Goal: Information Seeking & Learning: Find specific fact

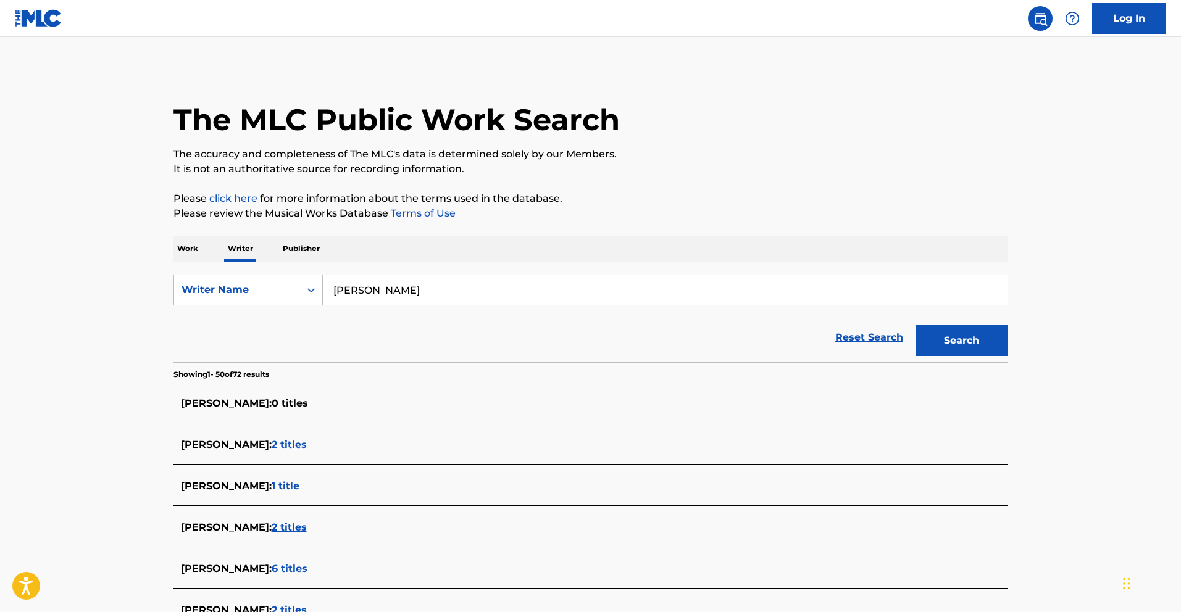
click at [197, 255] on p "Work" at bounding box center [187, 249] width 28 height 26
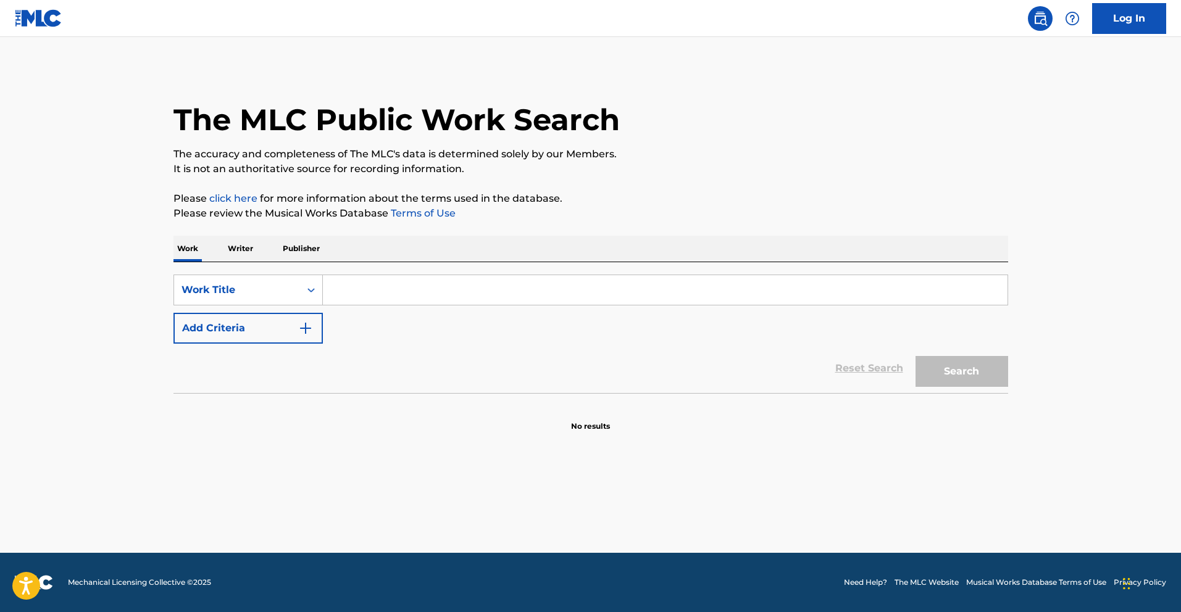
click at [446, 283] on input "Search Form" at bounding box center [665, 290] width 685 height 30
paste input "¿Qué Está Pasando?"
type input "¿Qué Está Pasando?"
click at [956, 379] on button "Search" at bounding box center [961, 371] width 93 height 31
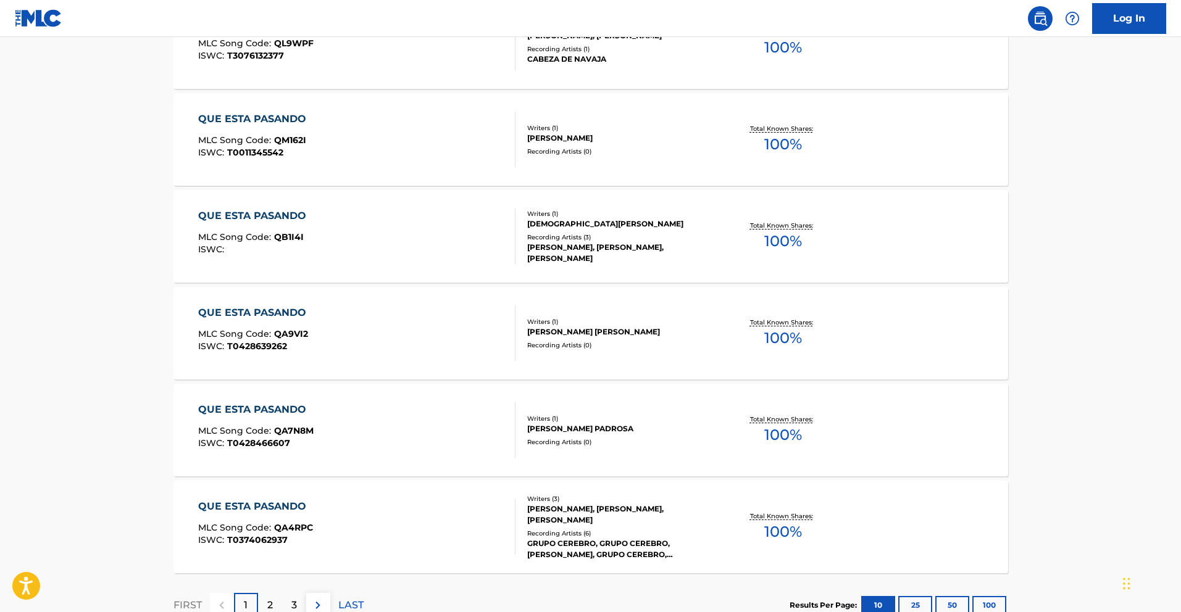
scroll to position [899, 0]
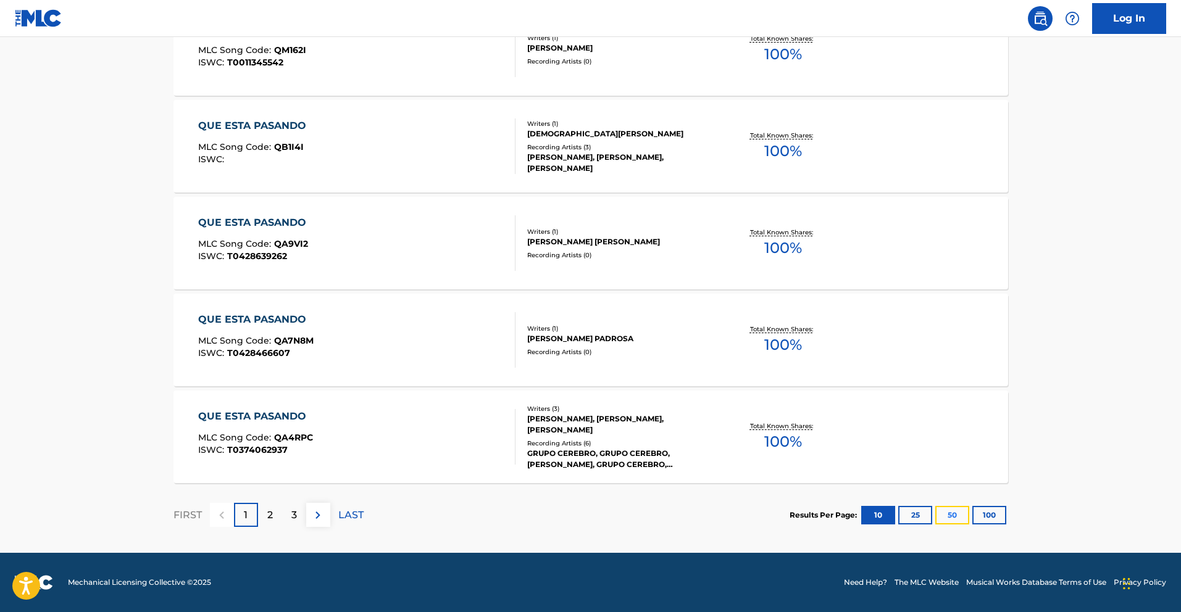
click at [951, 515] on button "50" at bounding box center [952, 515] width 34 height 19
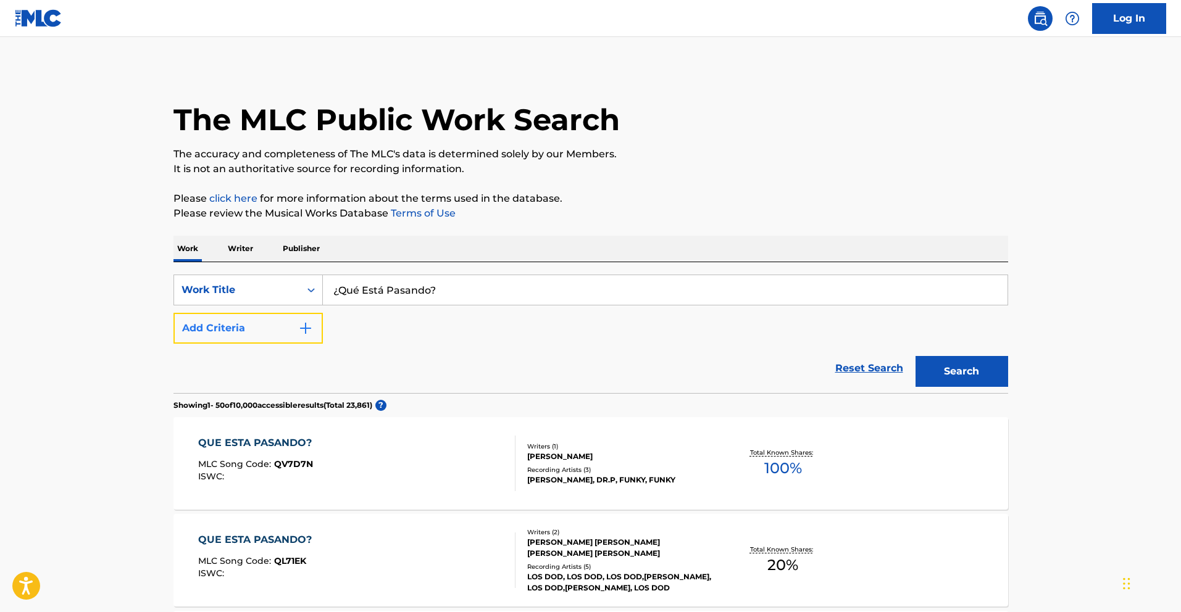
click at [304, 336] on button "Add Criteria" at bounding box center [247, 328] width 149 height 31
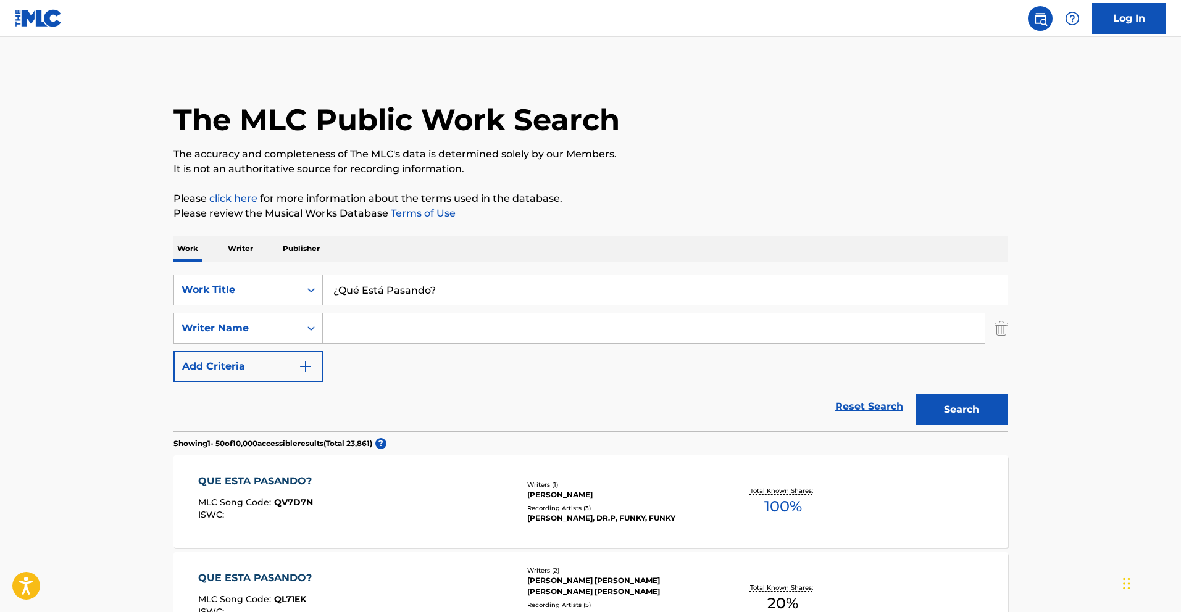
click at [373, 329] on input "Search Form" at bounding box center [654, 329] width 662 height 30
paste input "[PERSON_NAME]"
click at [999, 407] on button "Search" at bounding box center [961, 409] width 93 height 31
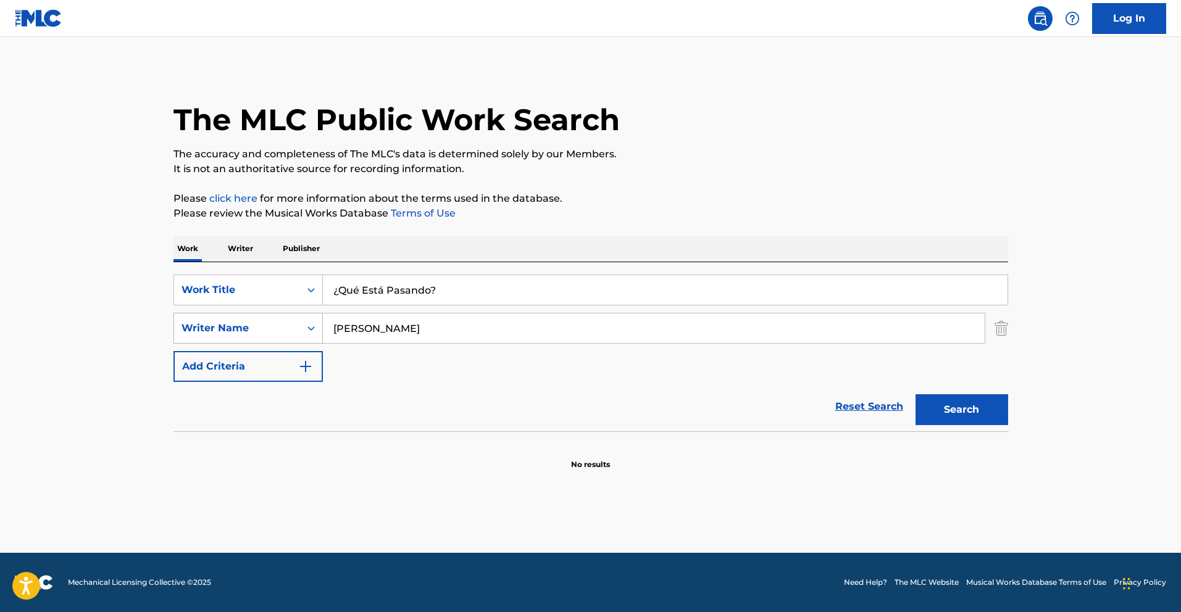
drag, startPoint x: 362, startPoint y: 329, endPoint x: 269, endPoint y: 335, distance: 92.8
click at [269, 335] on div "SearchWithCriteria2567b0bd-f1bf-44f2-bd62-c0bcf601c568 Writer Name [PERSON_NAME]" at bounding box center [590, 328] width 835 height 31
click at [990, 415] on button "Search" at bounding box center [961, 409] width 93 height 31
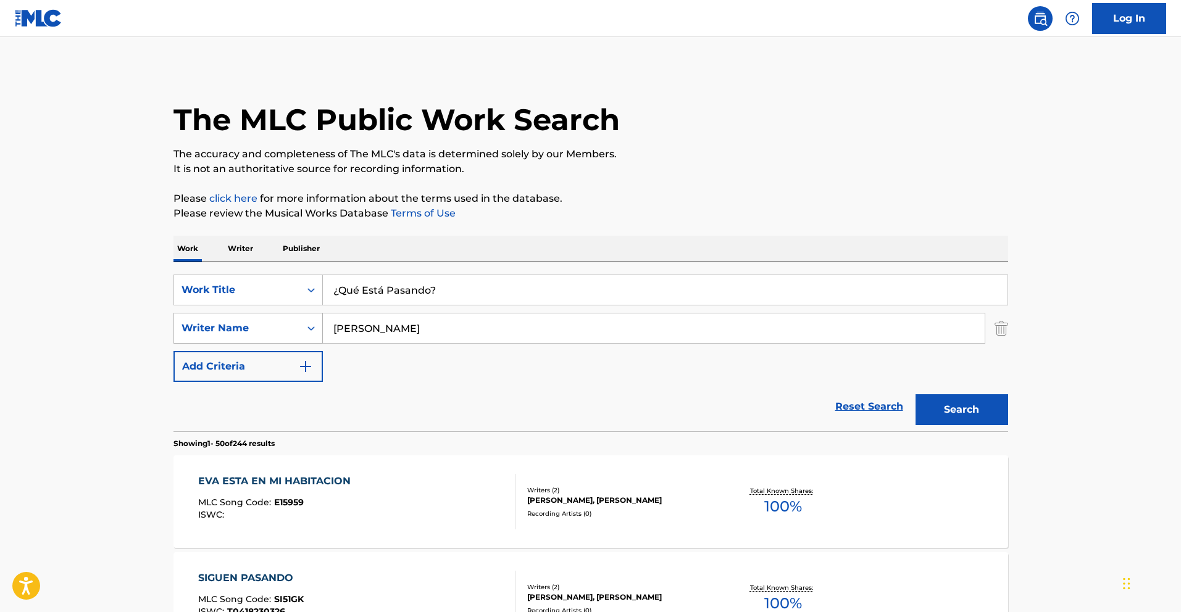
drag, startPoint x: 376, startPoint y: 333, endPoint x: 268, endPoint y: 323, distance: 108.5
click at [278, 323] on div "SearchWithCriteria2567b0bd-f1bf-44f2-bd62-c0bcf601c568 Writer Name [PERSON_NAME]" at bounding box center [590, 328] width 835 height 31
paste input "[PERSON_NAME]"
type input "[PERSON_NAME]"
click at [983, 409] on button "Search" at bounding box center [961, 409] width 93 height 31
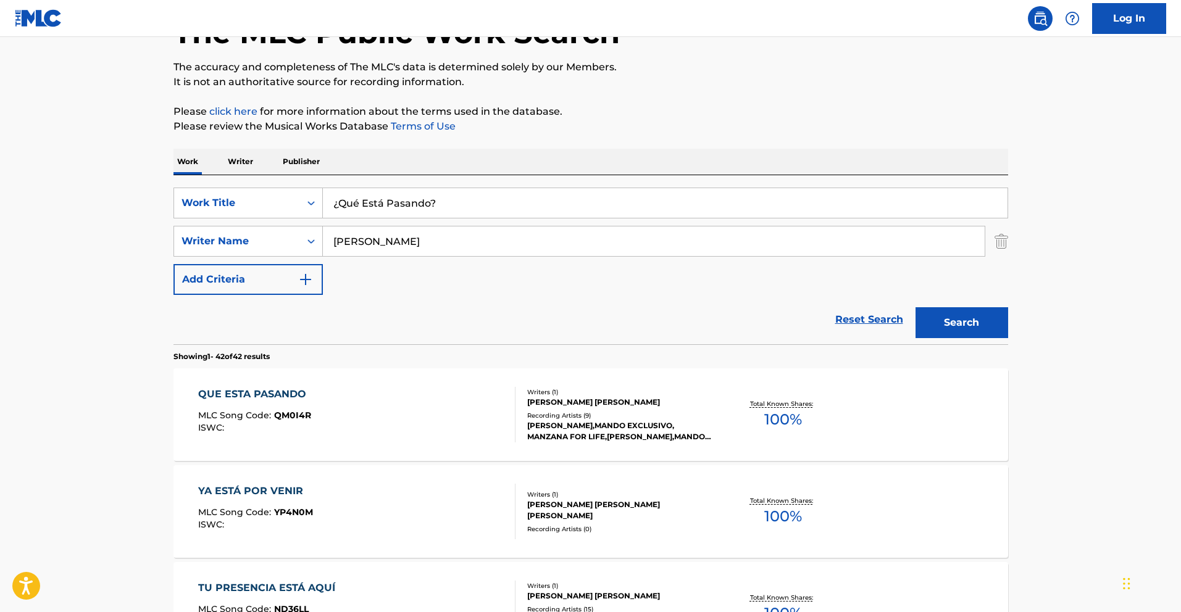
scroll to position [93, 0]
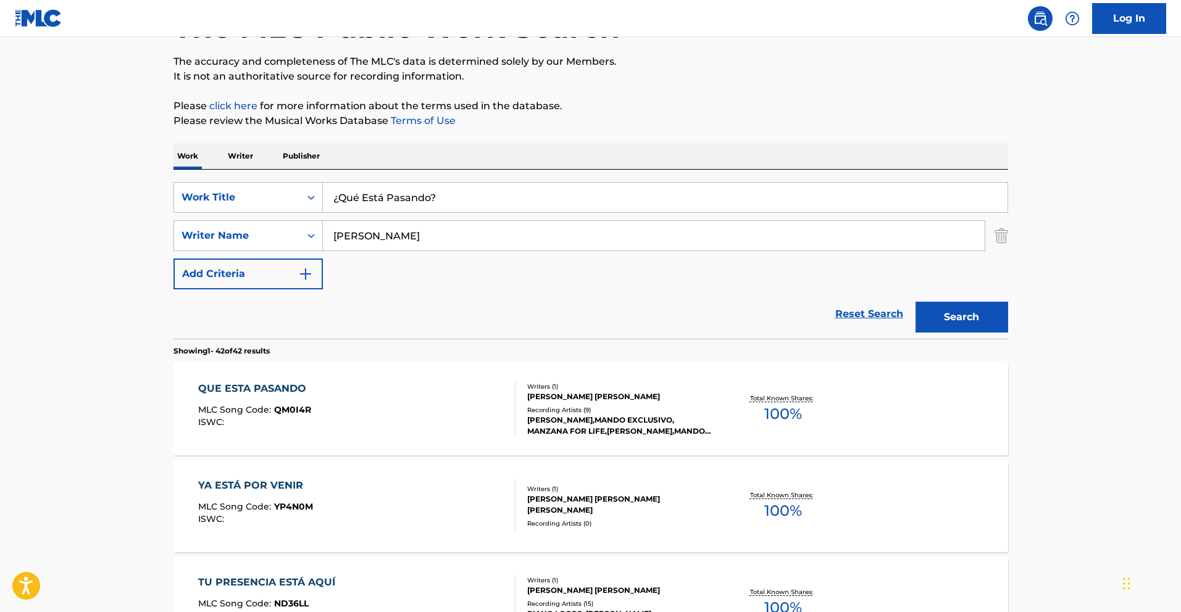
click at [277, 385] on div "QUE ESTA PASANDO" at bounding box center [255, 389] width 114 height 15
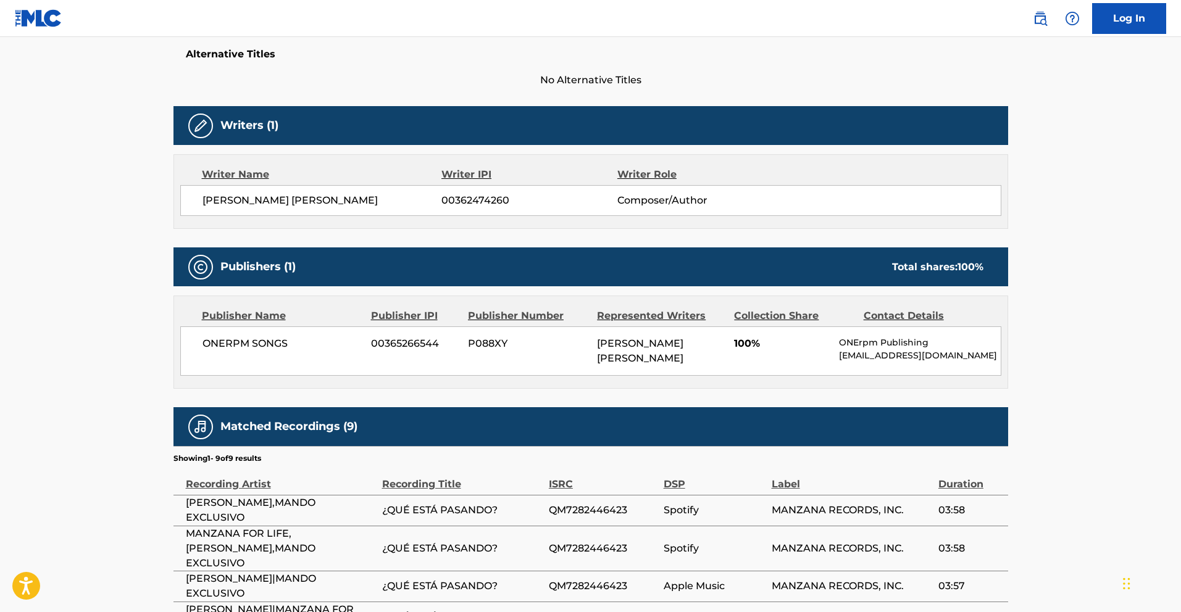
scroll to position [314, 0]
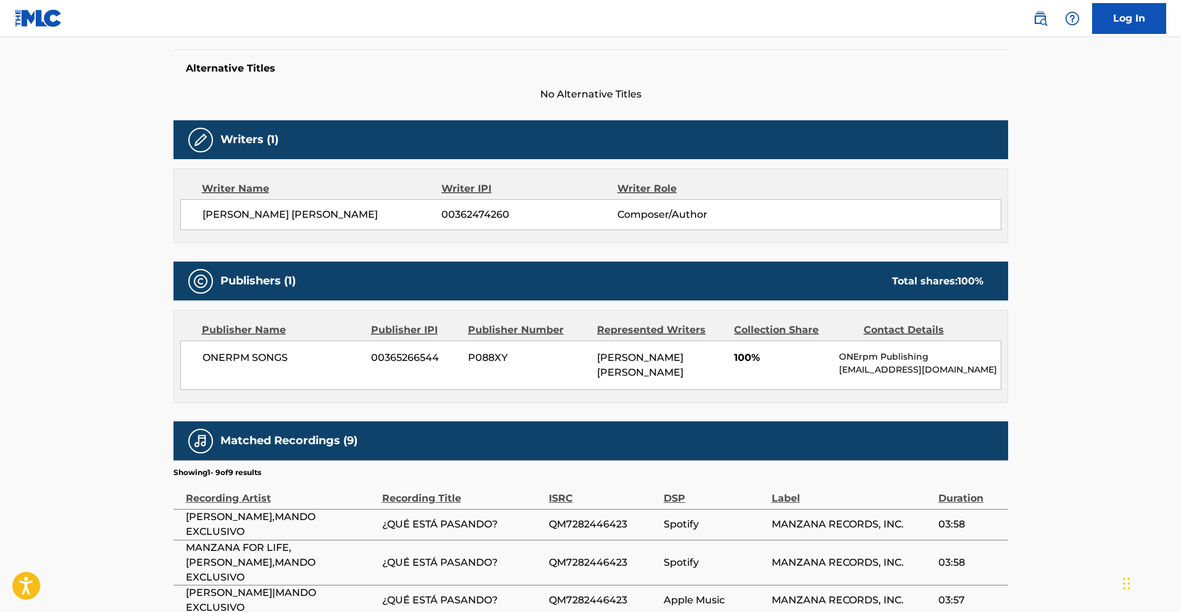
drag, startPoint x: 512, startPoint y: 212, endPoint x: 441, endPoint y: 217, distance: 71.2
click at [441, 217] on span "00362474260" at bounding box center [528, 214] width 175 height 15
copy div "00362474260"
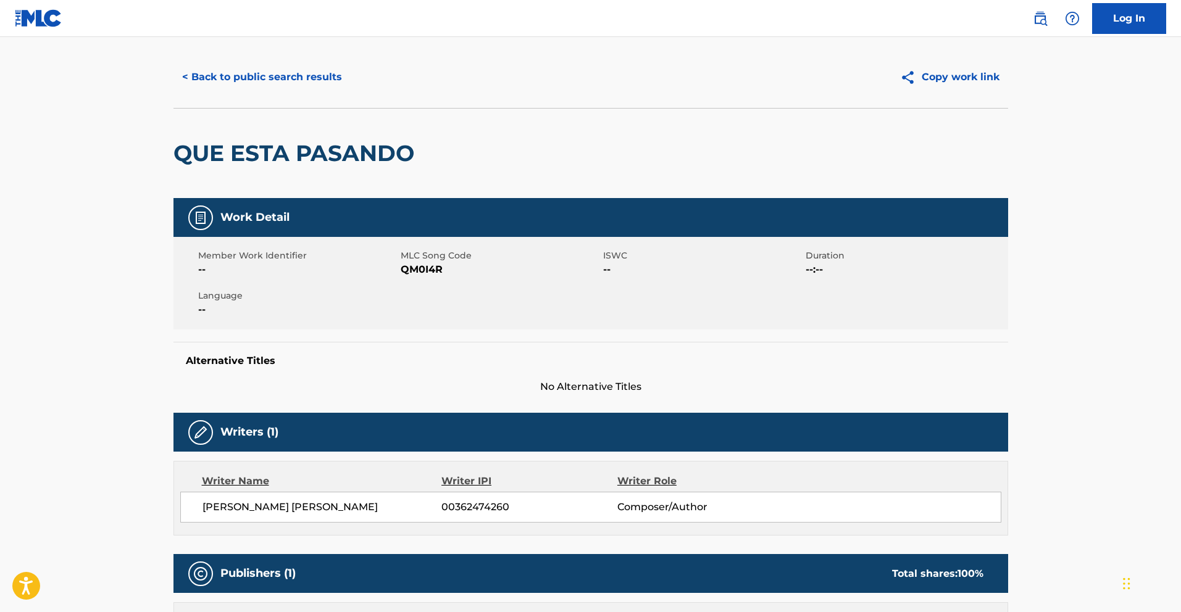
scroll to position [0, 0]
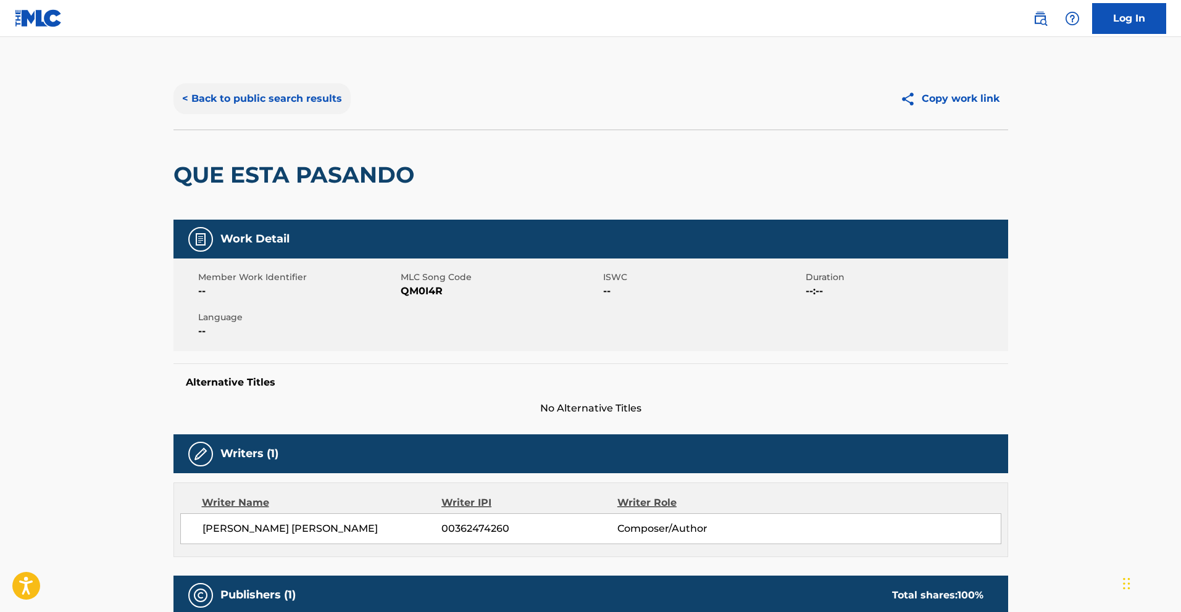
click at [258, 109] on button "< Back to public search results" at bounding box center [261, 98] width 177 height 31
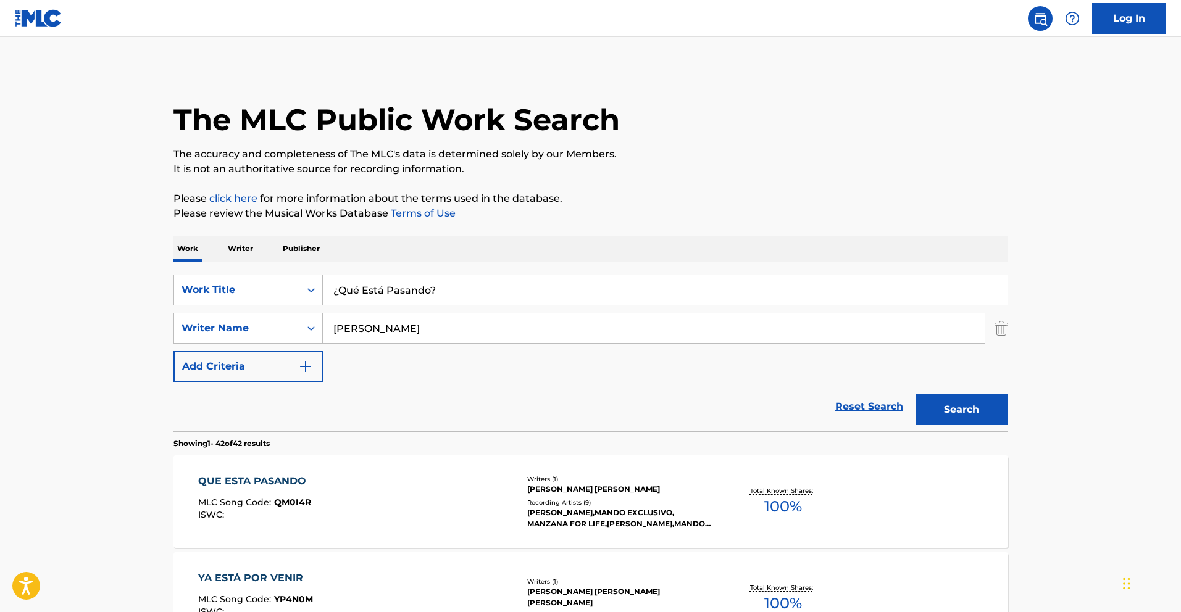
scroll to position [93, 0]
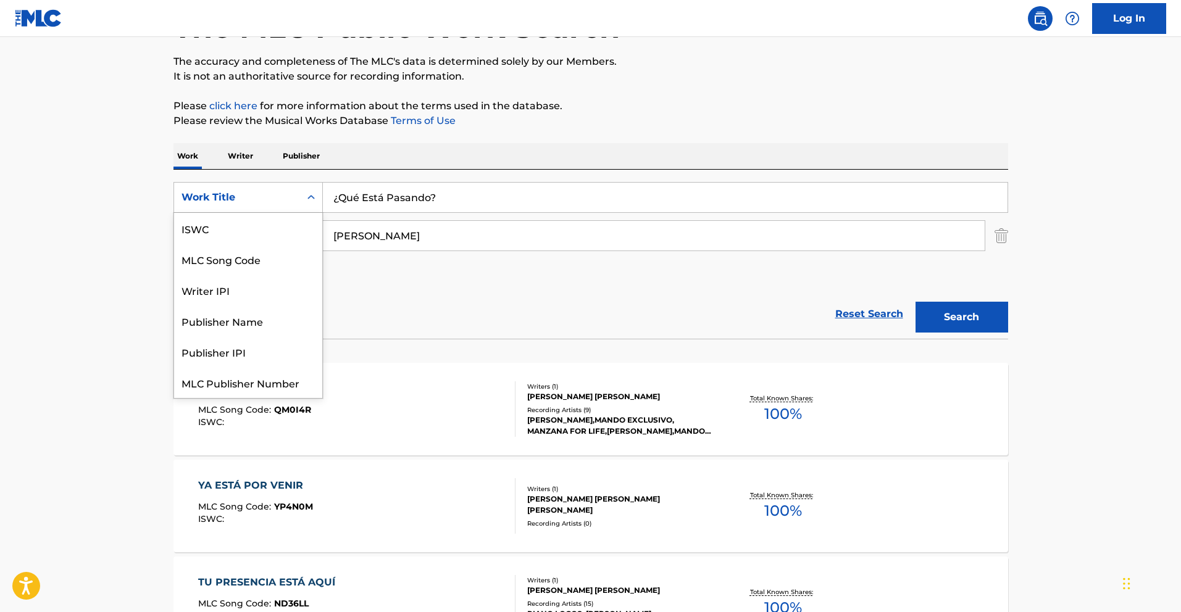
click at [286, 194] on div "Work Title" at bounding box center [236, 197] width 111 height 15
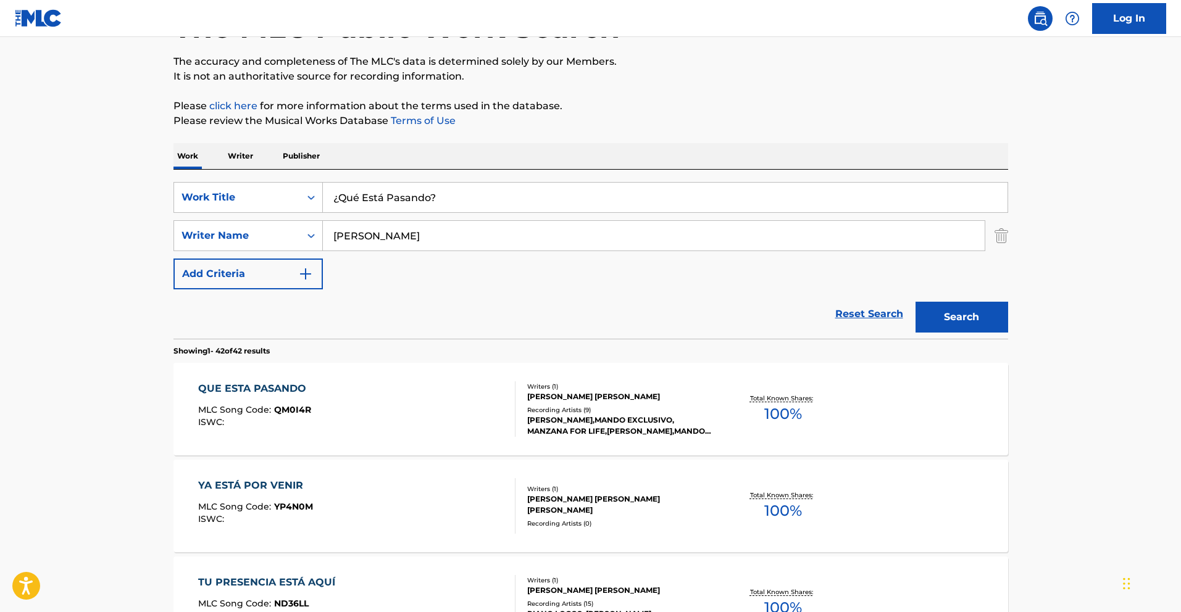
click at [240, 154] on p "Writer" at bounding box center [240, 156] width 33 height 26
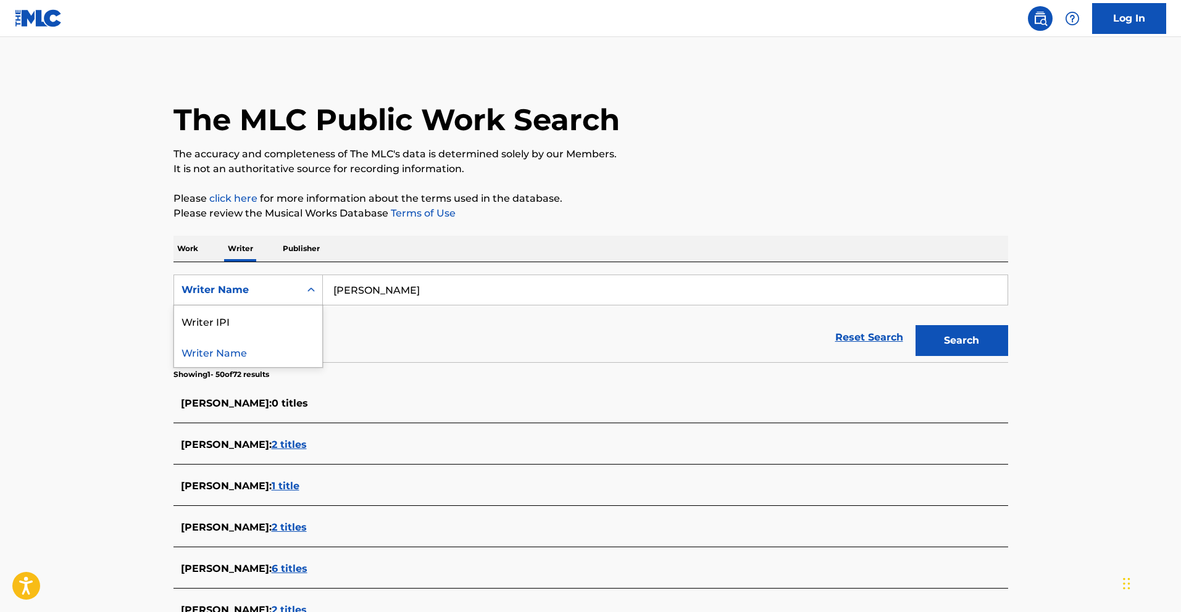
click at [263, 289] on div "Writer Name" at bounding box center [236, 290] width 111 height 15
click at [237, 325] on div "Writer IPI" at bounding box center [248, 321] width 148 height 31
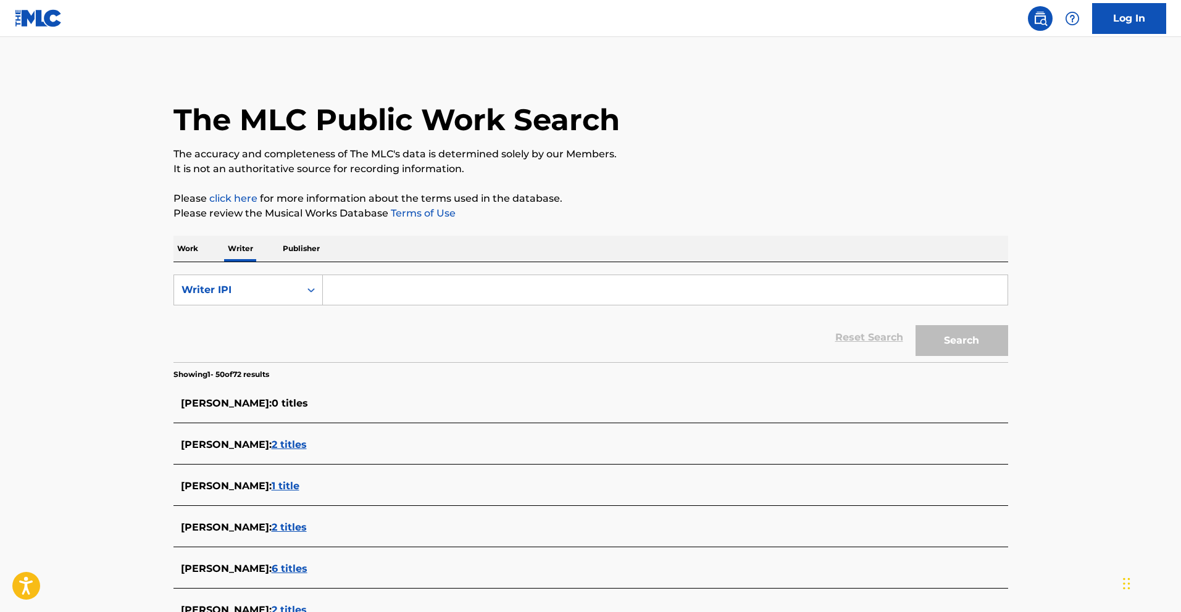
click at [449, 301] on input "Search Form" at bounding box center [665, 290] width 685 height 30
paste input "00362474260"
type input "00362474260"
click at [940, 334] on button "Search" at bounding box center [961, 340] width 93 height 31
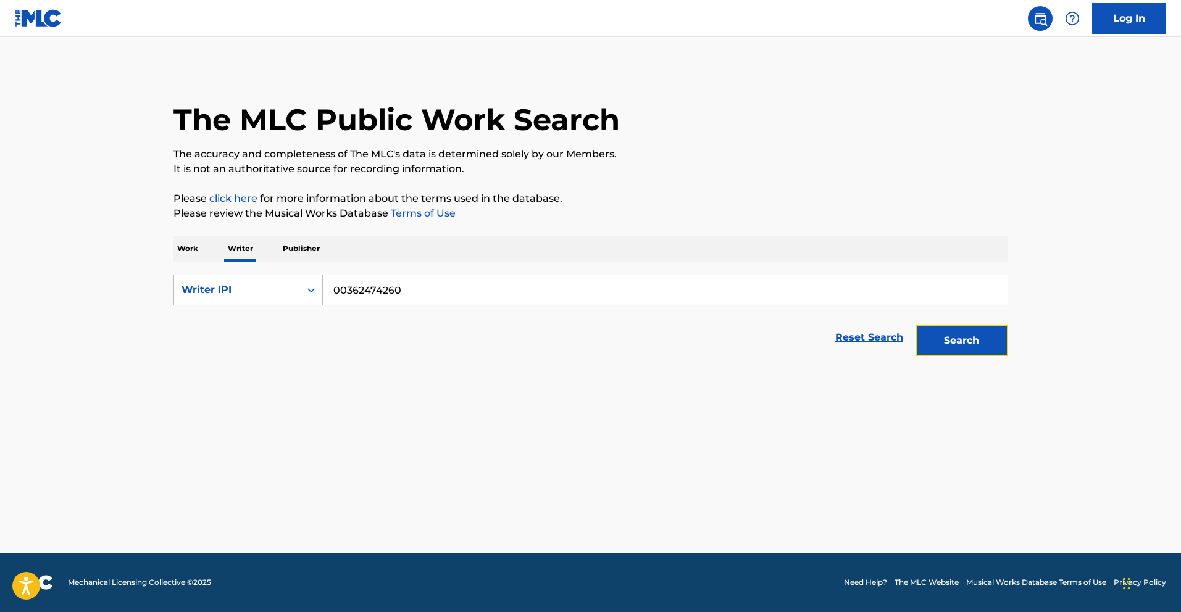
click at [975, 334] on button "Search" at bounding box center [961, 340] width 93 height 31
drag, startPoint x: 409, startPoint y: 293, endPoint x: 302, endPoint y: 283, distance: 107.8
click at [304, 283] on div "SearchWithCriteria119f7afb-81f7-416c-9b83-27ab5b825b2d Writer IPI 00362474260" at bounding box center [590, 290] width 835 height 31
click at [184, 258] on p "Work" at bounding box center [187, 249] width 28 height 26
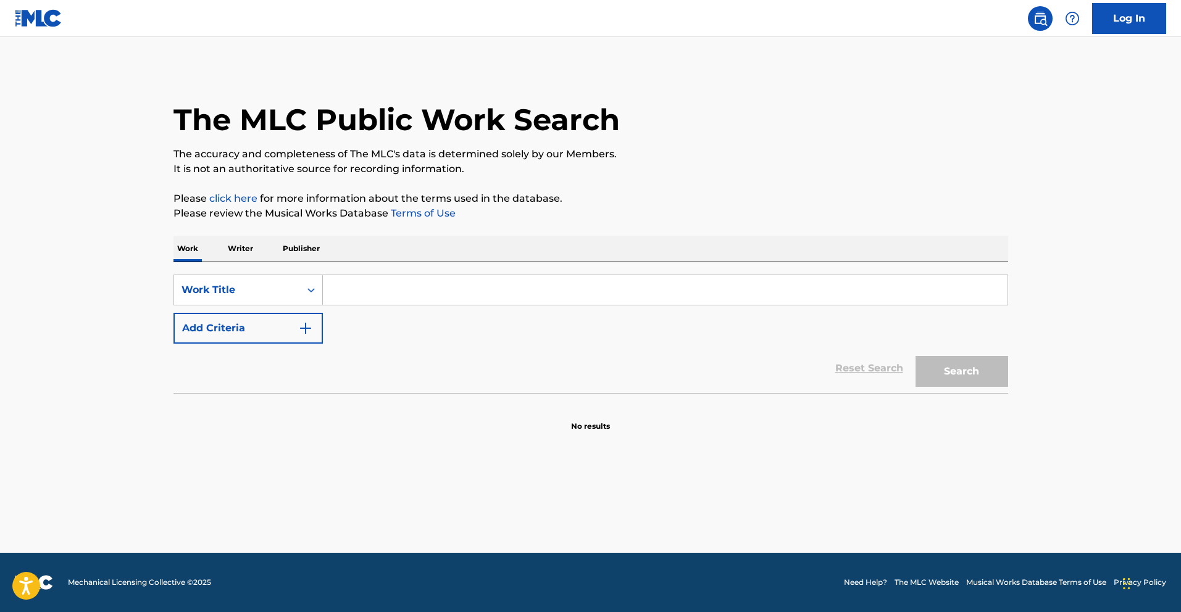
click at [385, 282] on input "Search Form" at bounding box center [665, 290] width 685 height 30
paste input "COMO VA A DOLER"
type input "COMO VA A DOLER"
click at [936, 365] on button "Search" at bounding box center [961, 371] width 93 height 31
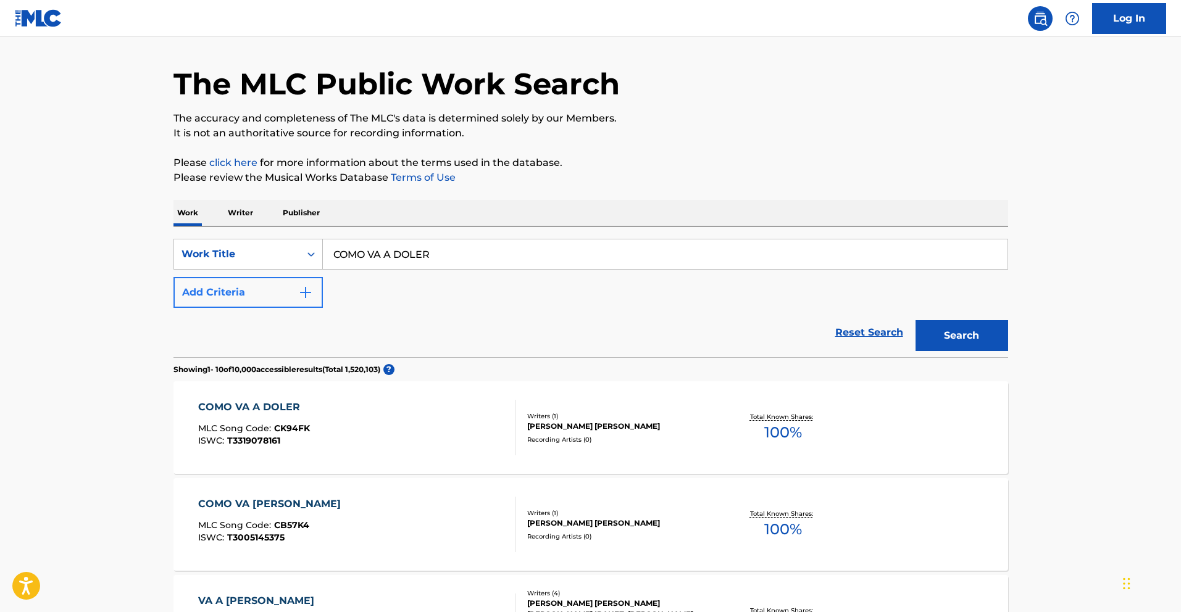
scroll to position [33, 0]
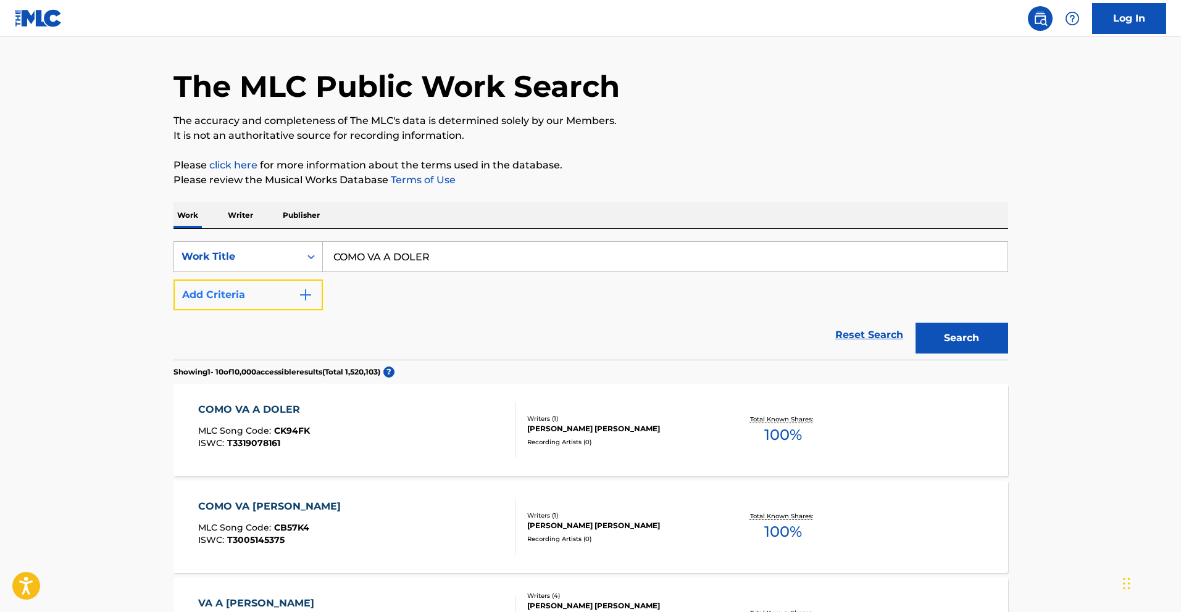
click at [232, 290] on button "Add Criteria" at bounding box center [247, 295] width 149 height 31
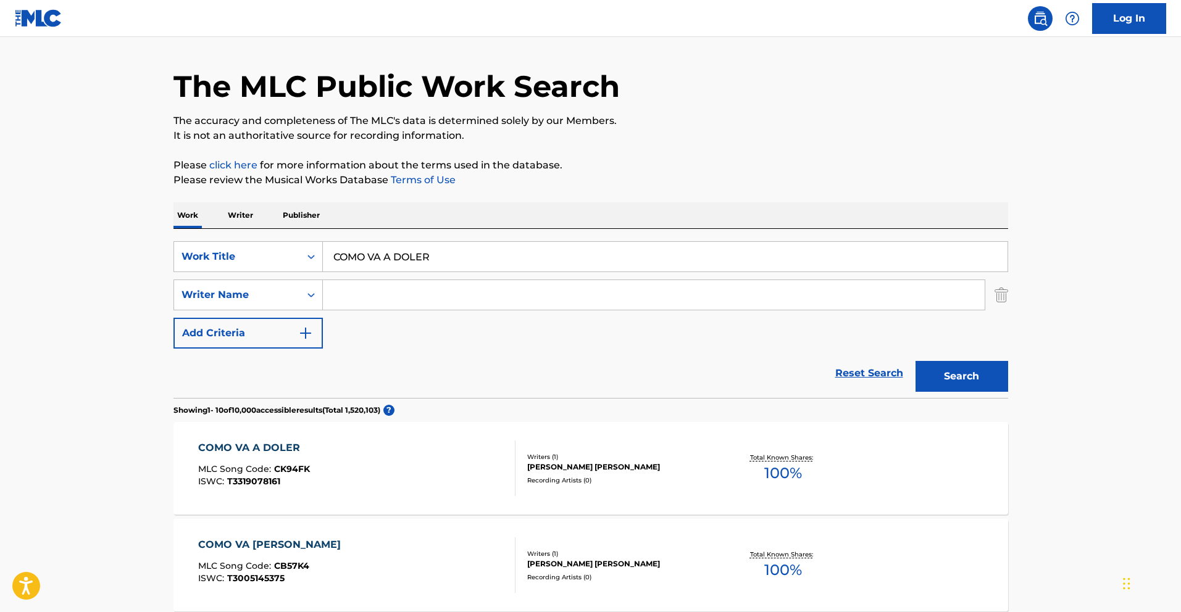
click at [387, 291] on input "Search Form" at bounding box center [654, 295] width 662 height 30
drag, startPoint x: 952, startPoint y: 369, endPoint x: 814, endPoint y: 278, distance: 165.4
click at [951, 365] on button "Search" at bounding box center [961, 376] width 93 height 31
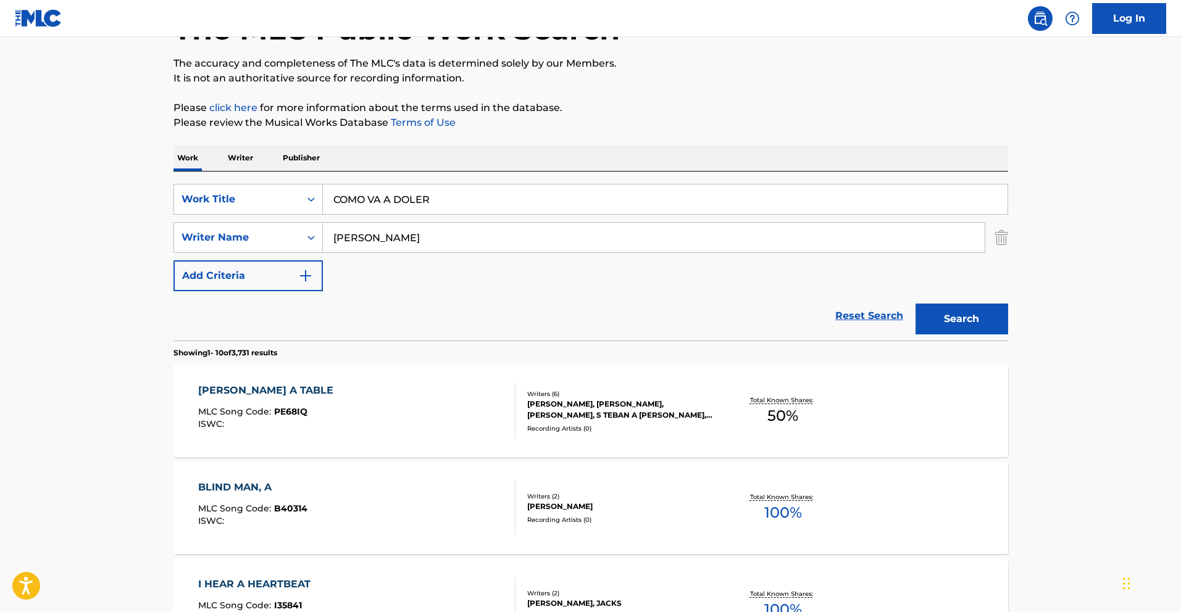
scroll to position [77, 0]
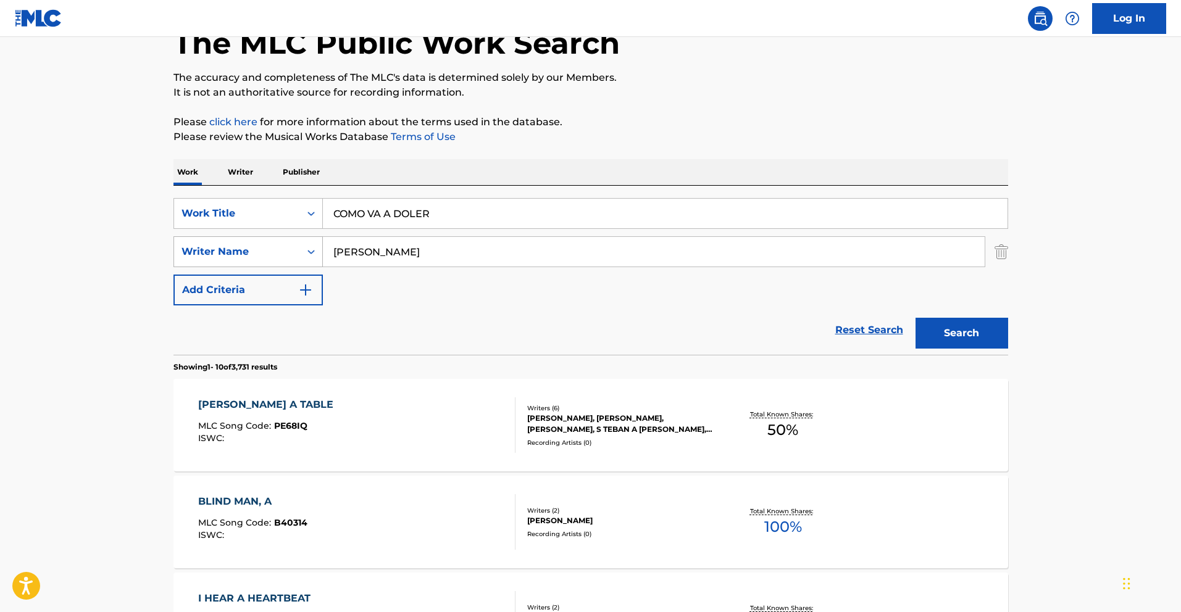
drag, startPoint x: 359, startPoint y: 256, endPoint x: 281, endPoint y: 249, distance: 78.7
click at [285, 250] on div "SearchWithCriteria2567b0bd-f1bf-44f2-bd62-c0bcf601c568 Writer Name [PERSON_NAME]" at bounding box center [590, 251] width 835 height 31
click at [994, 328] on button "Search" at bounding box center [961, 333] width 93 height 31
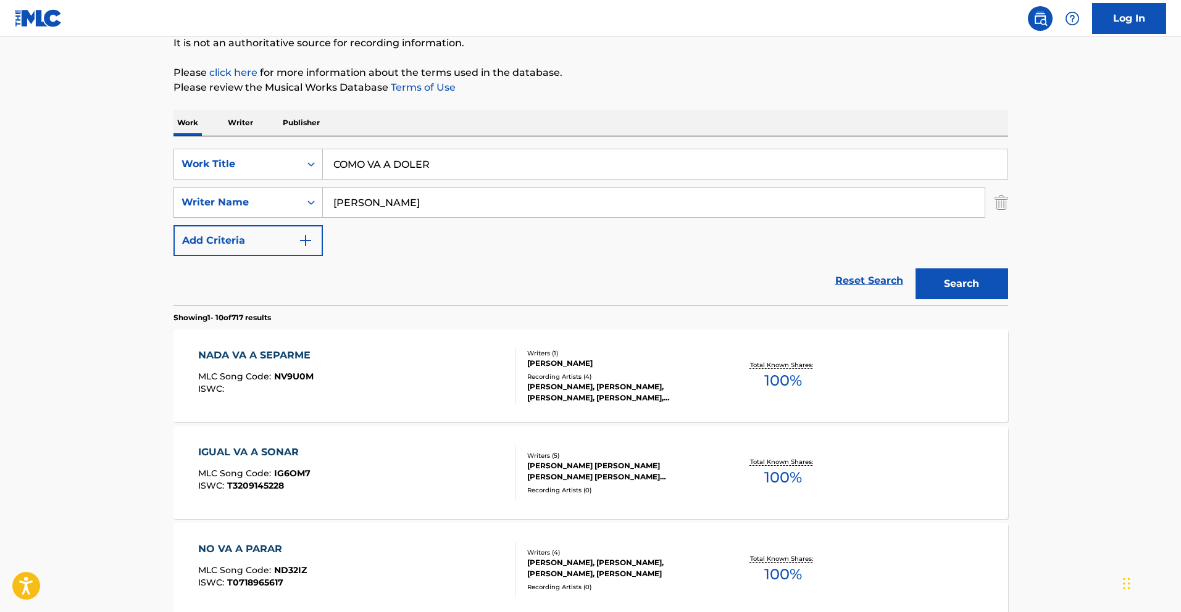
scroll to position [128, 0]
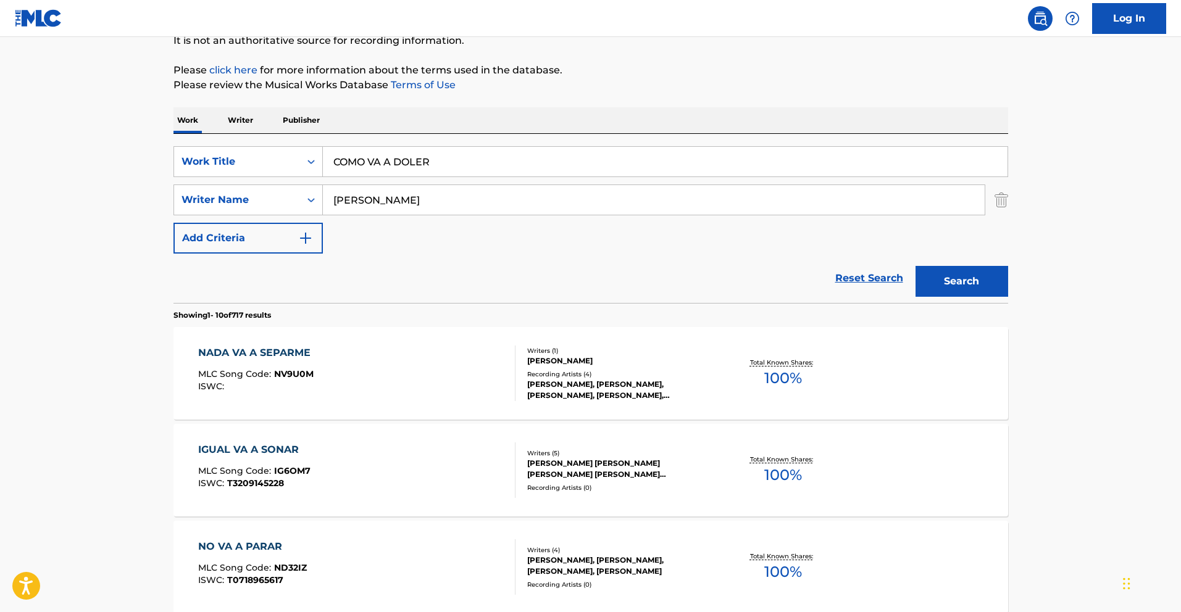
click at [332, 204] on input "[PERSON_NAME]" at bounding box center [654, 200] width 662 height 30
click at [965, 293] on button "Search" at bounding box center [961, 281] width 93 height 31
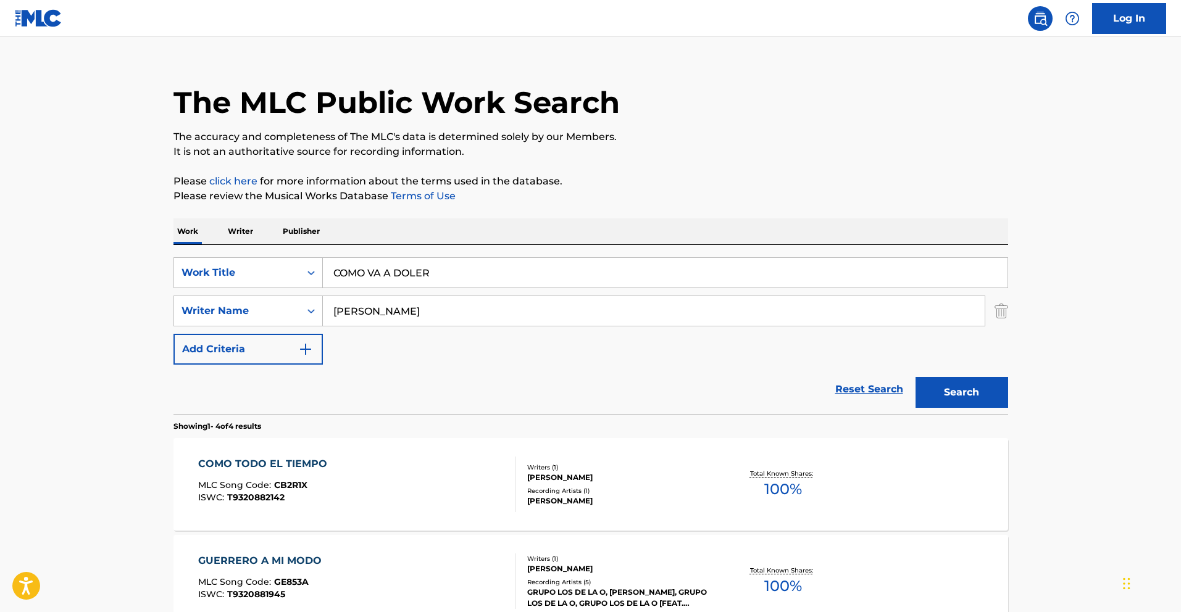
scroll to position [0, 0]
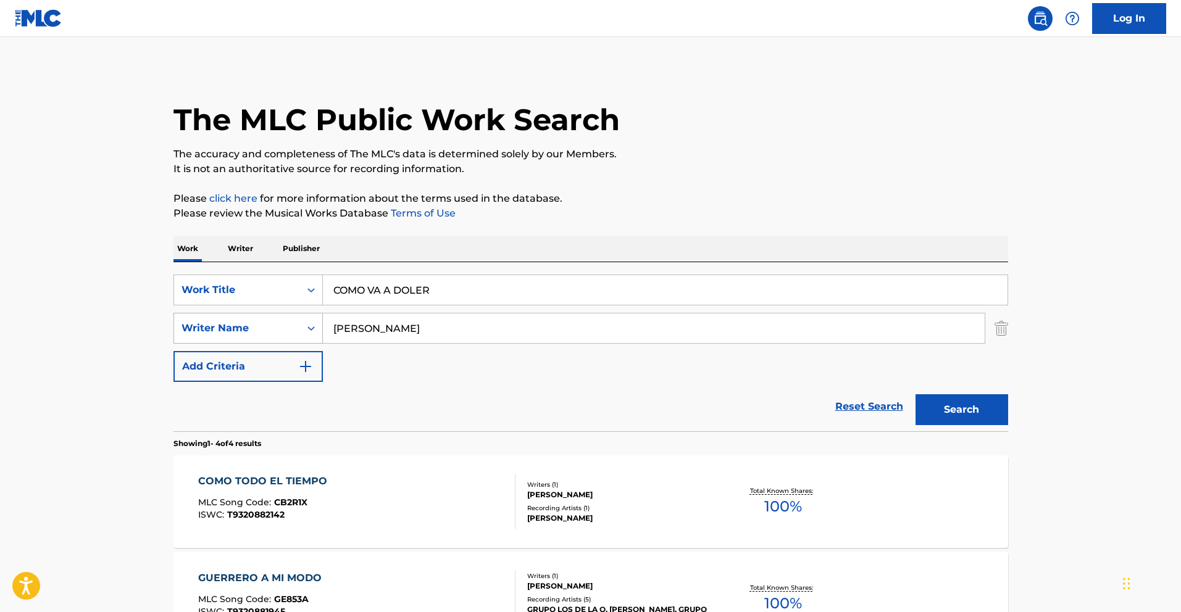
drag, startPoint x: 403, startPoint y: 330, endPoint x: 274, endPoint y: 328, distance: 129.0
click at [275, 328] on div "SearchWithCriteria2567b0bd-f1bf-44f2-bd62-c0bcf601c568 Writer Name [PERSON_NAME]" at bounding box center [590, 328] width 835 height 31
click at [967, 406] on button "Search" at bounding box center [961, 409] width 93 height 31
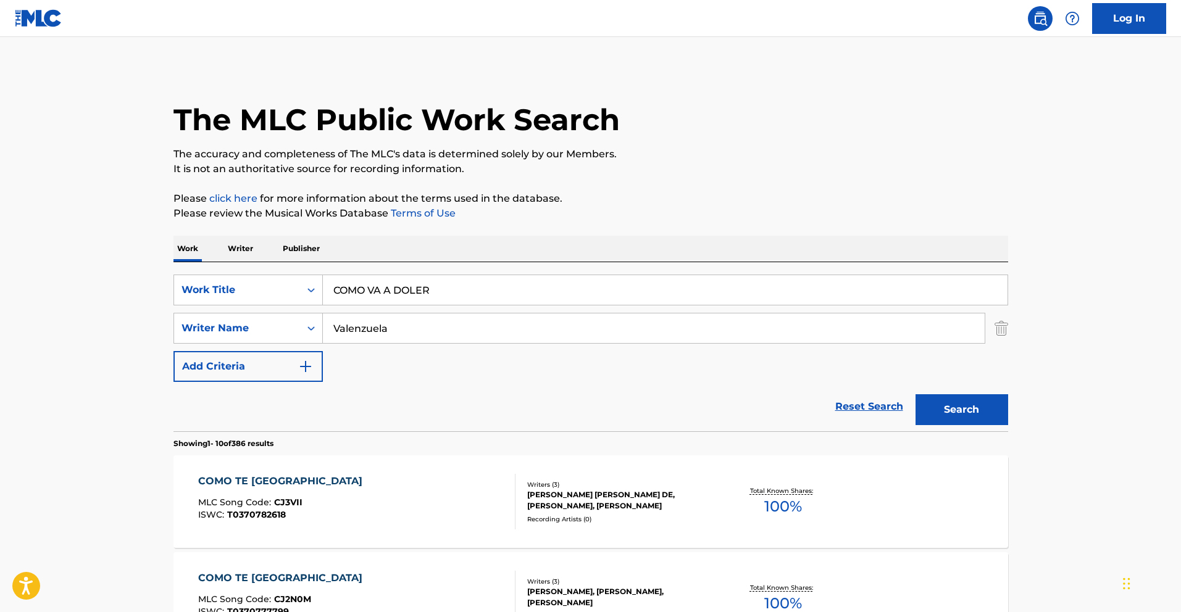
drag, startPoint x: 323, startPoint y: 328, endPoint x: 139, endPoint y: 312, distance: 185.3
click at [202, 317] on div "SearchWithCriteria2567b0bd-f1bf-44f2-bd62-c0bcf601c568 Writer Name [PERSON_NAME]" at bounding box center [590, 328] width 835 height 31
paste input "[PERSON_NAME]"
type input "[PERSON_NAME]"
click at [981, 398] on button "Search" at bounding box center [961, 409] width 93 height 31
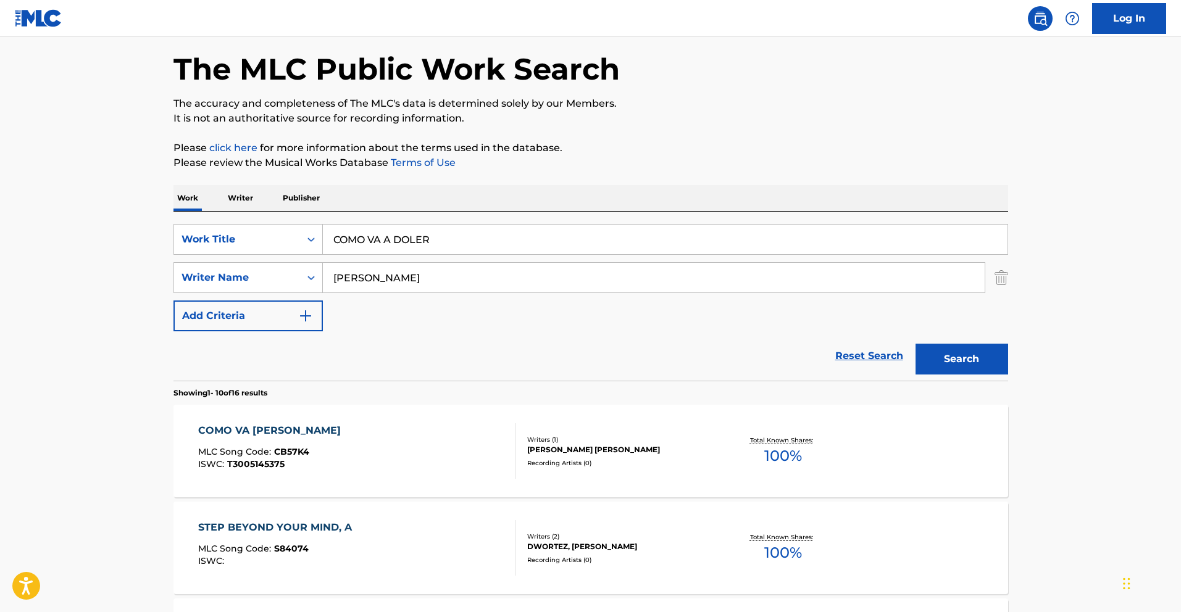
scroll to position [84, 0]
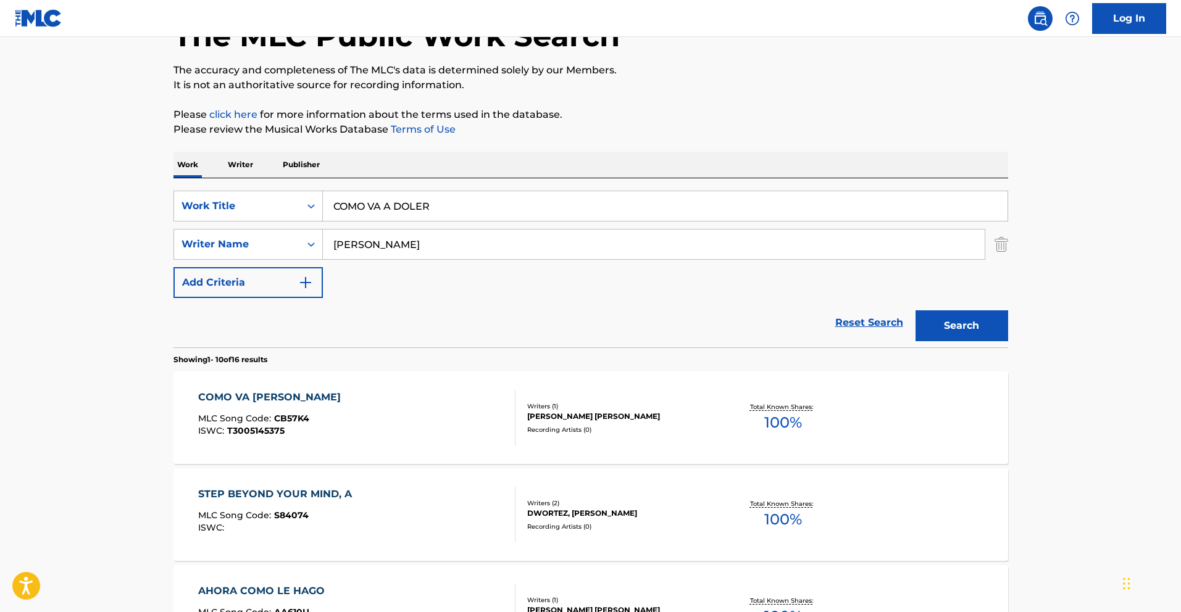
click at [362, 419] on div "COMO VA [PERSON_NAME] MLC Song Code : CB57K4 ISWC : T3005145375" at bounding box center [356, 418] width 317 height 56
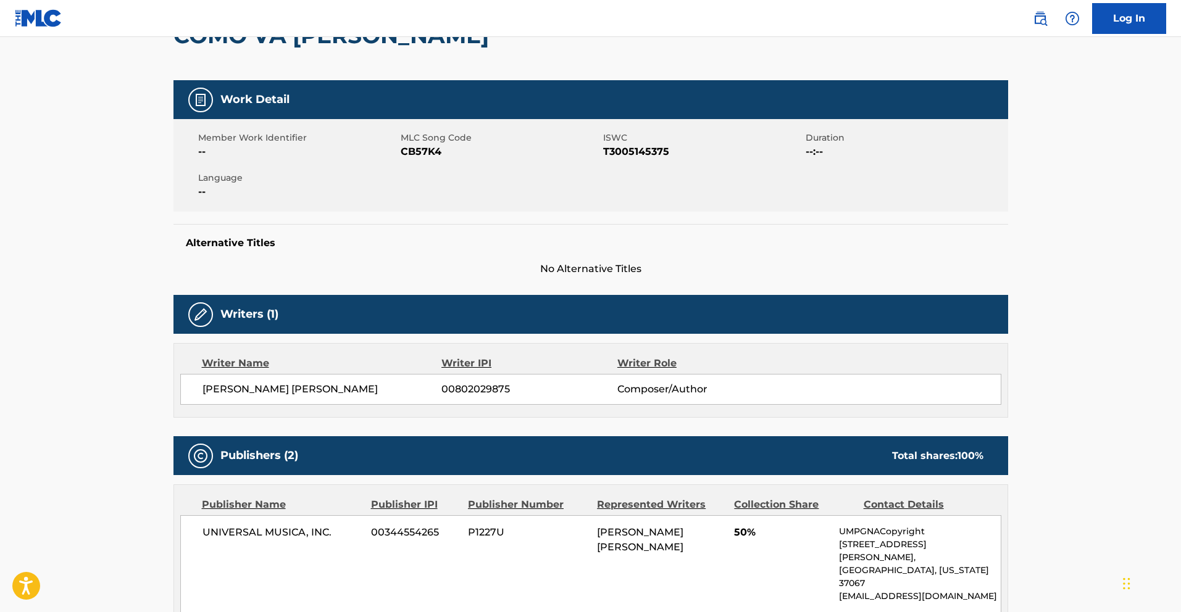
scroll to position [127, 0]
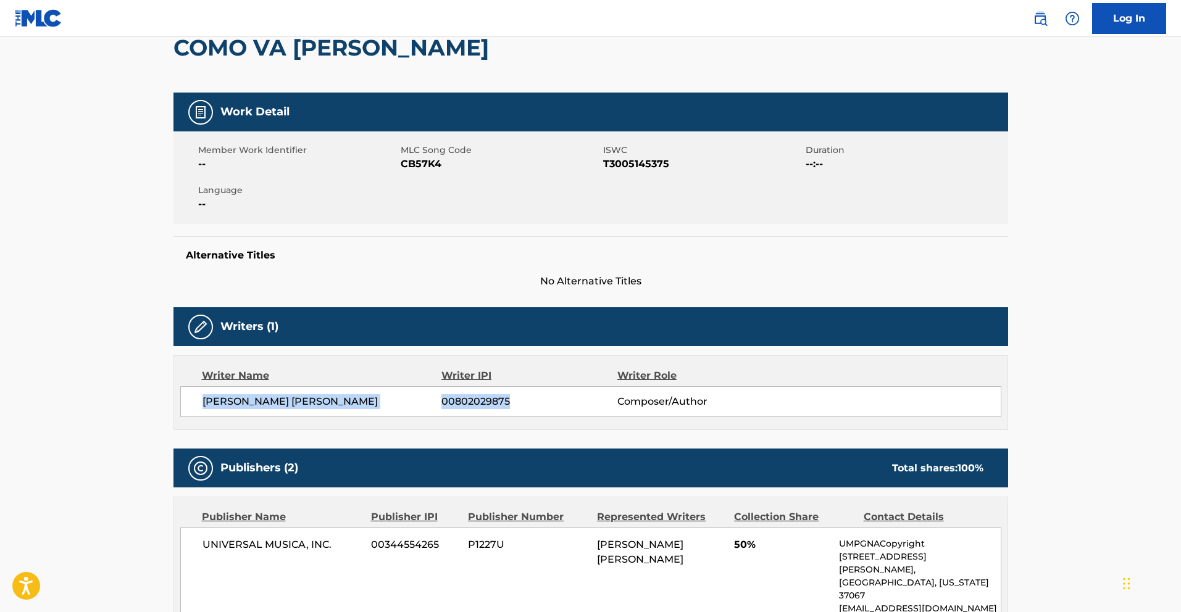
drag, startPoint x: 515, startPoint y: 403, endPoint x: 201, endPoint y: 400, distance: 314.2
click at [201, 400] on div "[PERSON_NAME] [PERSON_NAME] 00802029875 Composer/Author" at bounding box center [590, 401] width 821 height 31
copy div "[PERSON_NAME] [PERSON_NAME] 00802029875"
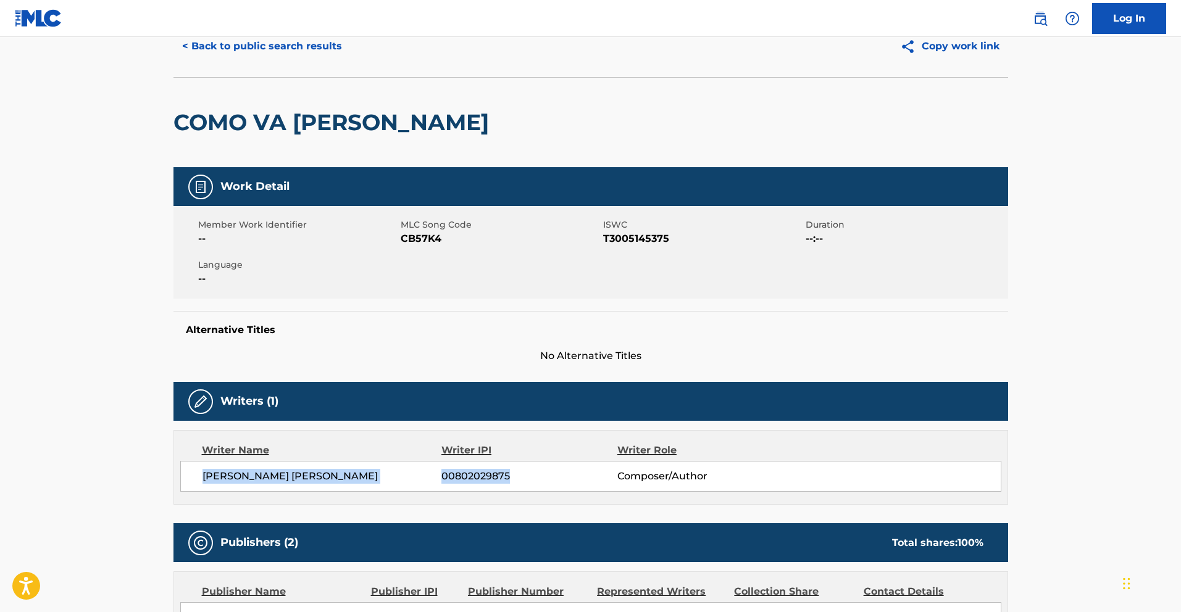
scroll to position [0, 0]
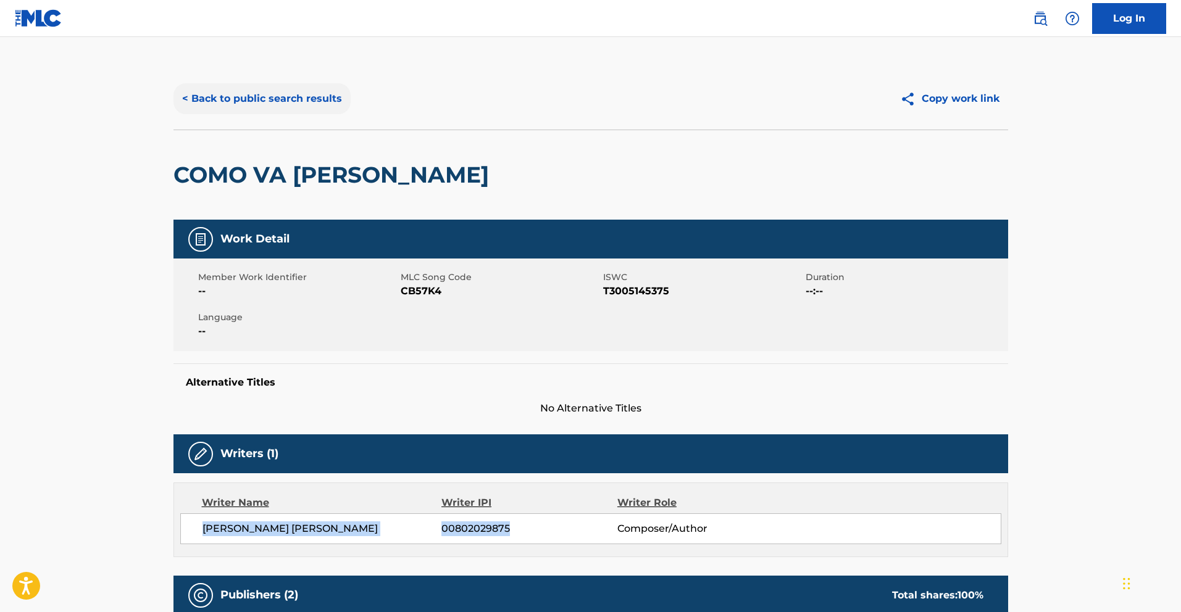
click at [224, 96] on button "< Back to public search results" at bounding box center [261, 98] width 177 height 31
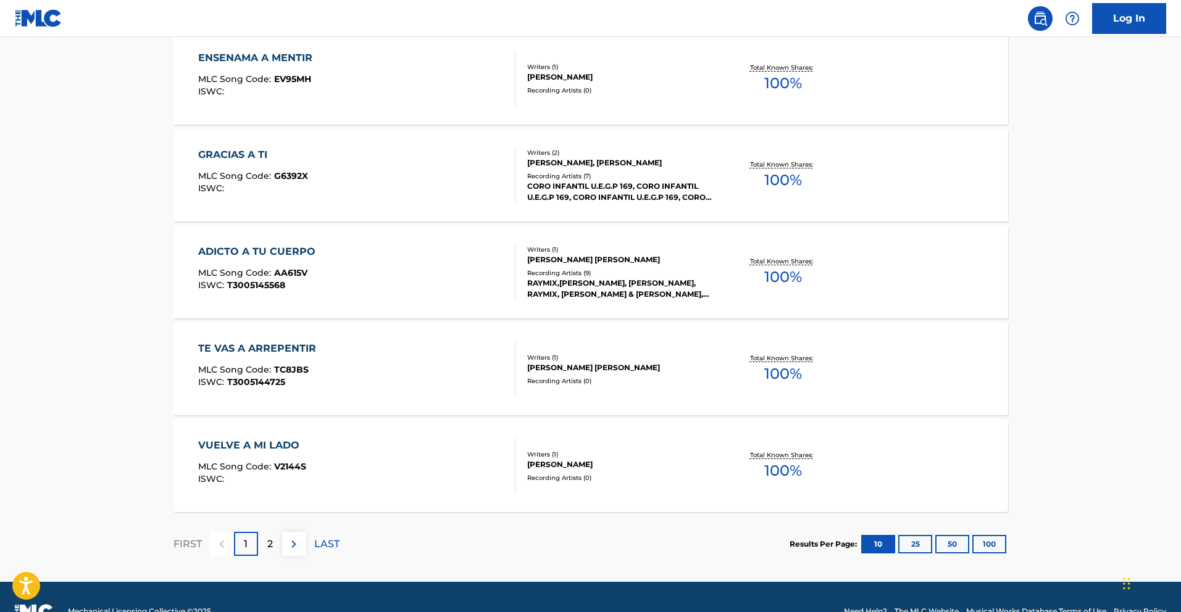
scroll to position [937, 0]
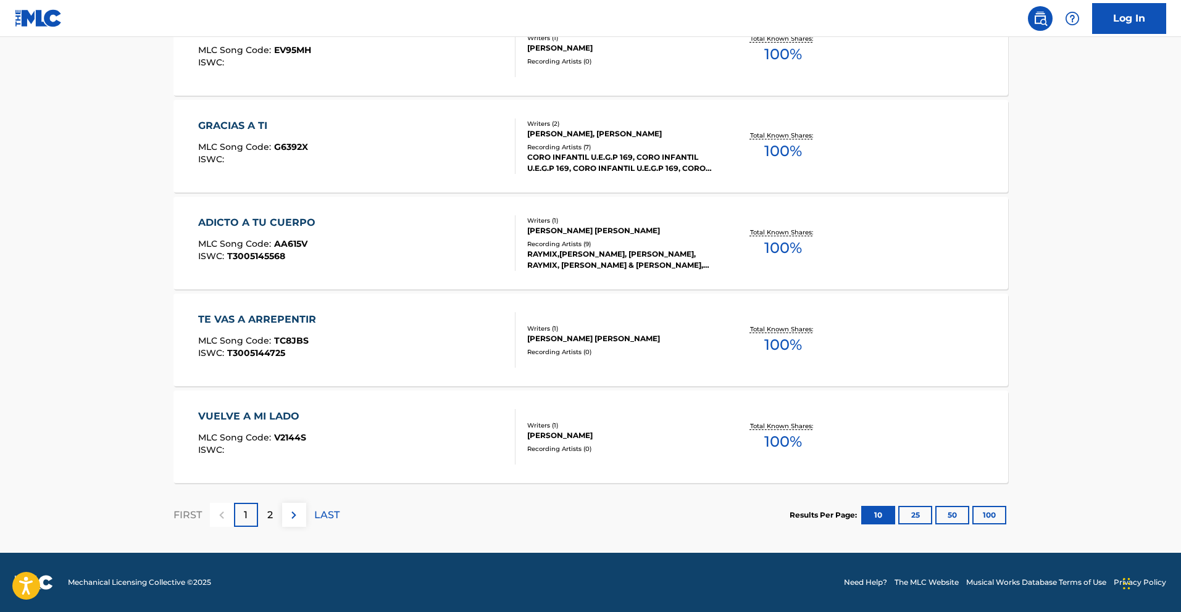
click at [265, 412] on div "VUELVE A MI LADO" at bounding box center [252, 416] width 108 height 15
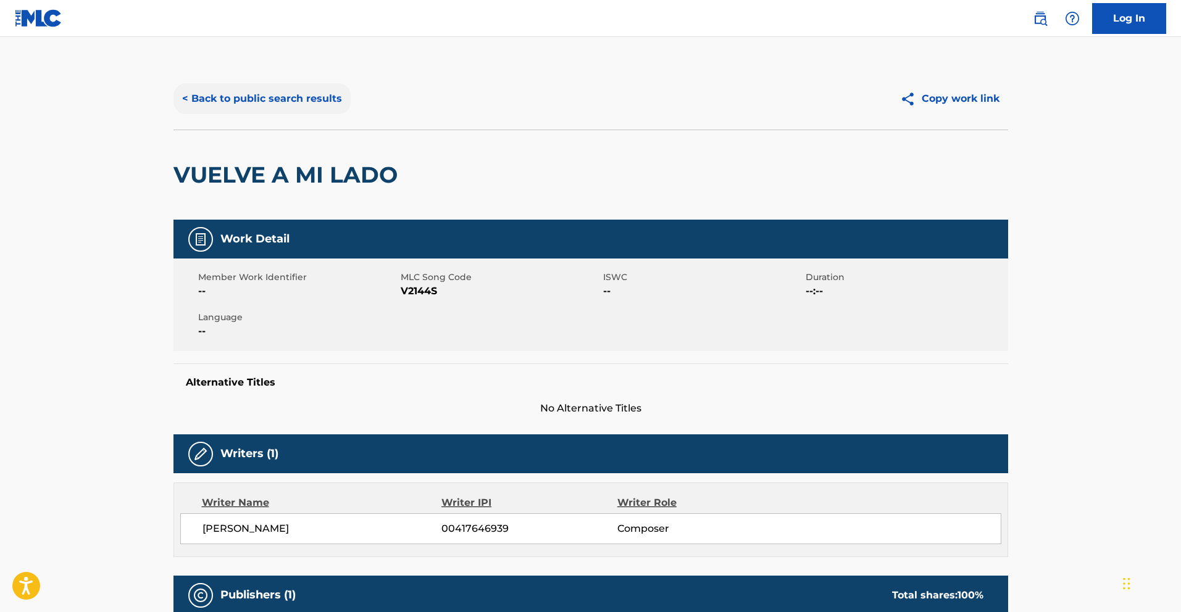
click at [281, 99] on button "< Back to public search results" at bounding box center [261, 98] width 177 height 31
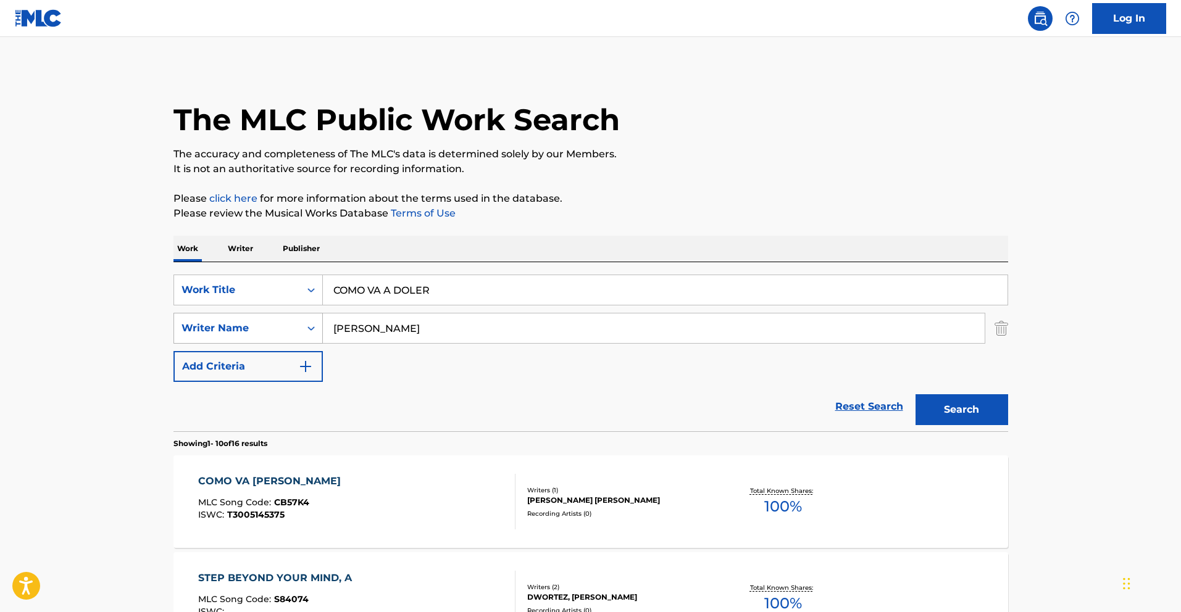
drag, startPoint x: 409, startPoint y: 326, endPoint x: 283, endPoint y: 319, distance: 126.1
click at [283, 319] on div "SearchWithCriteria2567b0bd-f1bf-44f2-bd62-c0bcf601c568 Writer Name [PERSON_NAME]" at bounding box center [590, 328] width 835 height 31
drag, startPoint x: 443, startPoint y: 290, endPoint x: 240, endPoint y: 300, distance: 203.3
click at [248, 282] on div "SearchWithCriteria013e72cf-d724-4bd8-841a-7961c132e85d Work Title COMO VA A [PE…" at bounding box center [590, 290] width 835 height 31
paste input "MIRAN MI BRILLO"
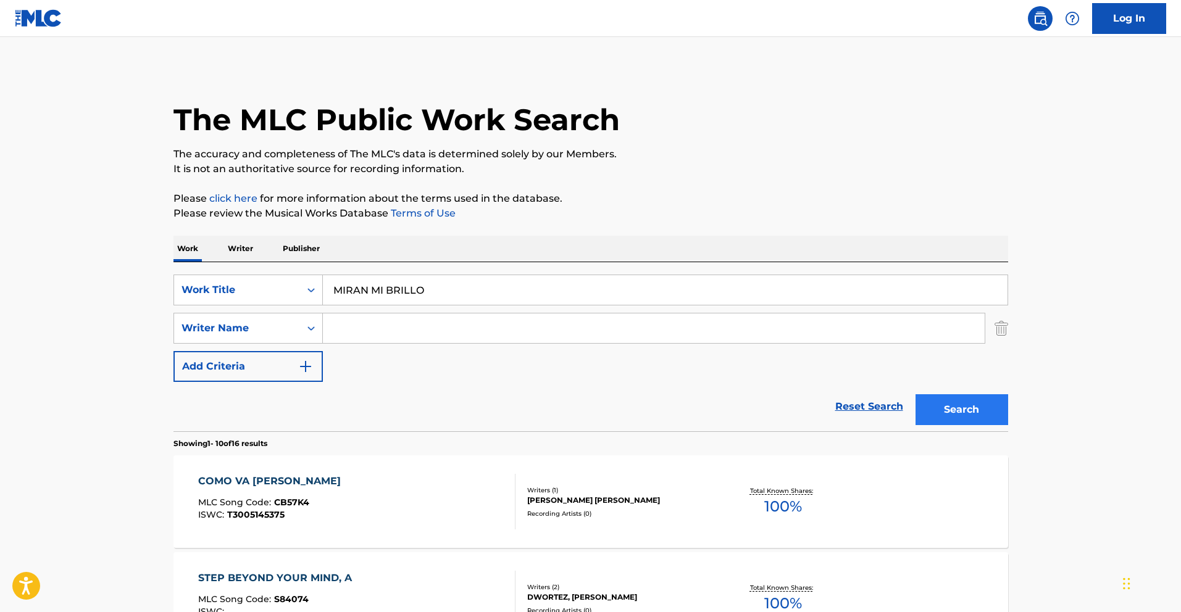
type input "MIRAN MI BRILLO"
click at [958, 398] on button "Search" at bounding box center [961, 409] width 93 height 31
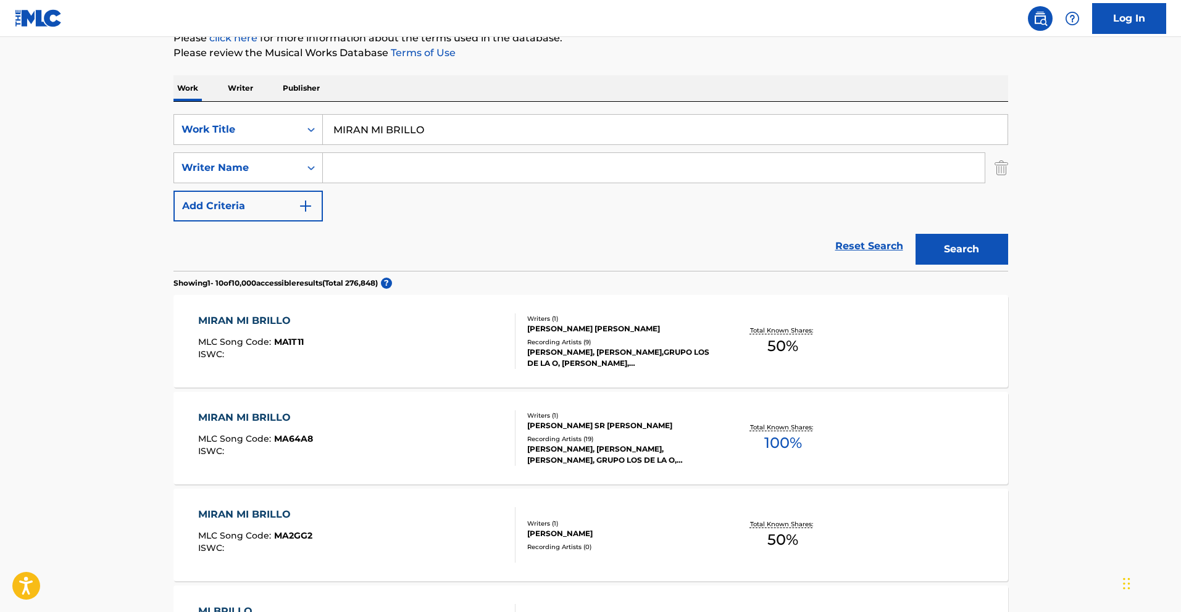
scroll to position [161, 0]
click at [276, 323] on div "MIRAN MI BRILLO" at bounding box center [251, 320] width 106 height 15
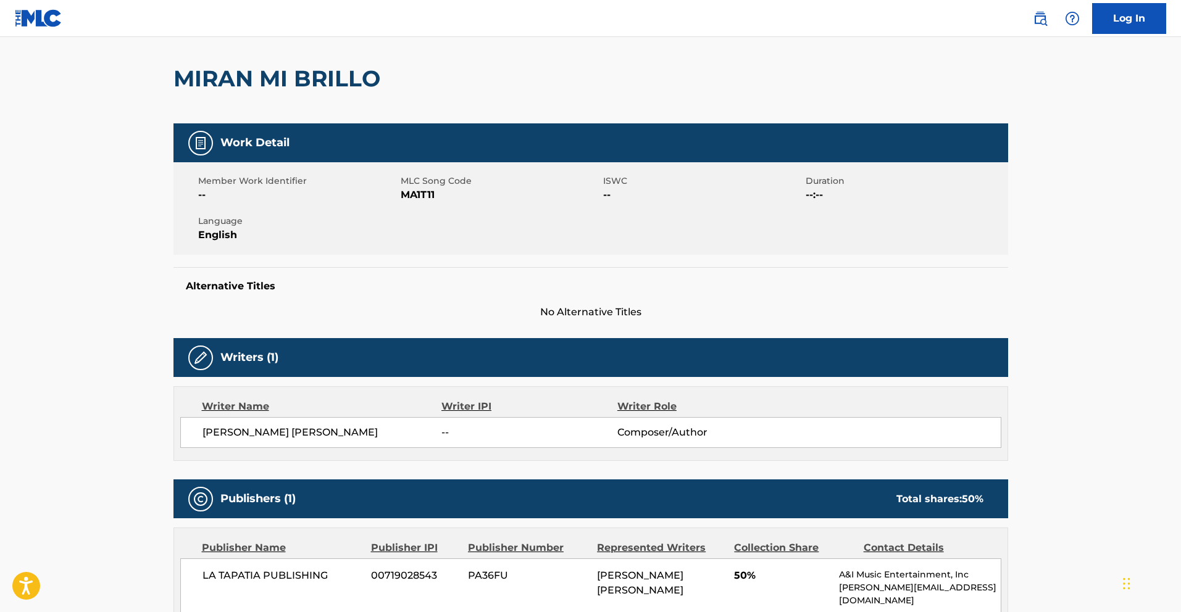
scroll to position [95, 0]
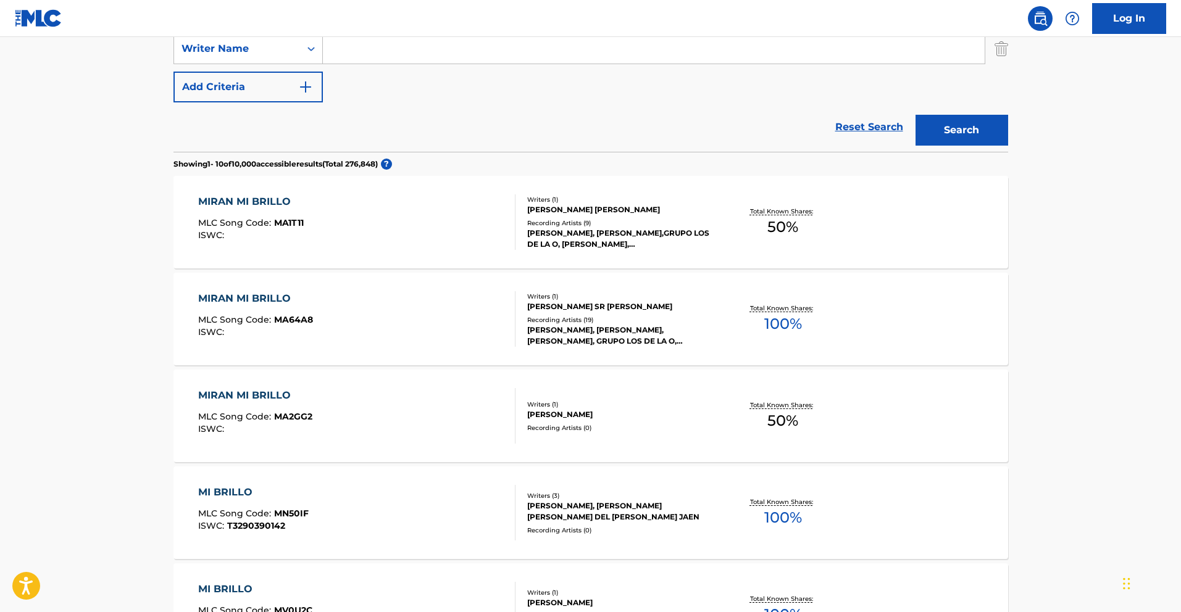
scroll to position [282, 0]
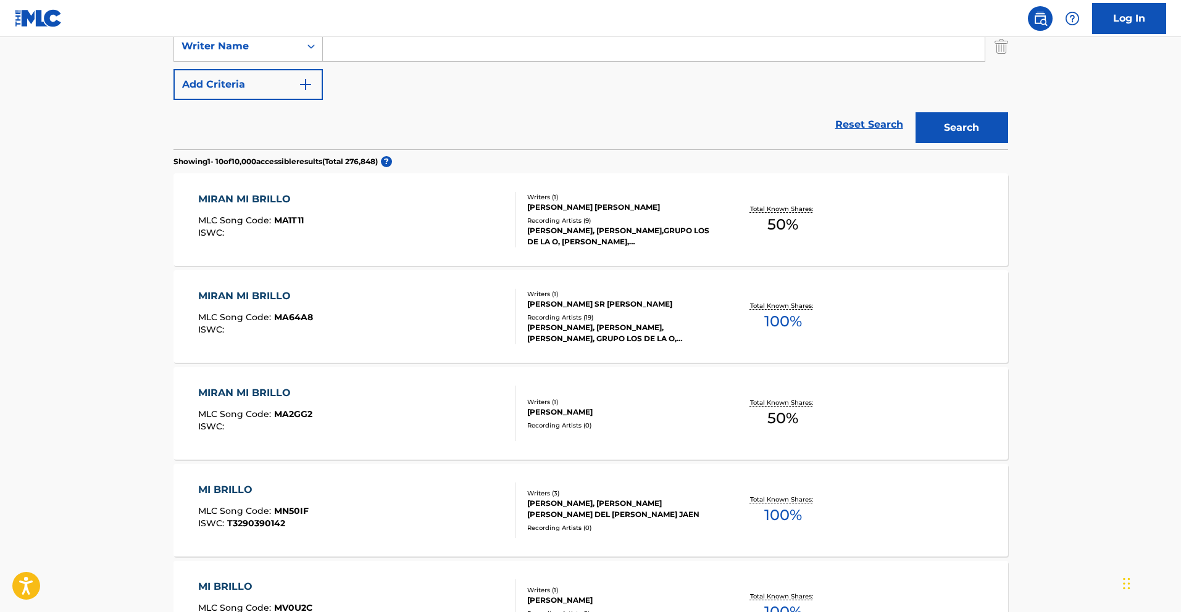
click at [278, 293] on div "MIRAN MI BRILLO" at bounding box center [255, 296] width 115 height 15
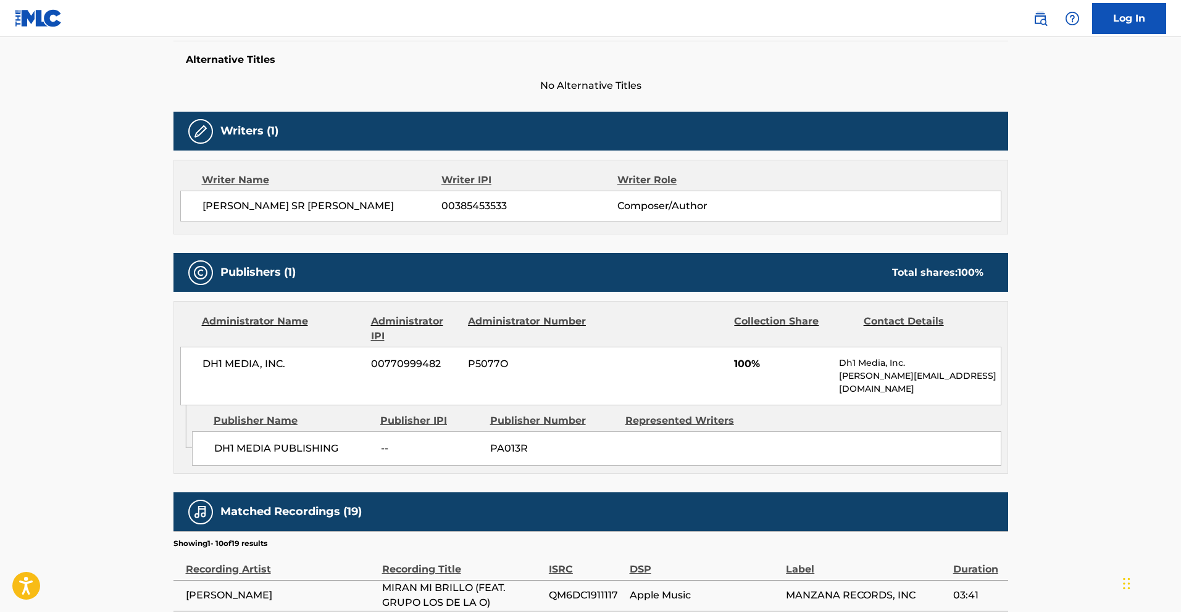
scroll to position [362, 0]
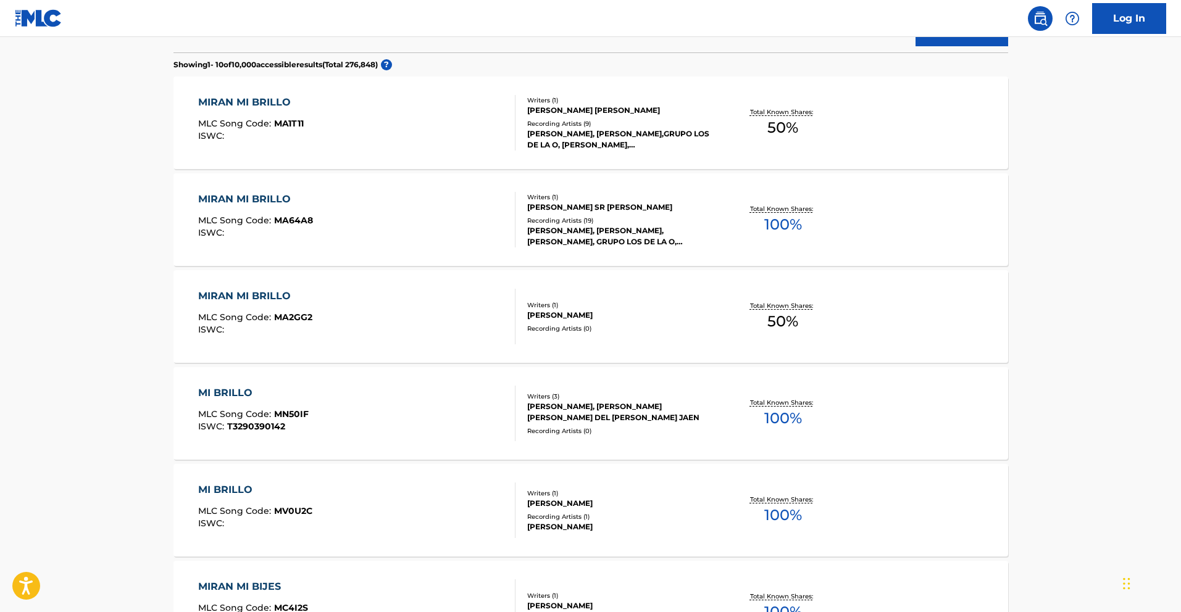
scroll to position [336, 0]
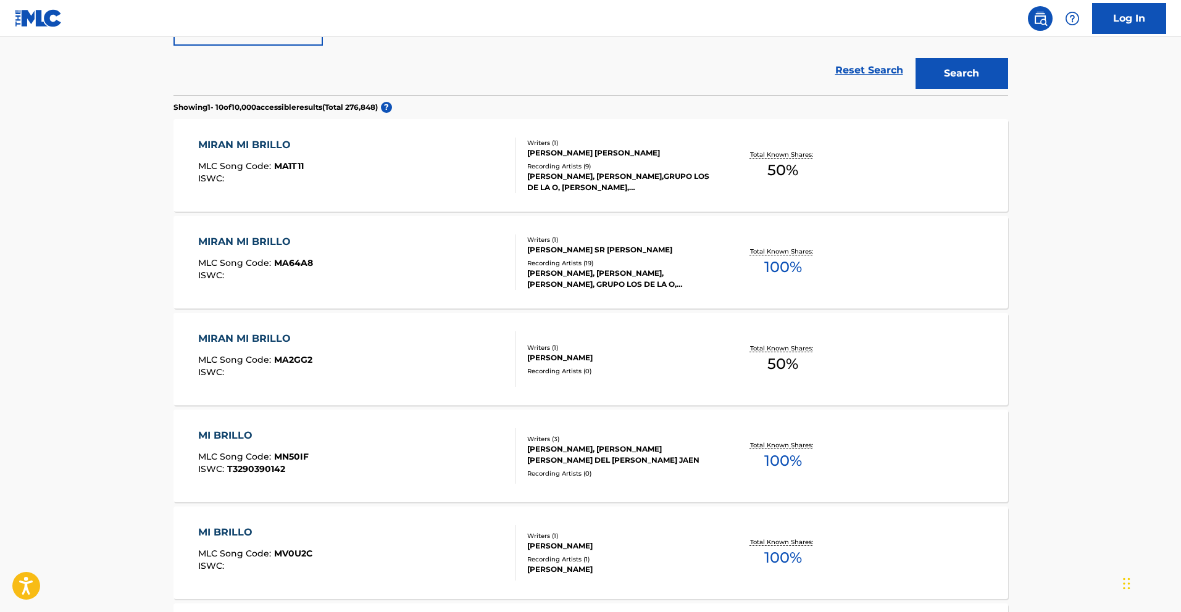
click at [354, 255] on div "MIRAN MI BRILLO MLC Song Code : MA64A8 ISWC :" at bounding box center [356, 263] width 317 height 56
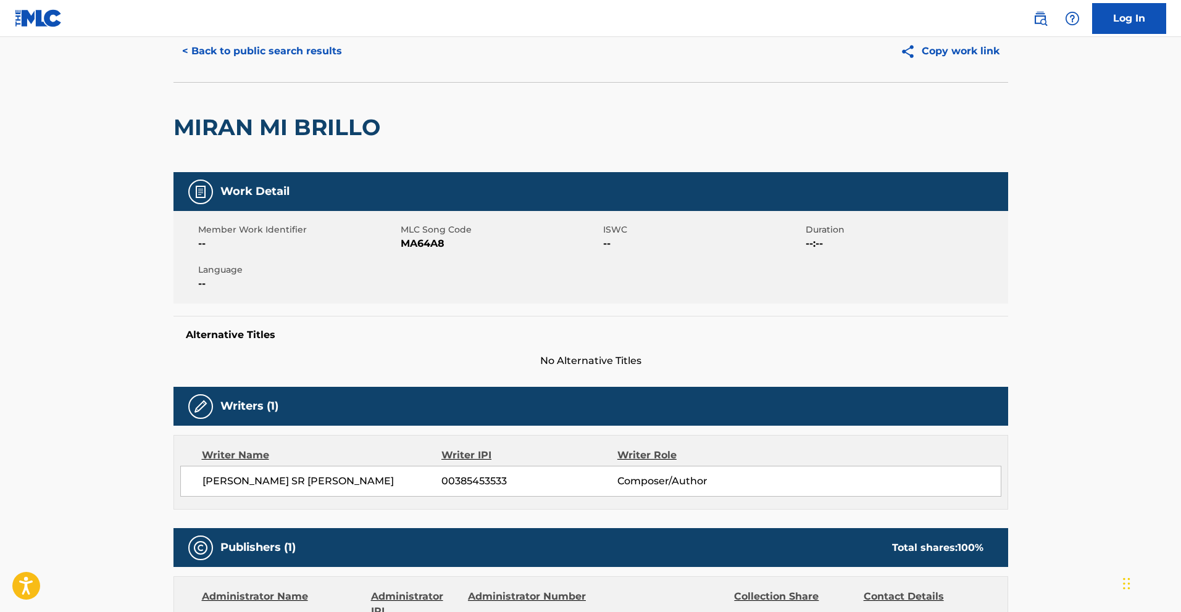
scroll to position [52, 0]
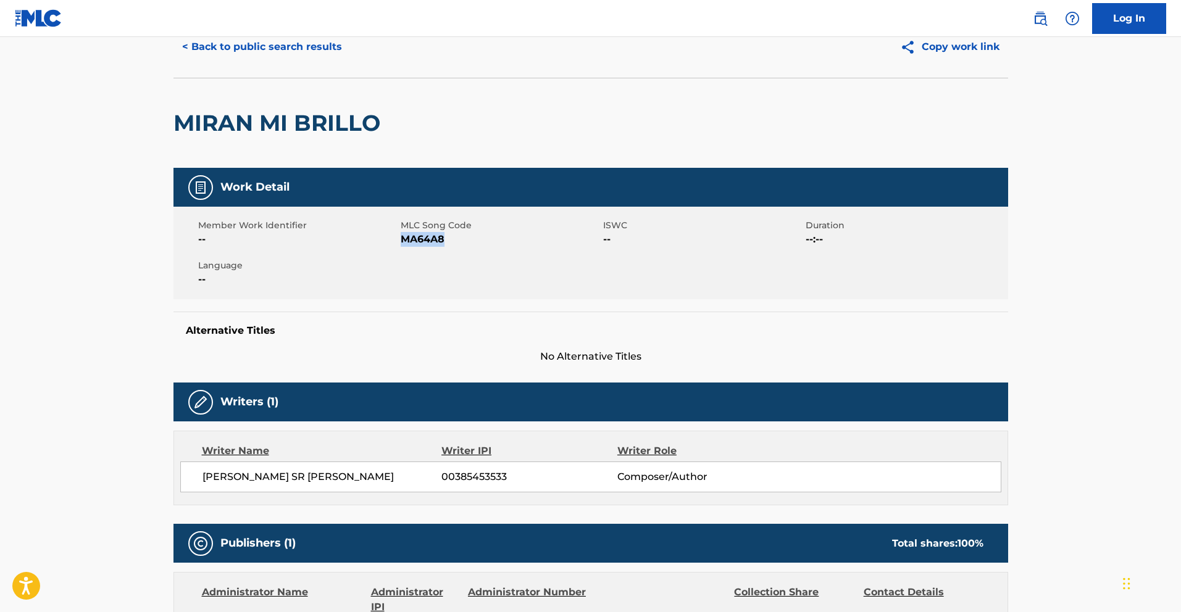
drag, startPoint x: 450, startPoint y: 241, endPoint x: 401, endPoint y: 241, distance: 48.8
click at [401, 241] on span "MA64A8" at bounding box center [500, 239] width 199 height 15
copy span "MA64A8"
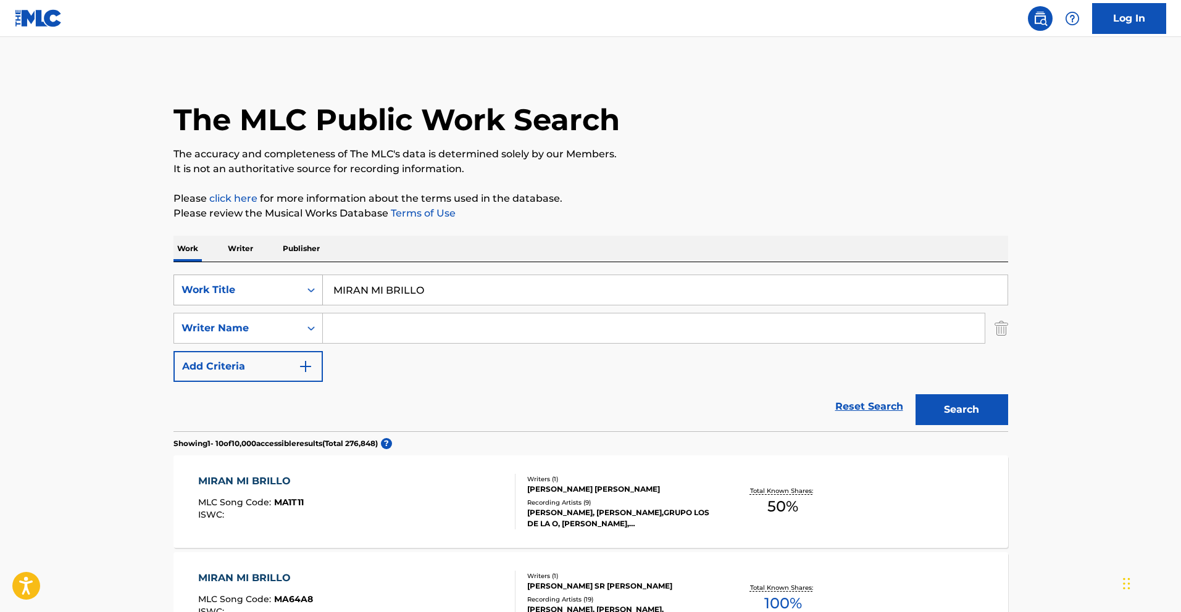
drag, startPoint x: 438, startPoint y: 291, endPoint x: 248, endPoint y: 297, distance: 190.2
click at [250, 297] on div "SearchWithCriteria013e72cf-d724-4bd8-841a-7961c132e85d Work Title MIRAN MI BRIL…" at bounding box center [590, 290] width 835 height 31
paste input "LA PLATICA"
drag, startPoint x: 480, startPoint y: 291, endPoint x: 241, endPoint y: 282, distance: 239.1
click at [241, 282] on div "SearchWithCriteria013e72cf-d724-4bd8-841a-7961c132e85d Work Title MIRAN MI BRIL…" at bounding box center [590, 290] width 835 height 31
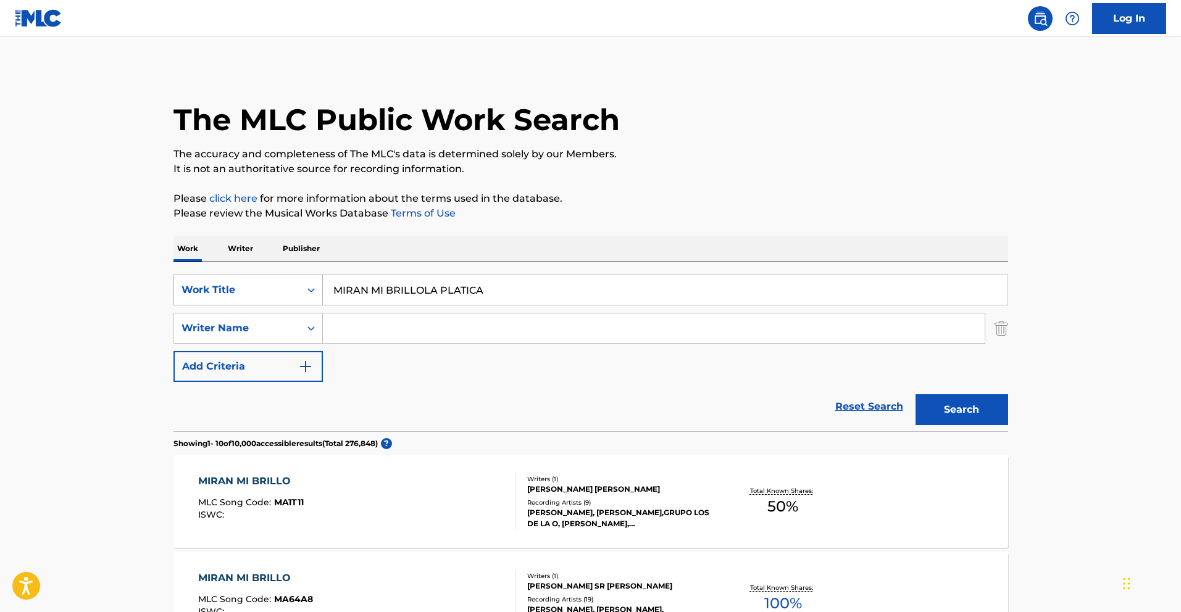
paste input "Search Form"
type input "LA PLATICA"
click at [987, 414] on button "Search" at bounding box center [961, 409] width 93 height 31
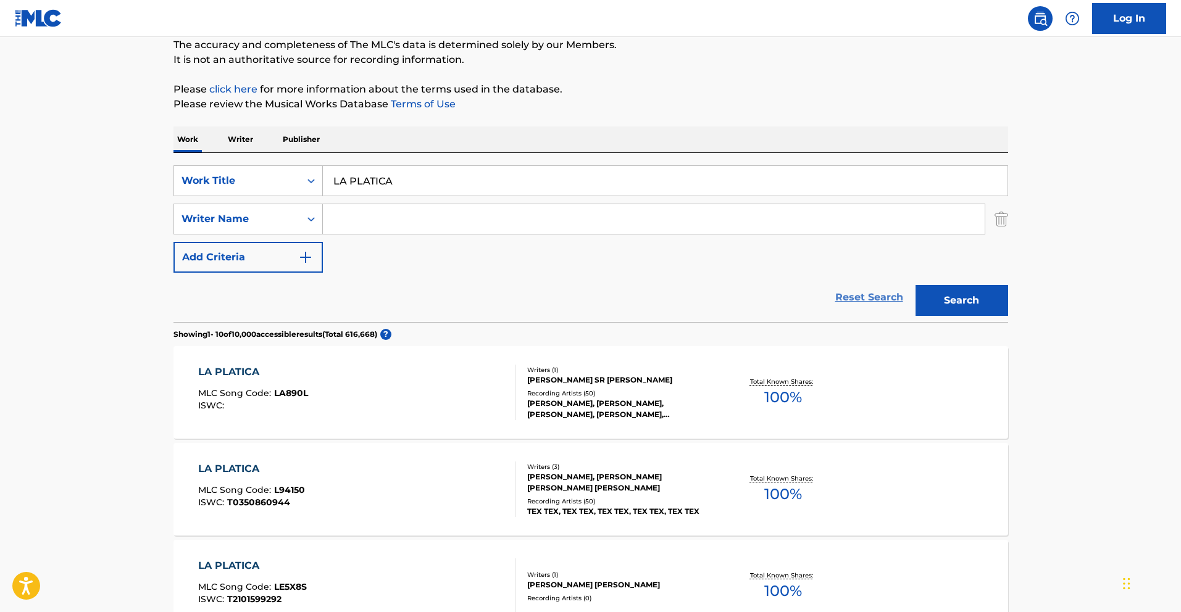
scroll to position [127, 0]
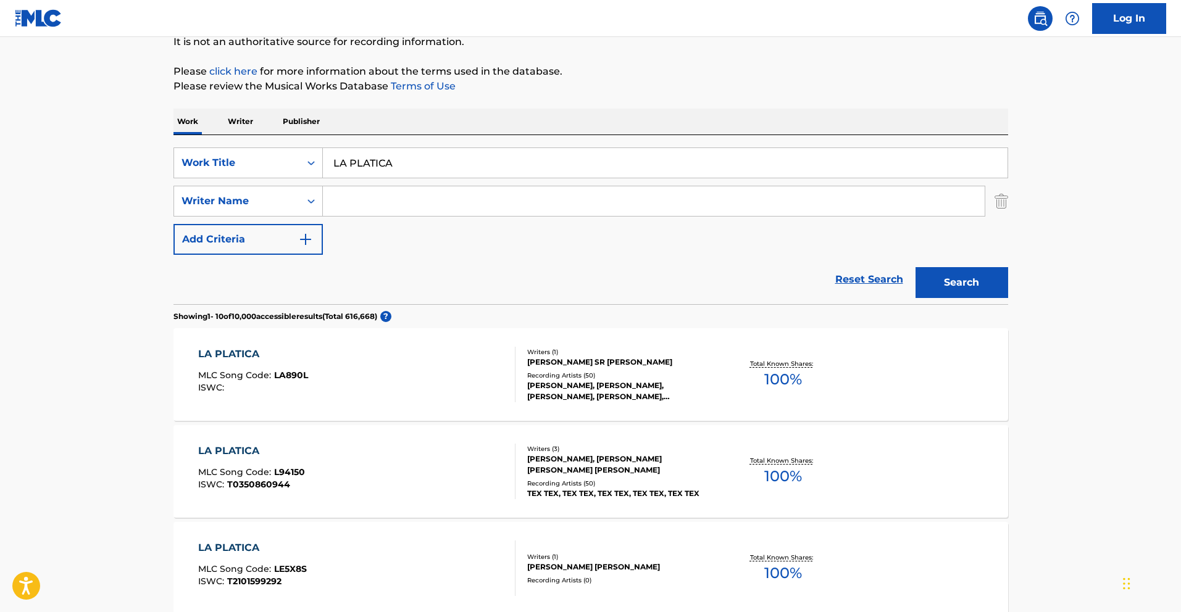
click at [310, 371] on div "LA PLATICA MLC Song Code : LA890L ISWC :" at bounding box center [356, 375] width 317 height 56
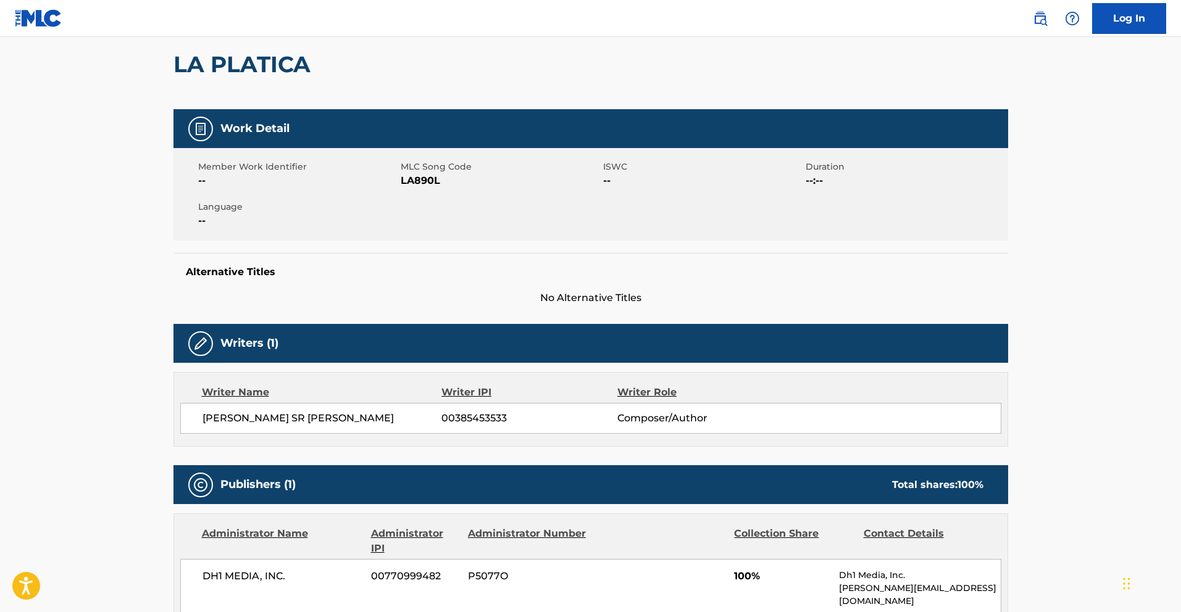
scroll to position [109, 0]
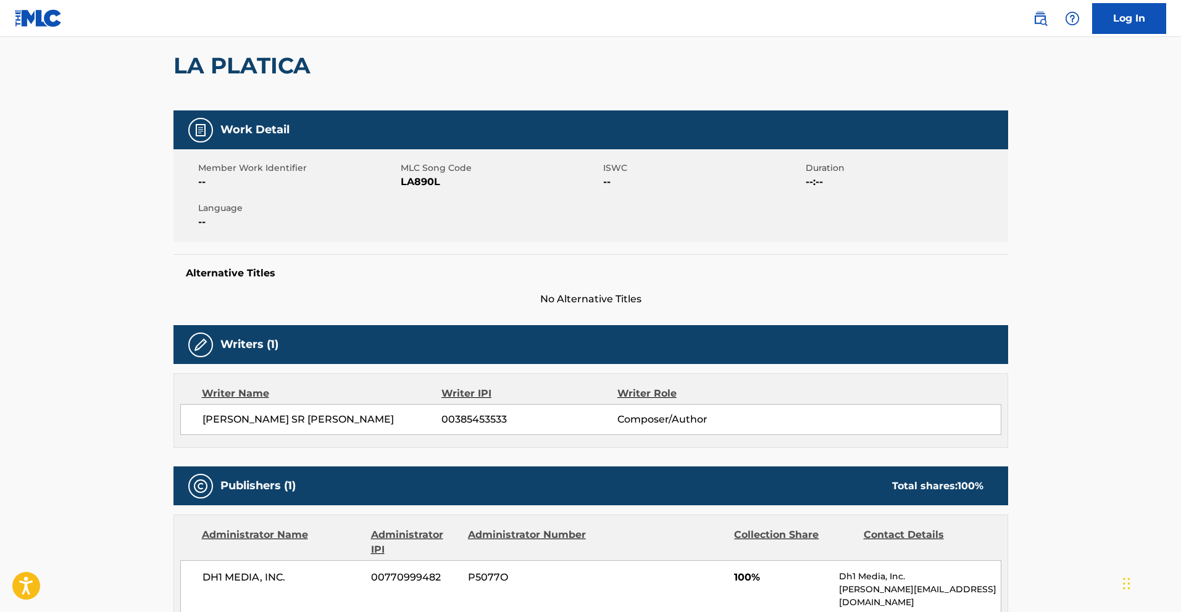
drag, startPoint x: 466, startPoint y: 204, endPoint x: 444, endPoint y: 190, distance: 25.9
click at [449, 196] on div "Member Work Identifier -- MLC Song Code LA890L ISWC -- Duration --:-- Language …" at bounding box center [590, 195] width 835 height 93
drag, startPoint x: 441, startPoint y: 185, endPoint x: 402, endPoint y: 185, distance: 38.3
click at [402, 185] on span "LA890L" at bounding box center [500, 182] width 199 height 15
copy span "LA890L"
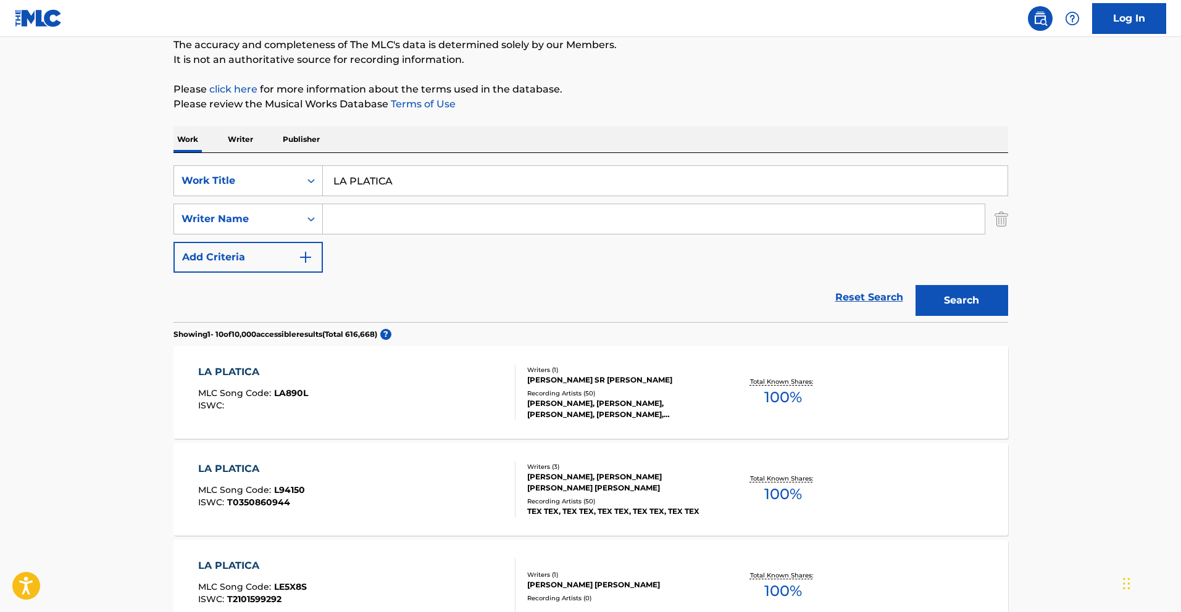
scroll to position [127, 0]
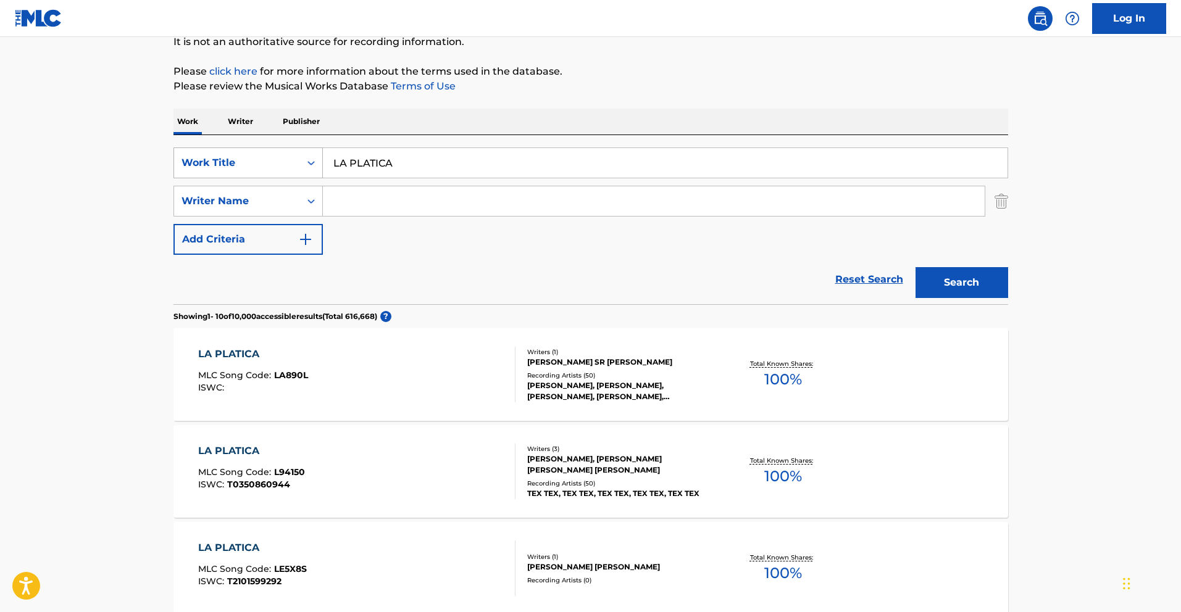
drag, startPoint x: 284, startPoint y: 155, endPoint x: 265, endPoint y: 154, distance: 18.6
click at [275, 154] on div "SearchWithCriteria013e72cf-d724-4bd8-841a-7961c132e85d Work Title LA PLATICA" at bounding box center [590, 163] width 835 height 31
paste input "KILOS DE ORO"
type input "KILOS DE ORO"
click at [981, 283] on button "Search" at bounding box center [961, 282] width 93 height 31
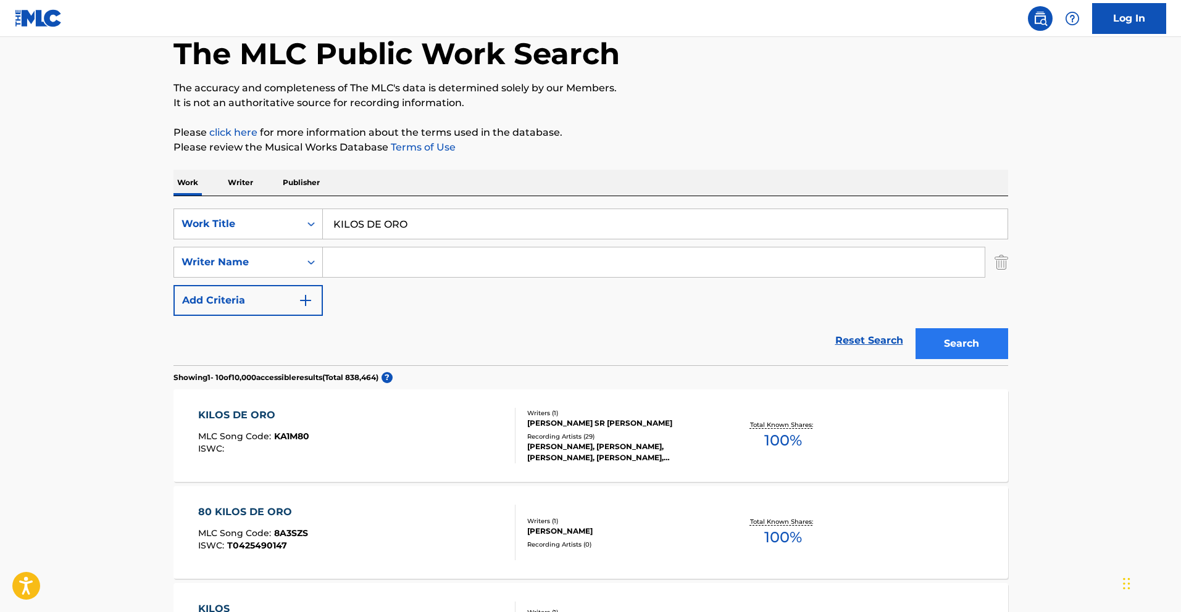
scroll to position [100, 0]
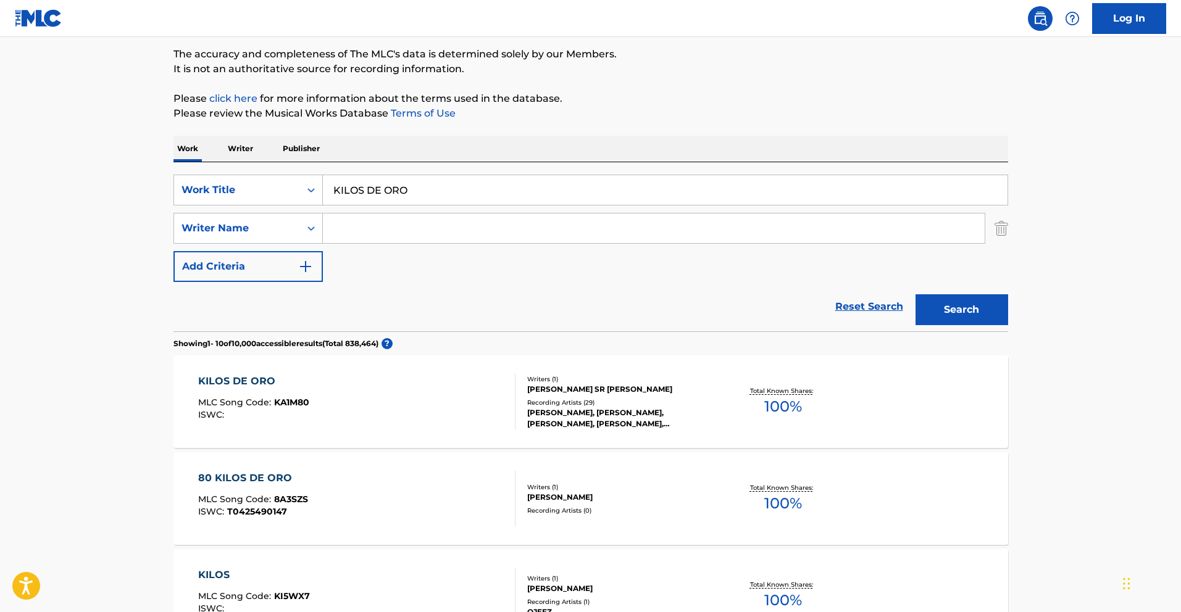
click at [330, 381] on div "KILOS DE ORO MLC Song Code : KA1M80 ISWC :" at bounding box center [356, 402] width 317 height 56
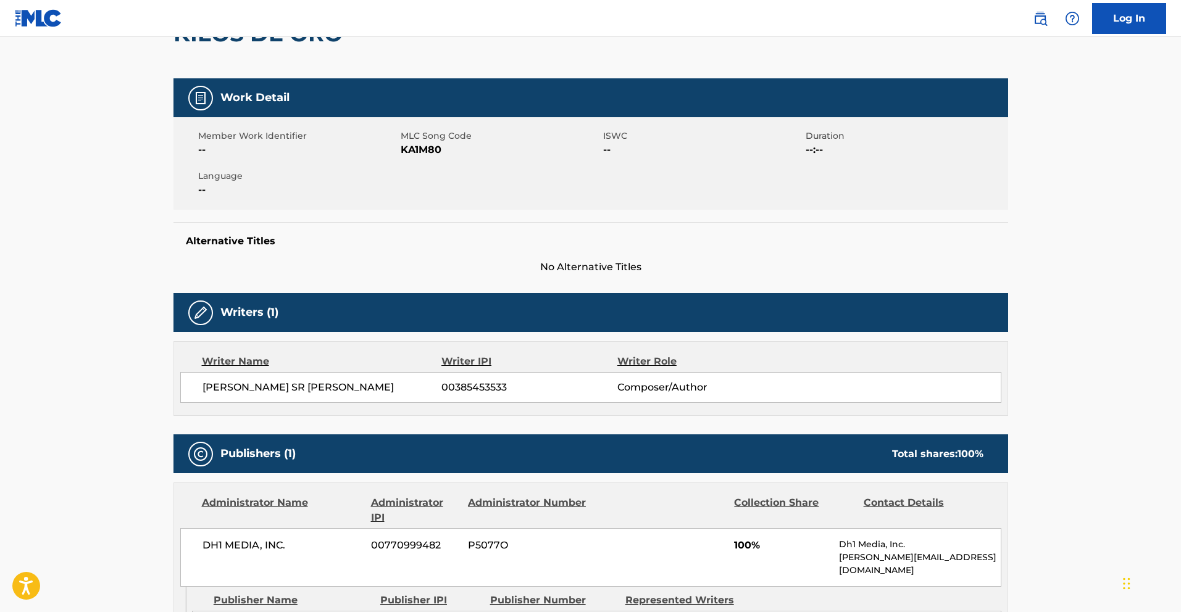
scroll to position [136, 0]
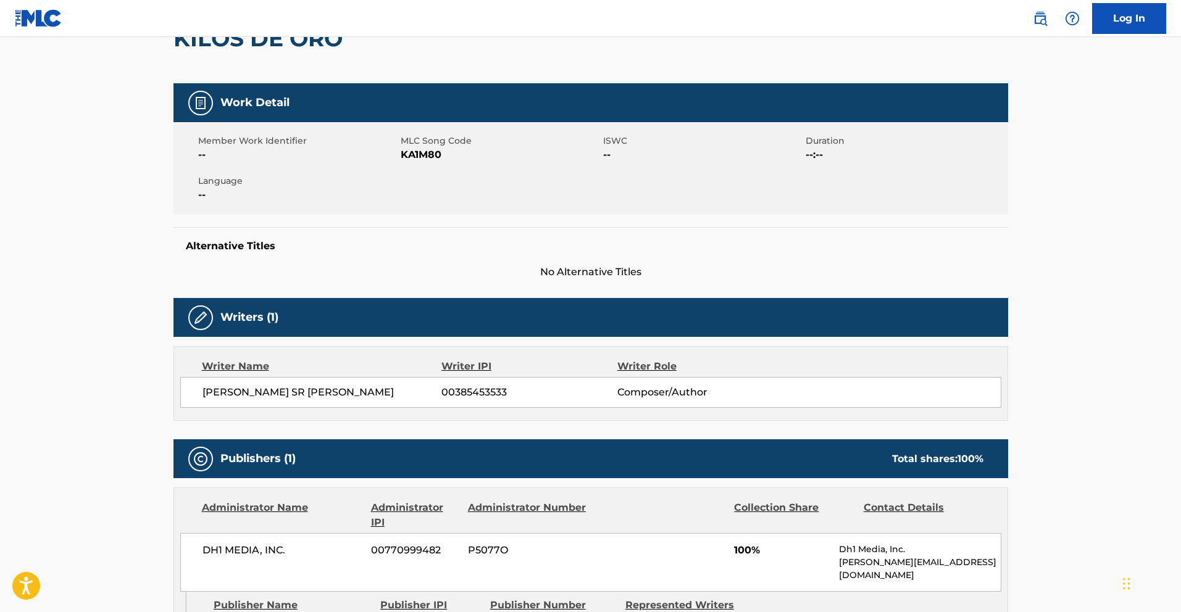
click at [449, 159] on span "KA1M80" at bounding box center [500, 155] width 199 height 15
drag, startPoint x: 445, startPoint y: 154, endPoint x: 400, endPoint y: 156, distance: 45.1
click at [401, 156] on span "KA1M80" at bounding box center [500, 155] width 199 height 15
copy span "KA1M80"
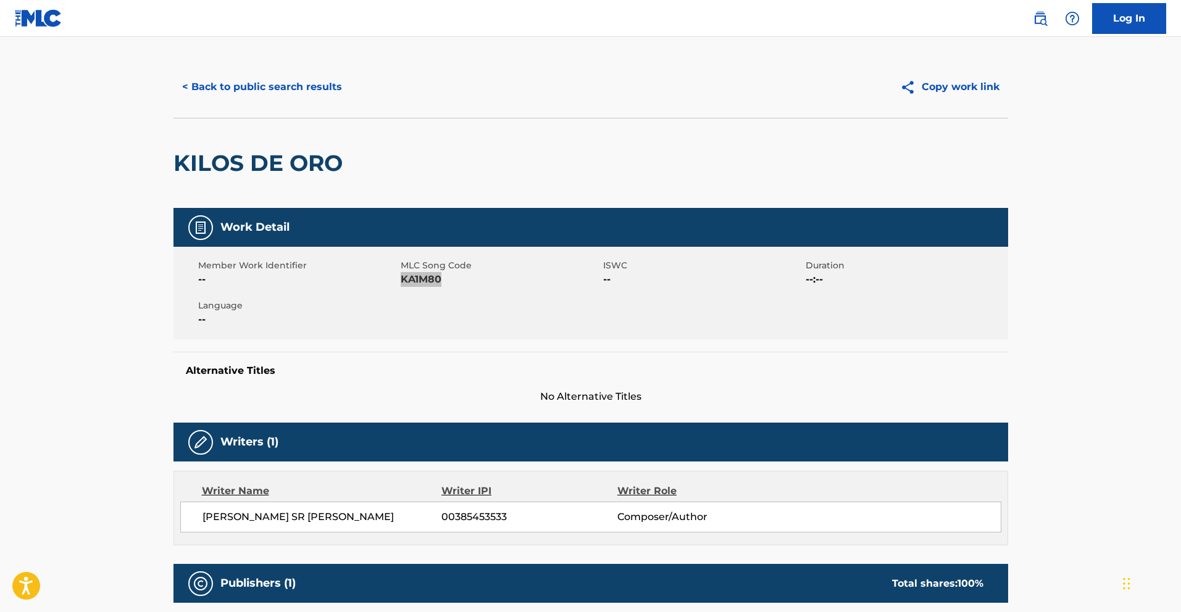
scroll to position [0, 0]
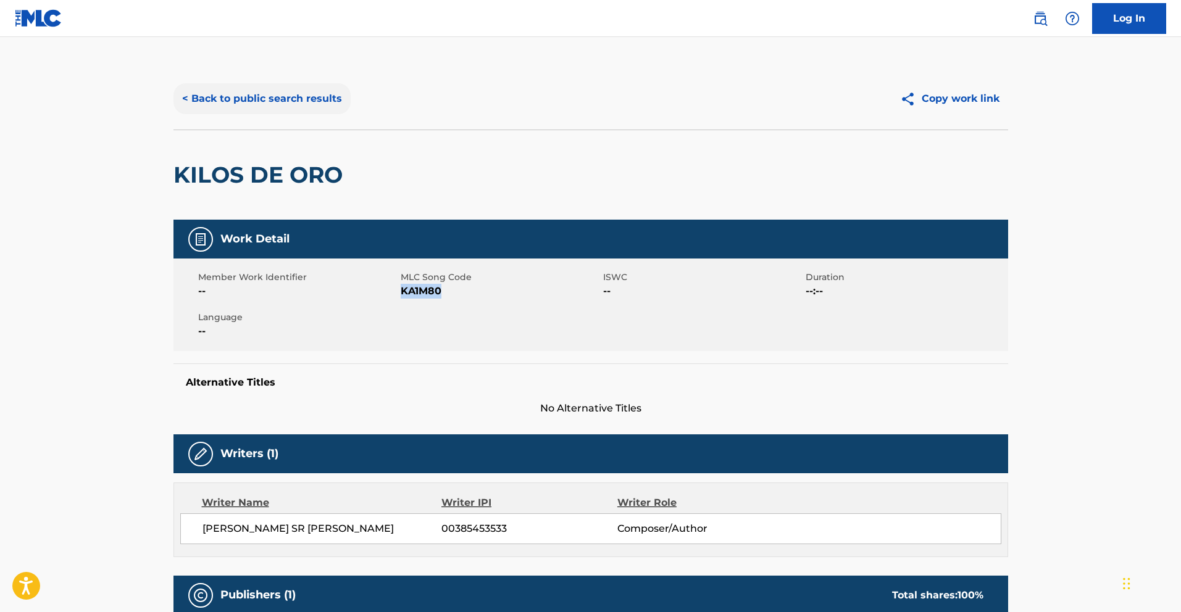
click at [235, 103] on button "< Back to public search results" at bounding box center [261, 98] width 177 height 31
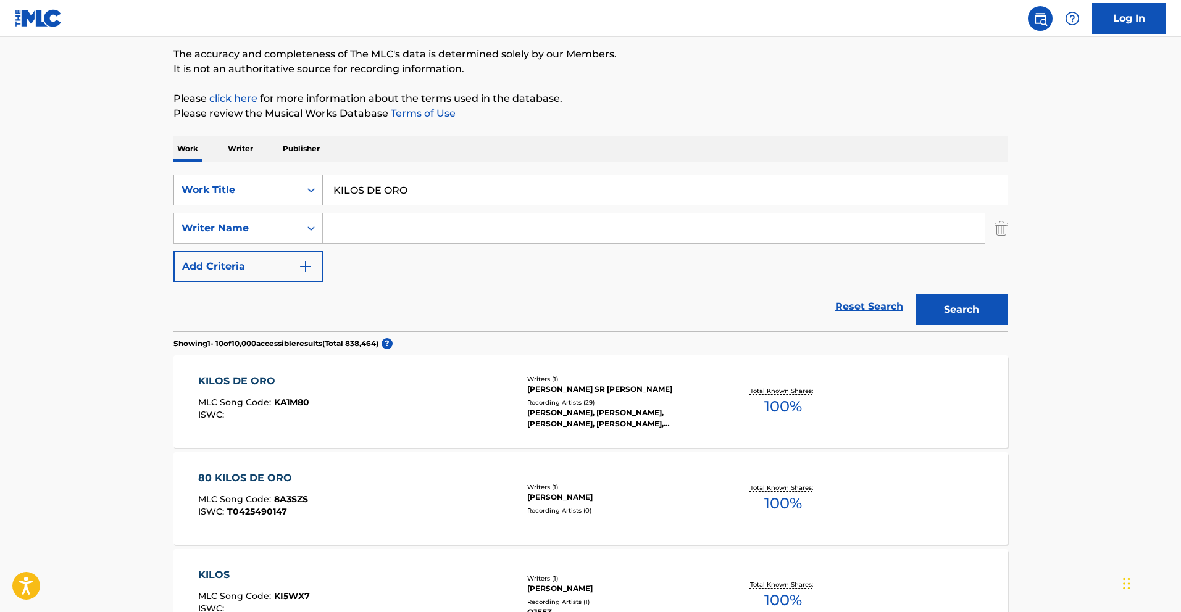
drag, startPoint x: 423, startPoint y: 192, endPoint x: 231, endPoint y: 177, distance: 192.0
click at [233, 176] on div "SearchWithCriteria013e72cf-d724-4bd8-841a-7961c132e85d Work Title KILOS DE ORO" at bounding box center [590, 190] width 835 height 31
paste input "2 XX (EN VIVO)"
type input "2 XX (EN VIVO)"
click at [977, 315] on button "Search" at bounding box center [961, 309] width 93 height 31
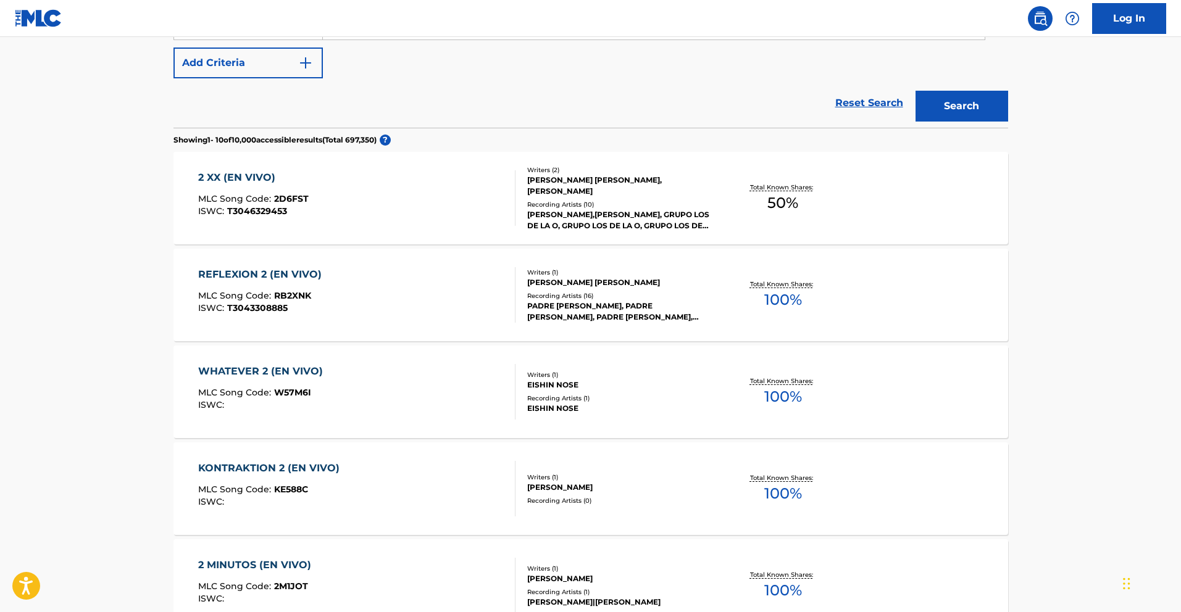
scroll to position [131, 0]
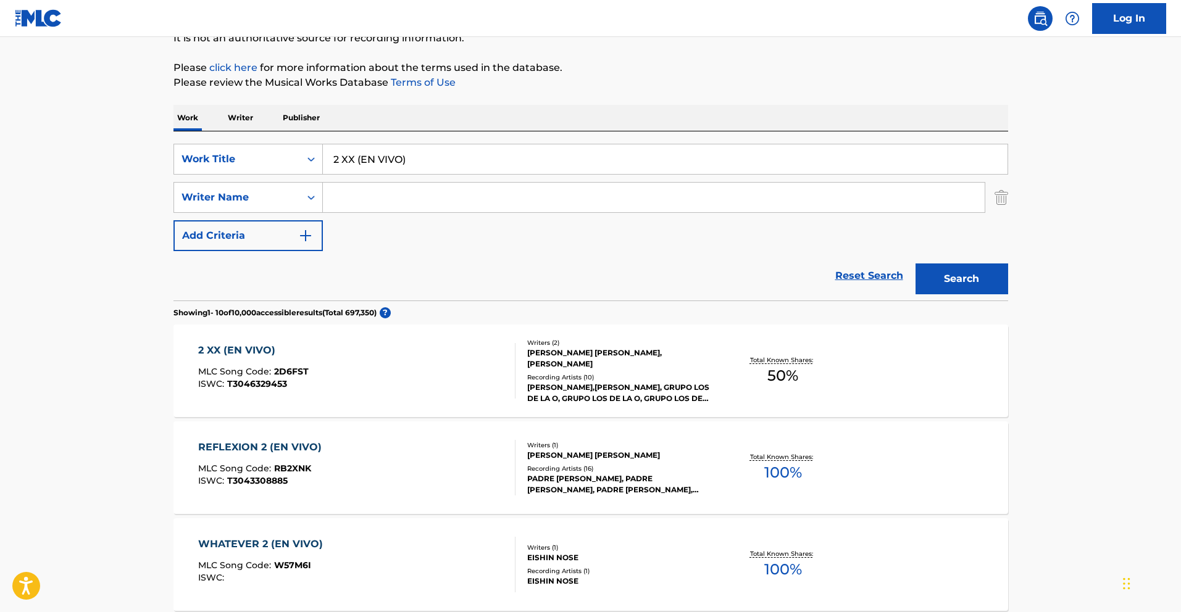
click at [473, 357] on div "2 XX (EN VIVO) MLC Song Code : 2D6FST ISWC : T3046329453" at bounding box center [356, 371] width 317 height 56
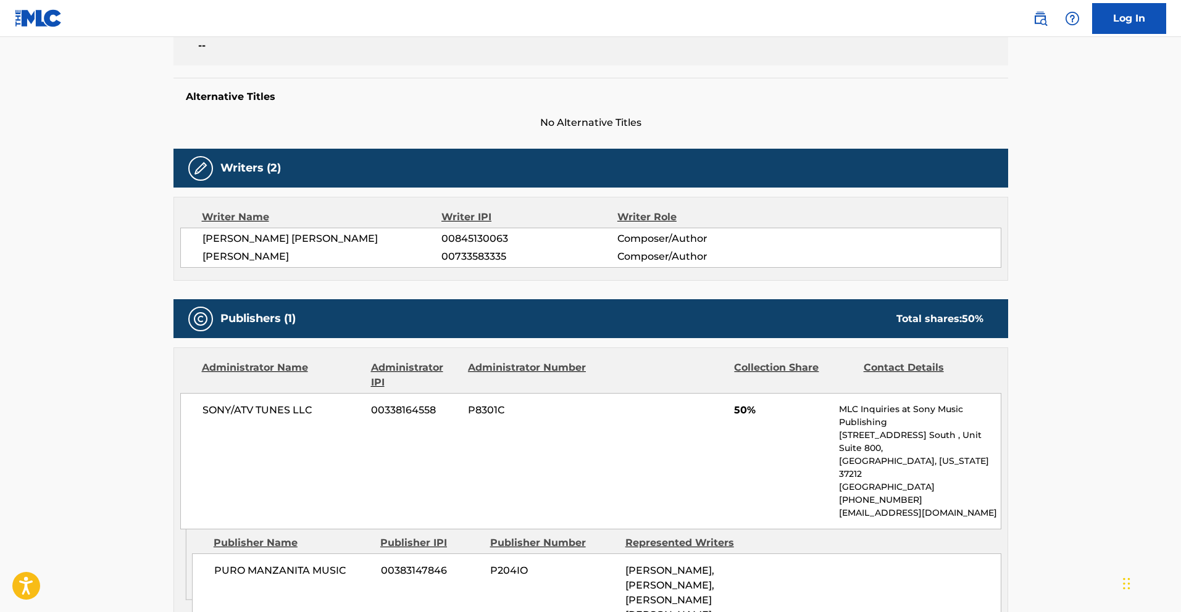
scroll to position [314, 0]
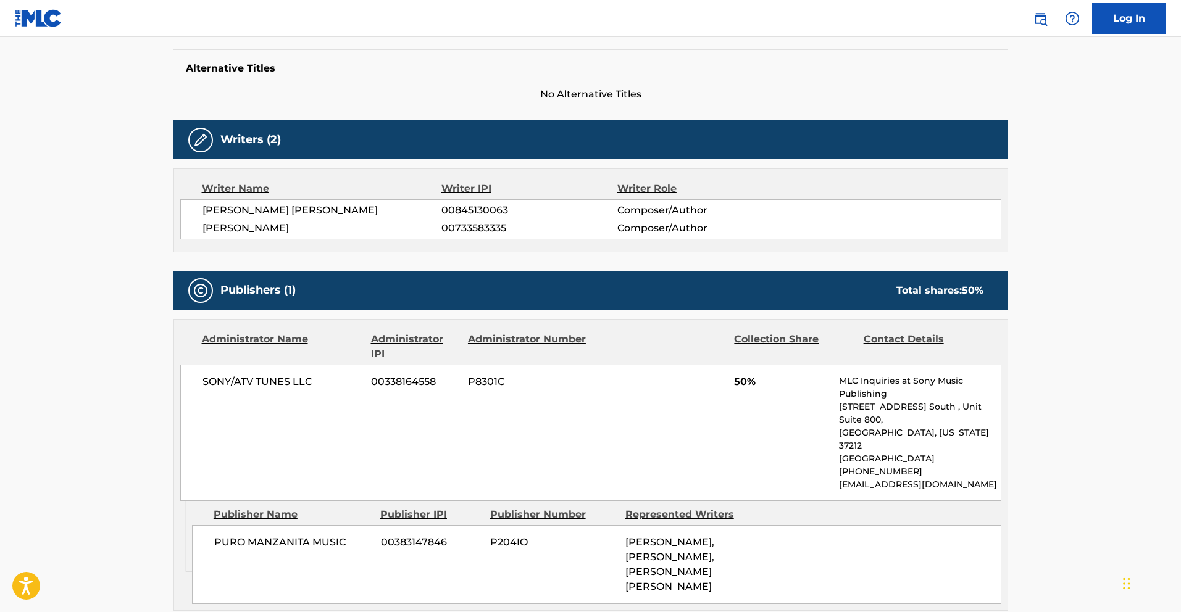
scroll to position [131, 0]
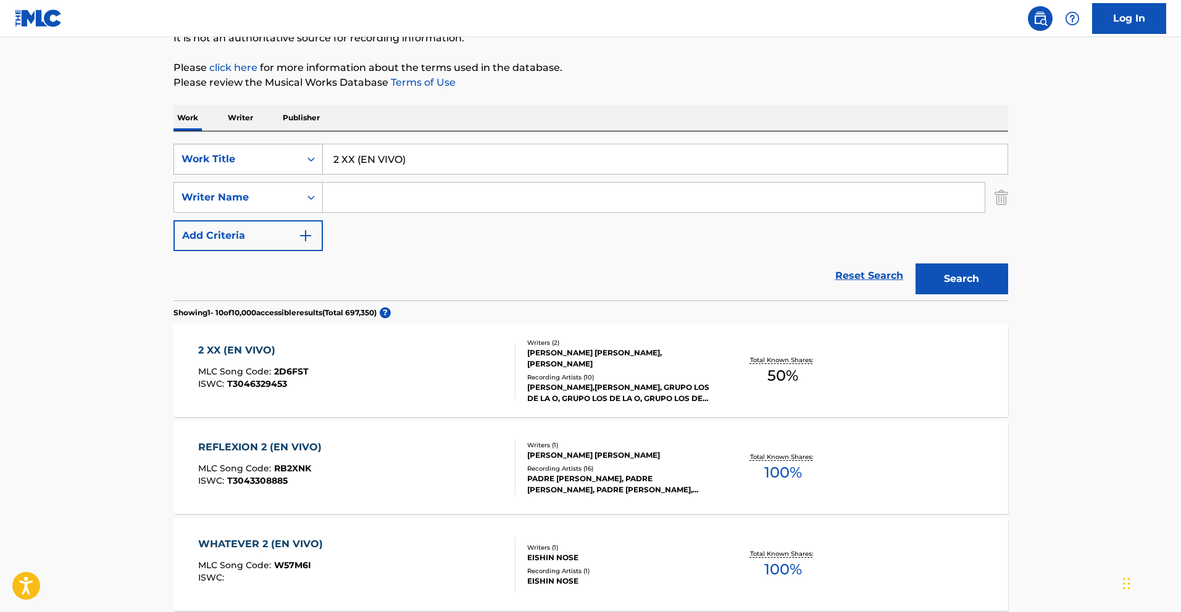
drag, startPoint x: 409, startPoint y: 161, endPoint x: 228, endPoint y: 151, distance: 181.2
click at [236, 151] on div "SearchWithCriteria013e72cf-d724-4bd8-841a-7961c132e85d Work Title 2 XX (EN VIVO)" at bounding box center [590, 159] width 835 height 31
paste input "FRUTA PROHIBIDA"
type input "FRUTA PROHIBIDA"
click at [978, 286] on button "Search" at bounding box center [961, 279] width 93 height 31
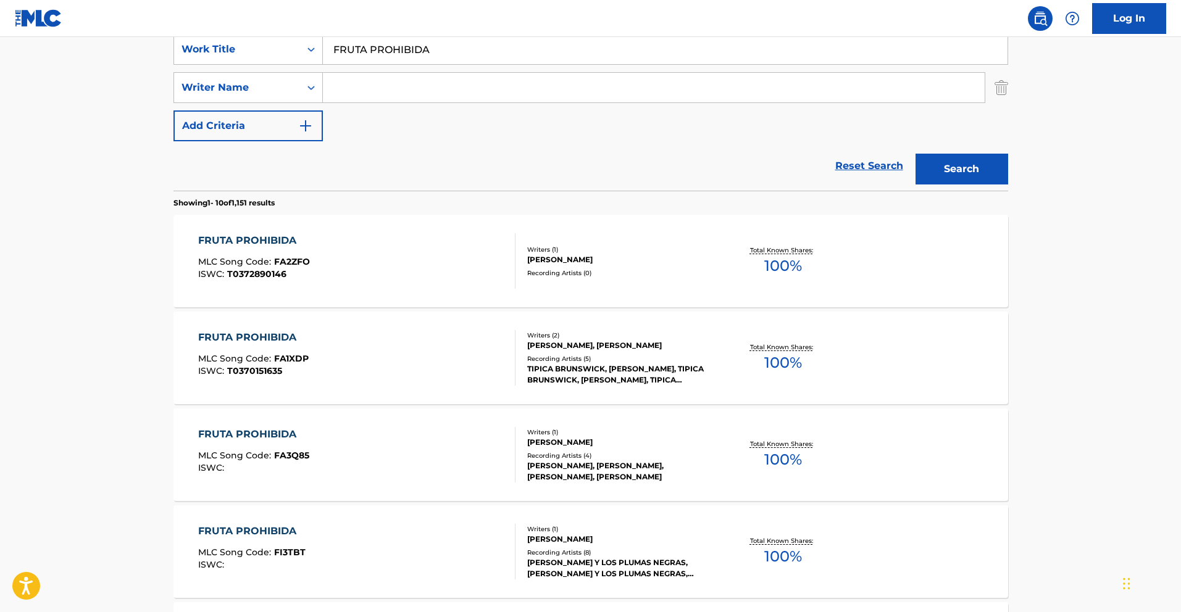
scroll to position [236, 0]
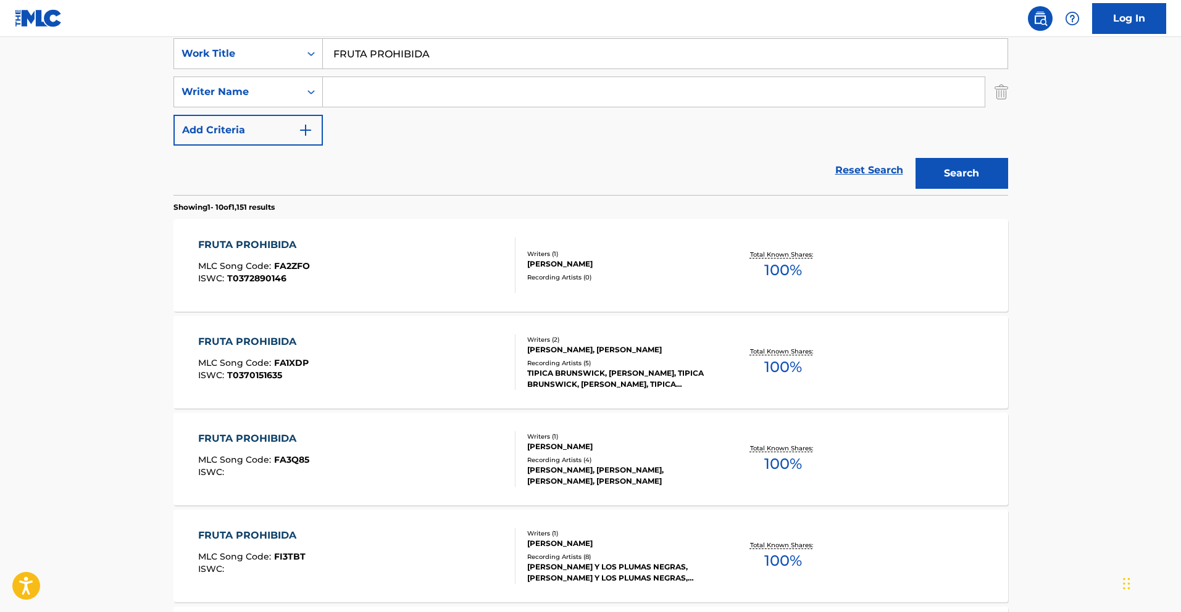
click at [390, 91] on input "Search Form" at bounding box center [654, 92] width 662 height 30
type input "[PERSON_NAME]"
click at [969, 167] on button "Search" at bounding box center [961, 173] width 93 height 31
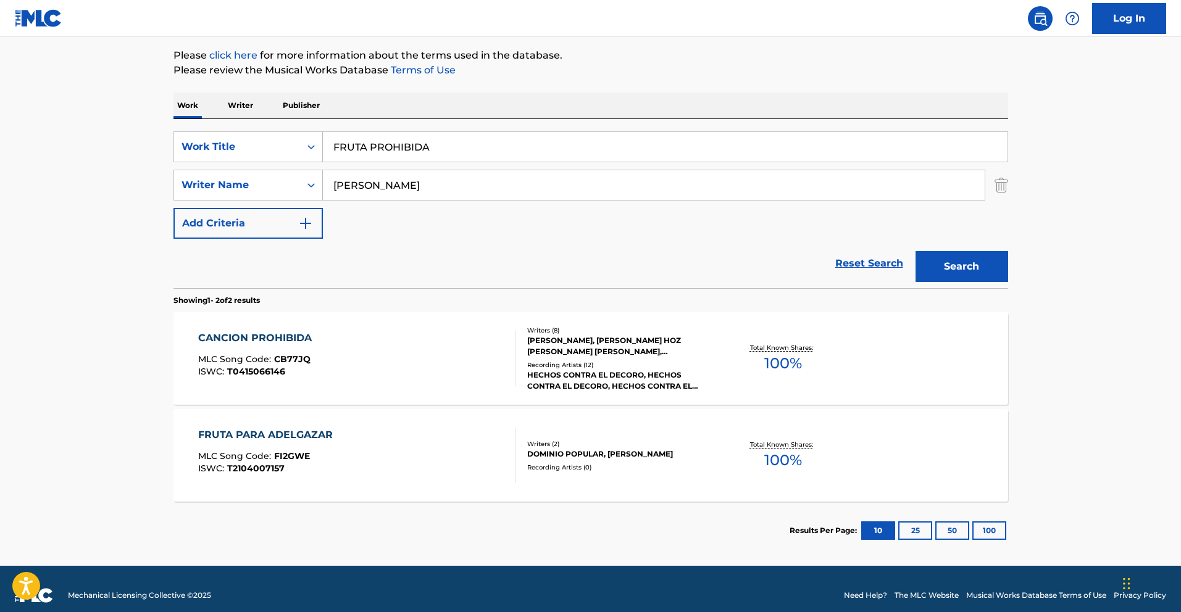
scroll to position [156, 0]
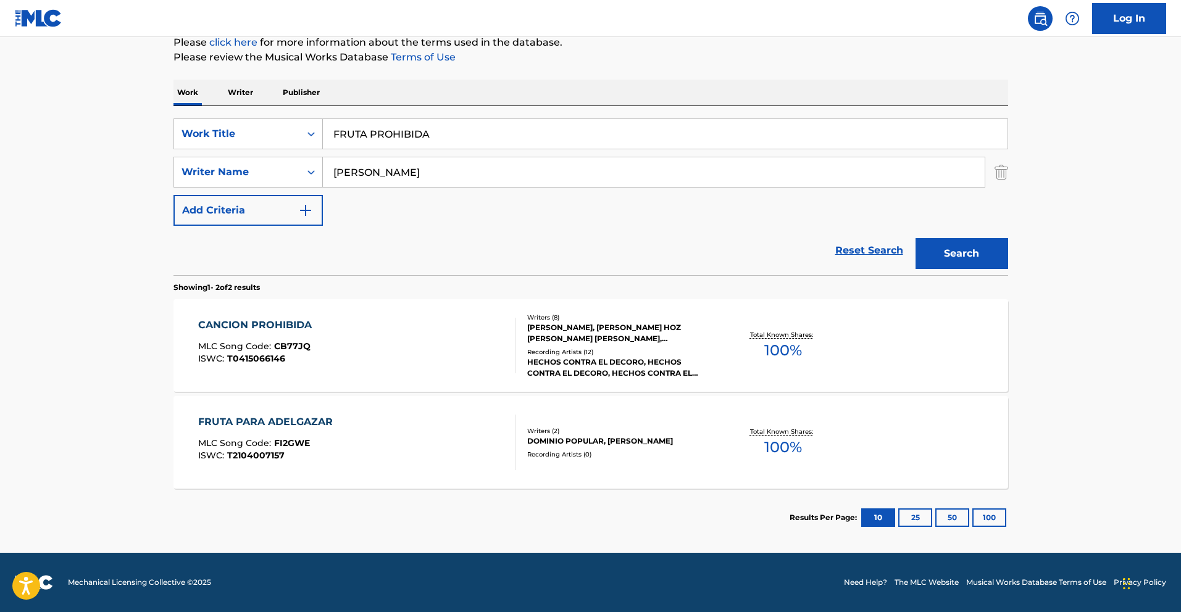
drag, startPoint x: 447, startPoint y: 136, endPoint x: 106, endPoint y: 113, distance: 342.2
click at [106, 113] on main "The MLC Public Work Search The accuracy and completeness of The MLC's data is d…" at bounding box center [590, 217] width 1181 height 672
paste input "El Ponchis"
type input "El Ponchis"
click at [929, 249] on button "Search" at bounding box center [961, 253] width 93 height 31
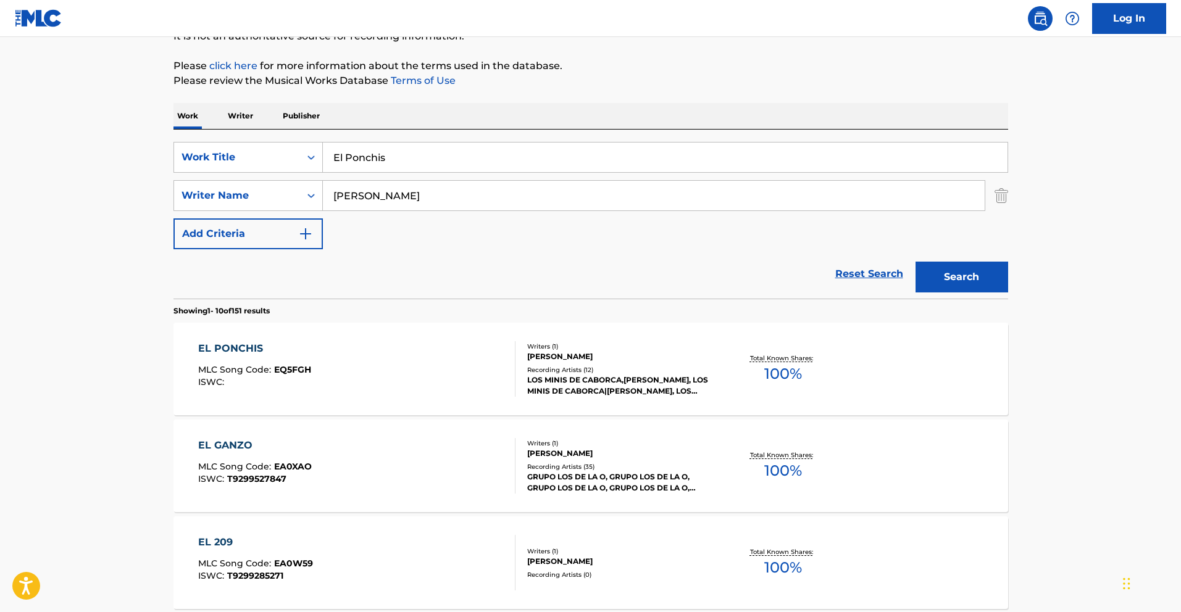
scroll to position [157, 0]
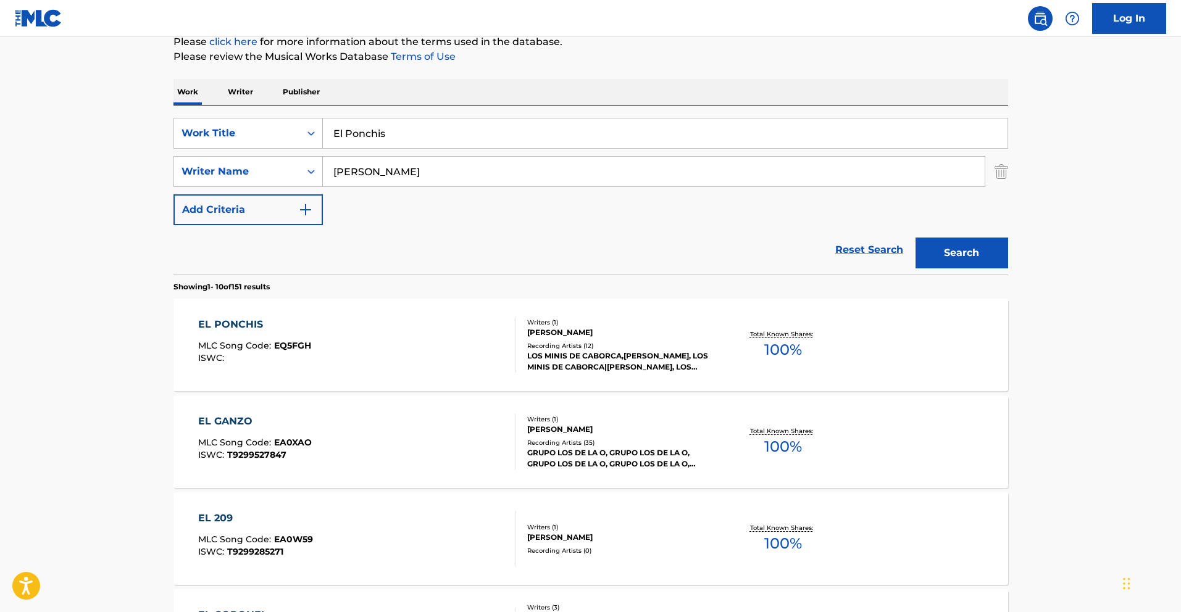
click at [230, 325] on div "EL PONCHIS" at bounding box center [254, 324] width 113 height 15
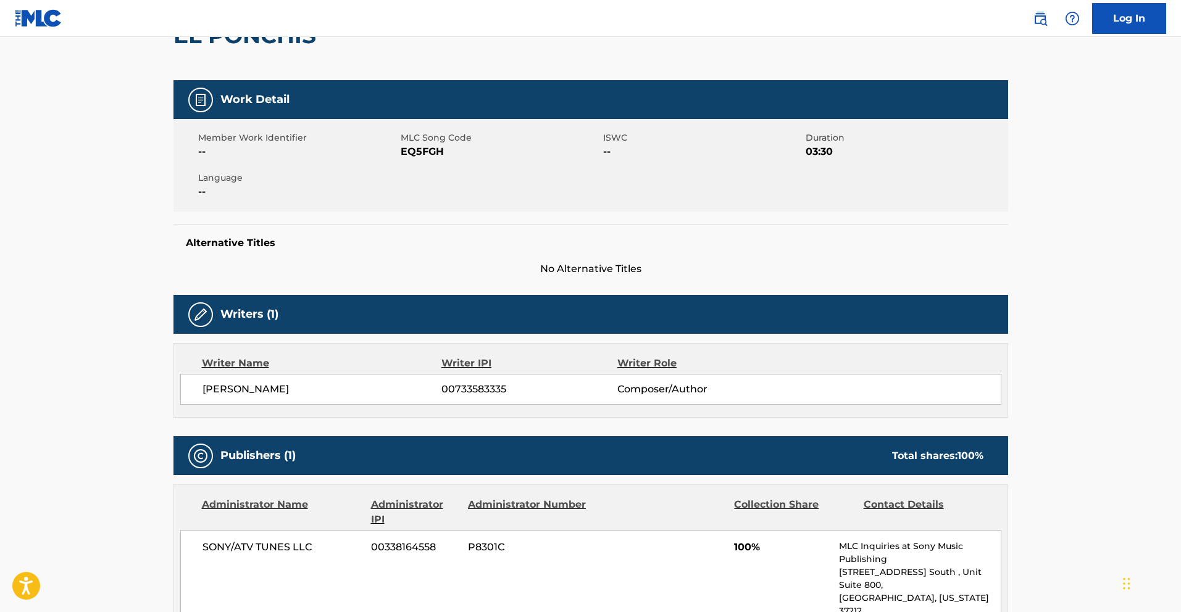
scroll to position [136, 0]
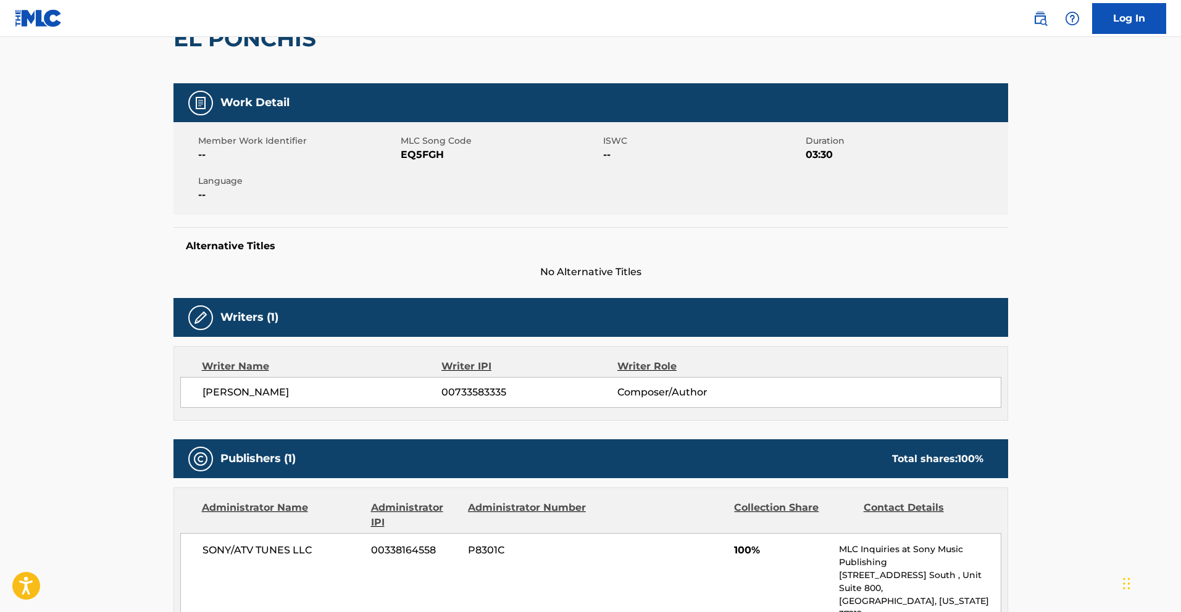
scroll to position [157, 0]
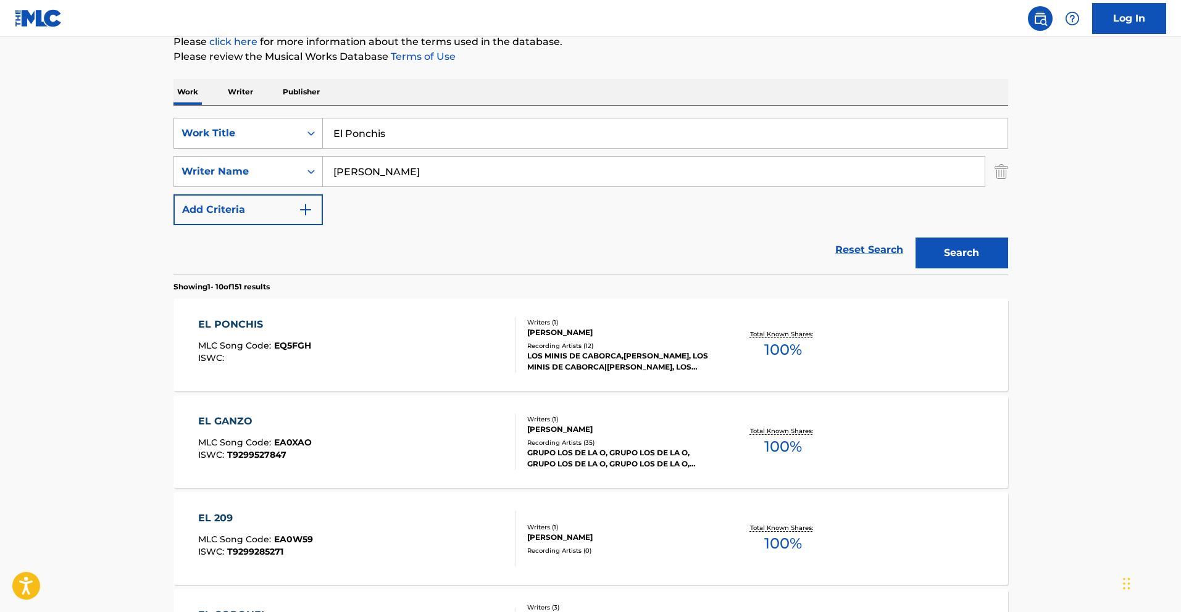
drag, startPoint x: 348, startPoint y: 130, endPoint x: 291, endPoint y: 138, distance: 57.4
click at [277, 125] on div "SearchWithCriteria013e72cf-d724-4bd8-841a-7961c132e85d Work Title El Ponchis" at bounding box center [590, 133] width 835 height 31
paste input "Fiesta de Disfraz"
type input "Fiesta de Disfraz"
click at [939, 246] on button "Search" at bounding box center [961, 253] width 93 height 31
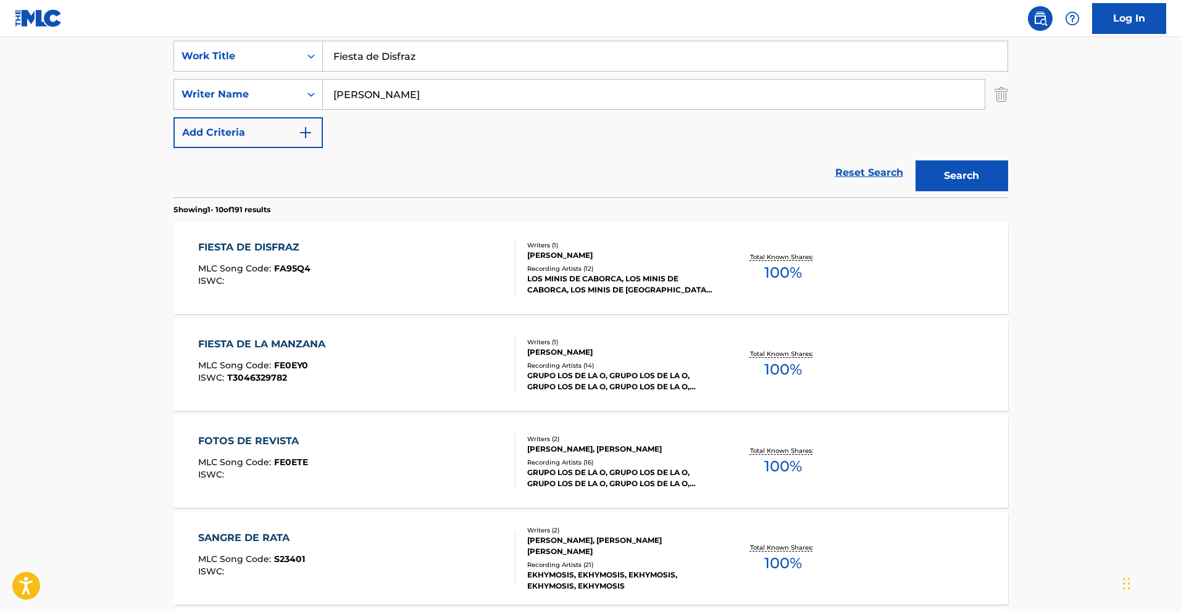
scroll to position [236, 0]
click at [262, 248] on div "FIESTA DE DISFRAZ" at bounding box center [254, 245] width 112 height 15
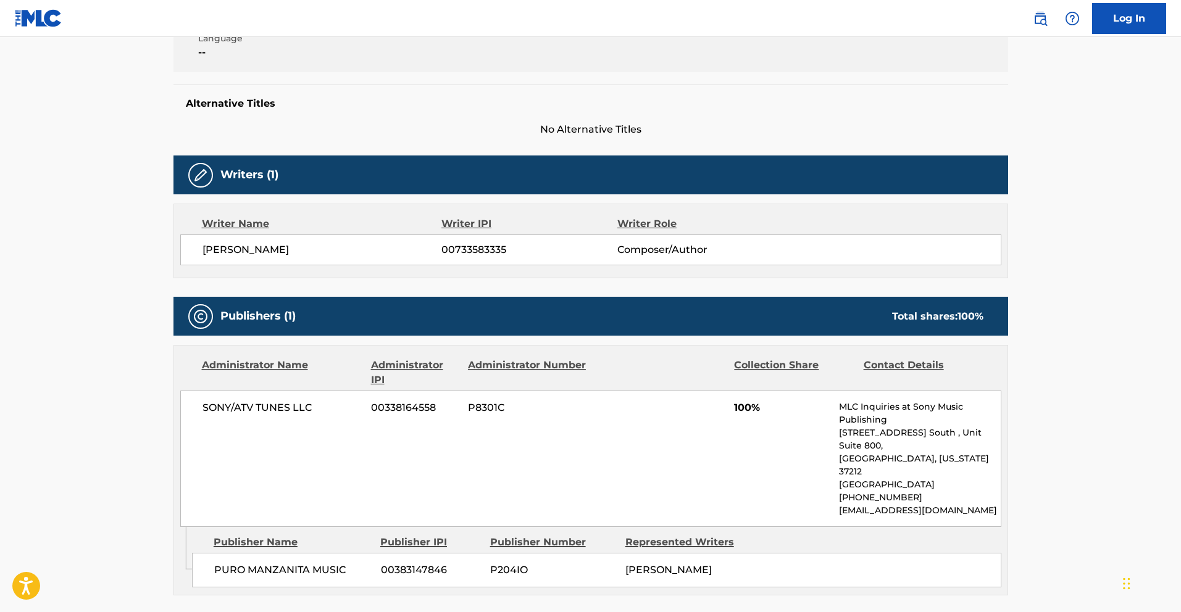
scroll to position [323, 0]
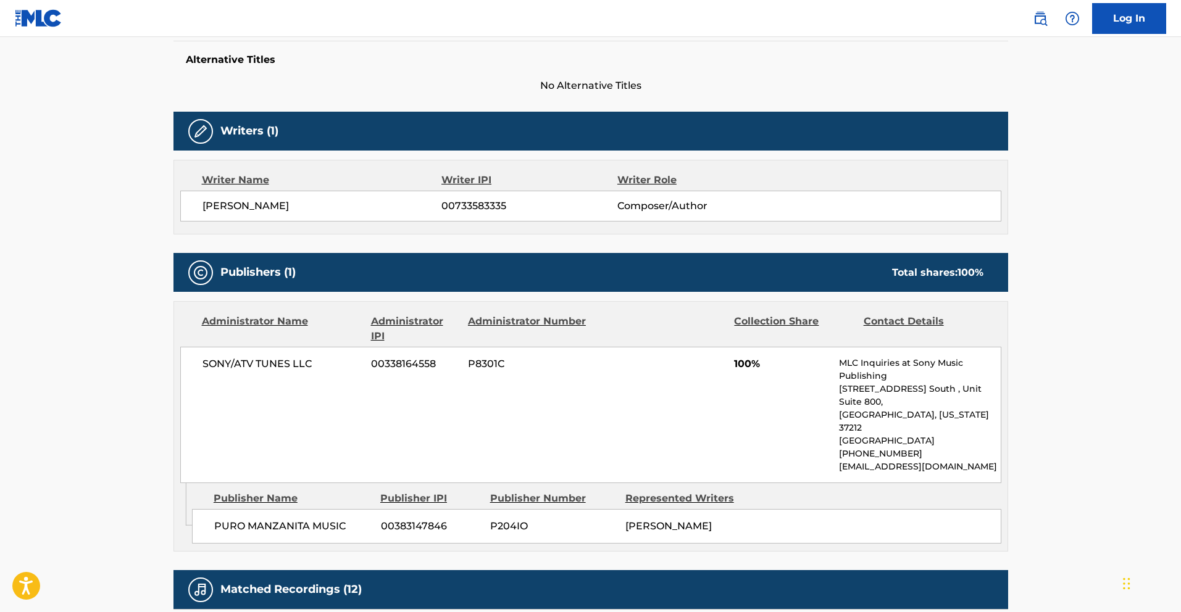
scroll to position [236, 0]
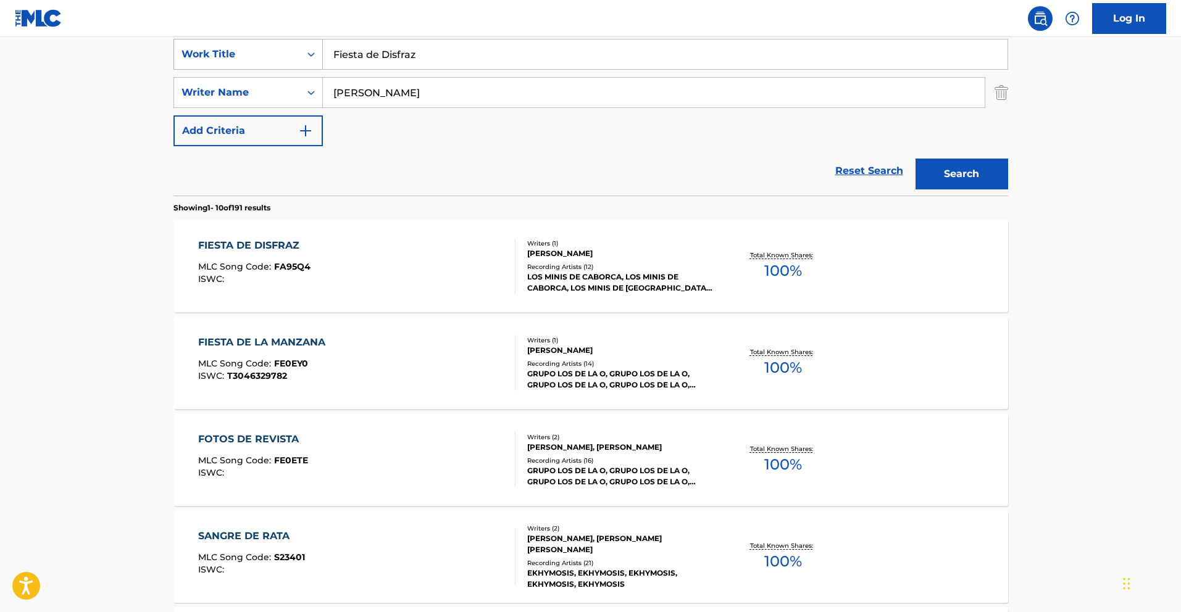
drag, startPoint x: 424, startPoint y: 54, endPoint x: 215, endPoint y: 42, distance: 209.6
click at [217, 42] on div "SearchWithCriteria013e72cf-d724-4bd8-841a-7961c132e85d Work Title Fiesta de Dis…" at bounding box center [590, 54] width 835 height 31
paste input "Atentados"
type input "Atentados"
click at [932, 169] on button "Search" at bounding box center [961, 174] width 93 height 31
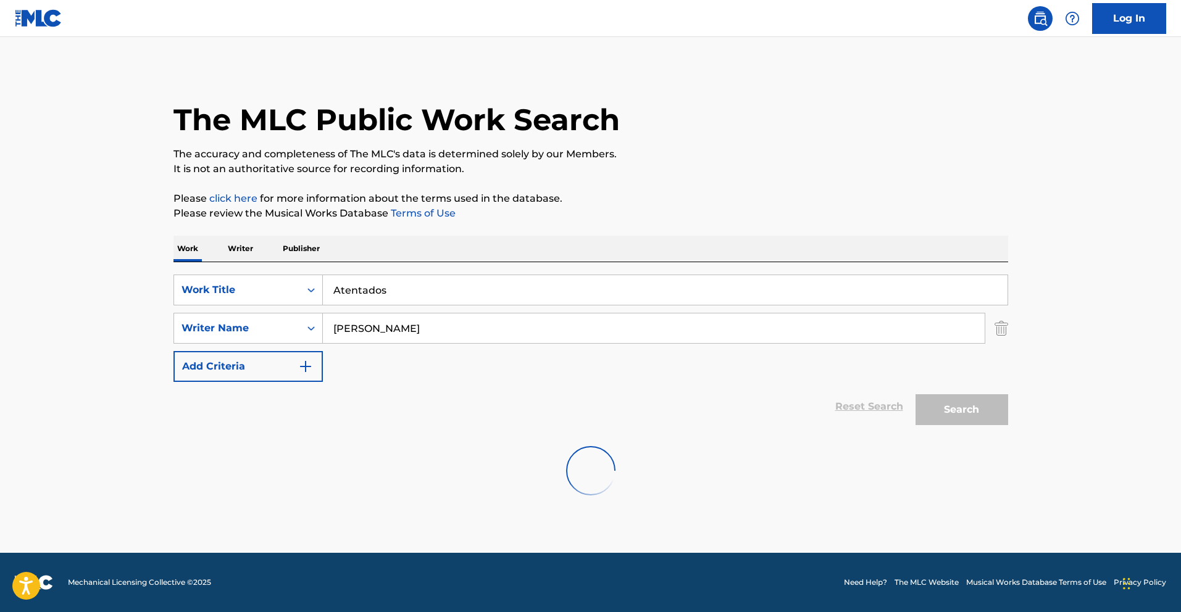
scroll to position [0, 0]
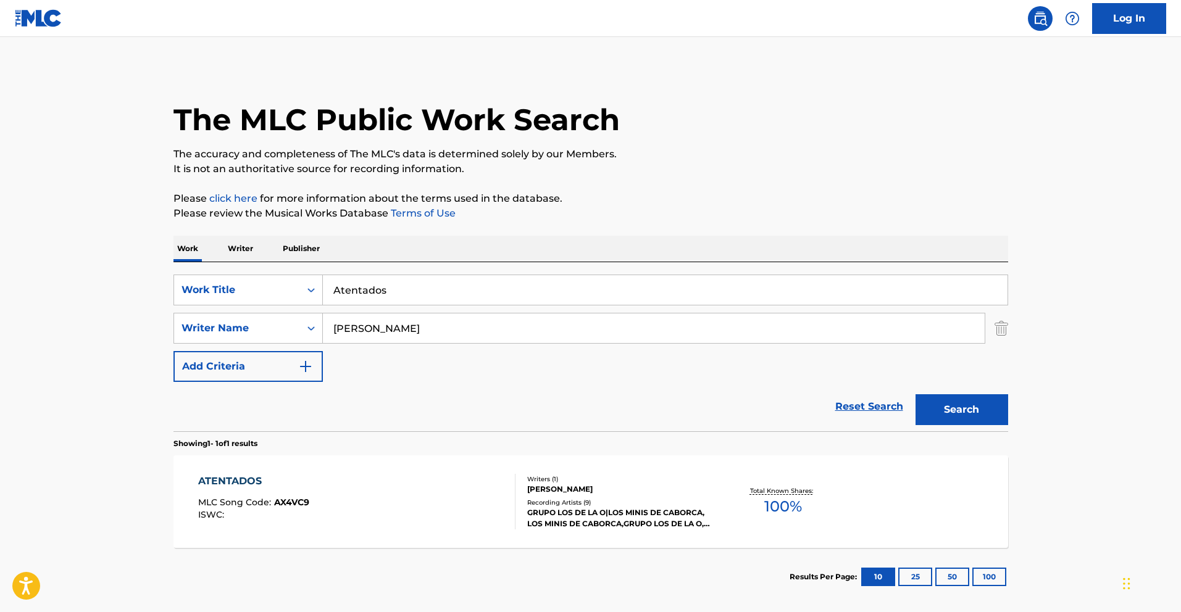
click at [411, 469] on div "ATENTADOS MLC Song Code : AX4VC9 ISWC : Writers ( 1 ) [PERSON_NAME] Recording A…" at bounding box center [590, 502] width 835 height 93
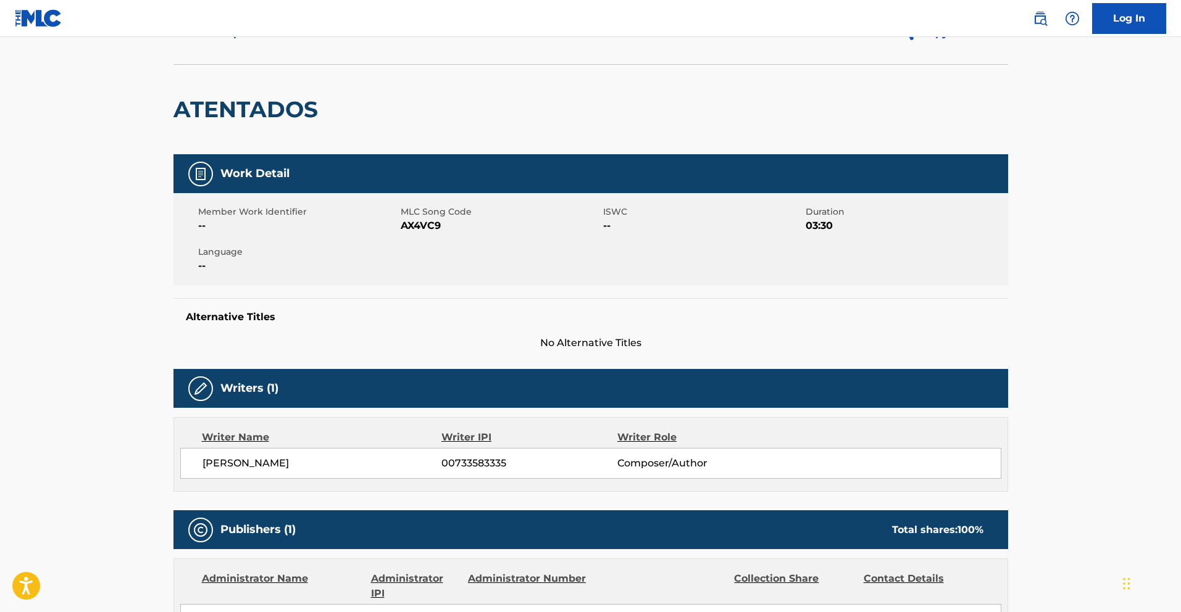
scroll to position [65, 0]
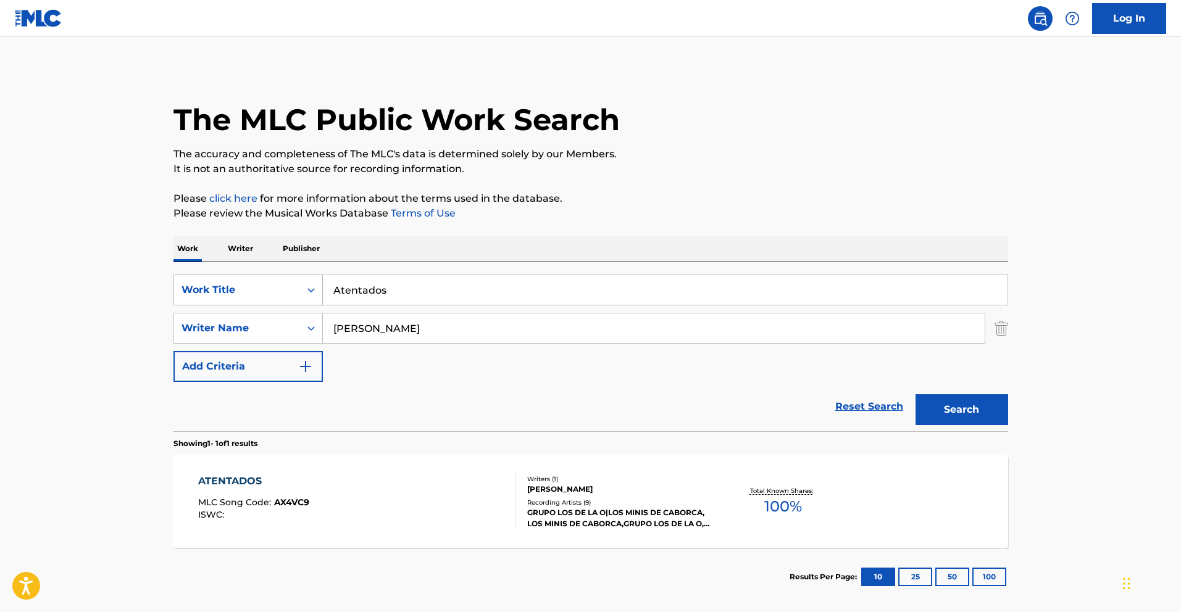
drag, startPoint x: 353, startPoint y: 288, endPoint x: 245, endPoint y: 288, distance: 108.0
click at [259, 287] on div "SearchWithCriteria013e72cf-d724-4bd8-841a-7961c132e85d Work Title Atentados" at bounding box center [590, 290] width 835 height 31
paste input "La Sombra del 05"
type input "La Sombra del 05"
click at [982, 414] on button "Search" at bounding box center [961, 409] width 93 height 31
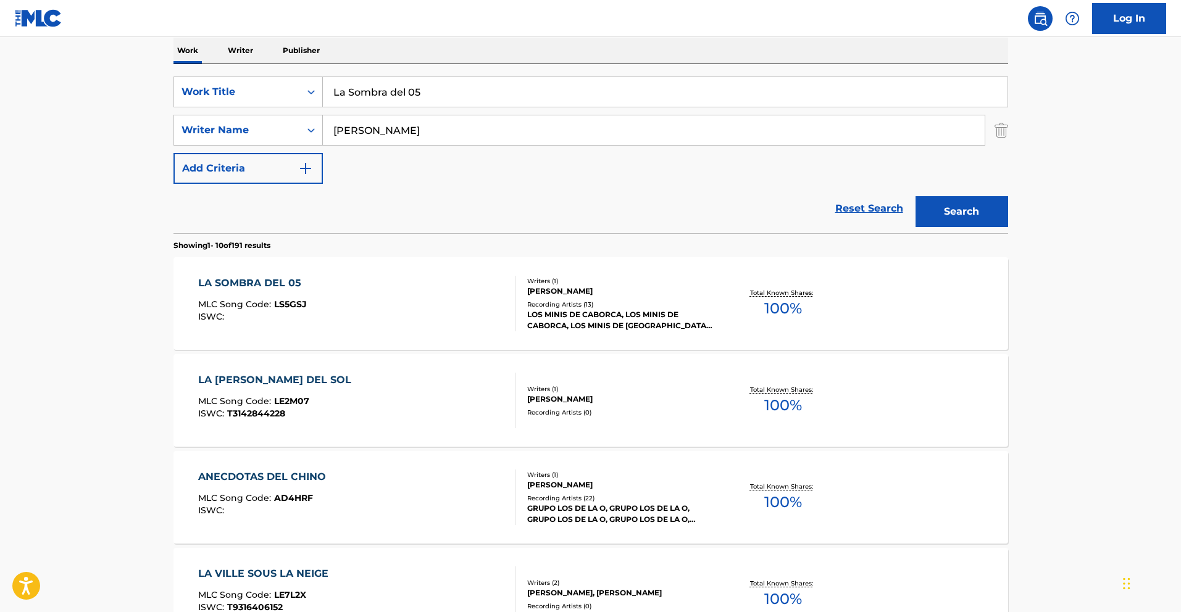
scroll to position [204, 0]
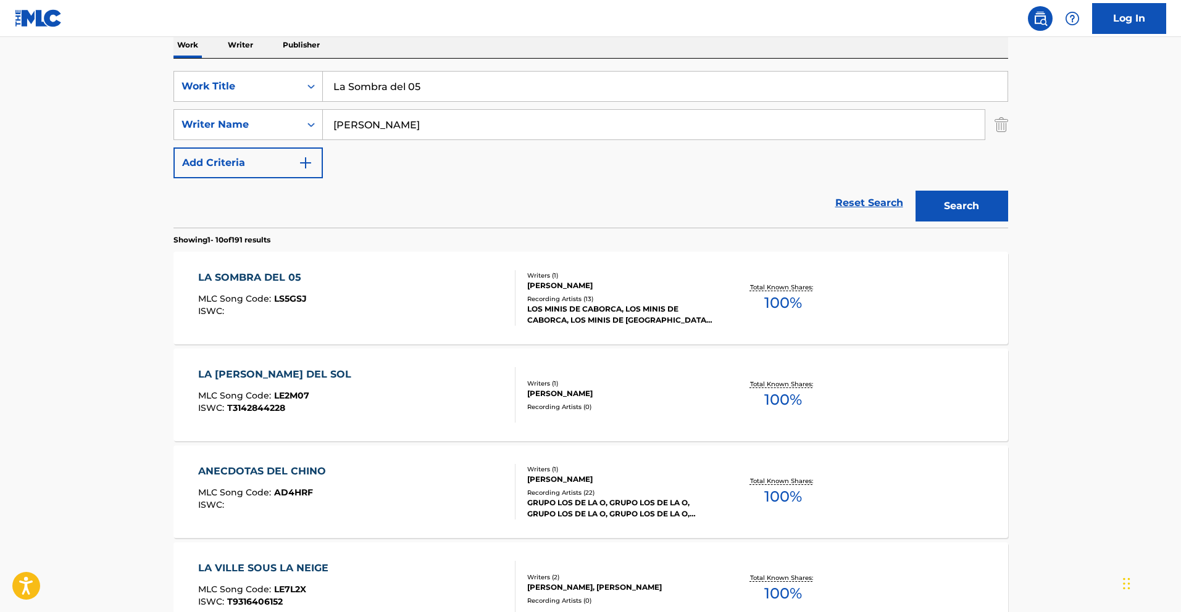
click at [275, 296] on span "LS5GSJ" at bounding box center [290, 298] width 33 height 11
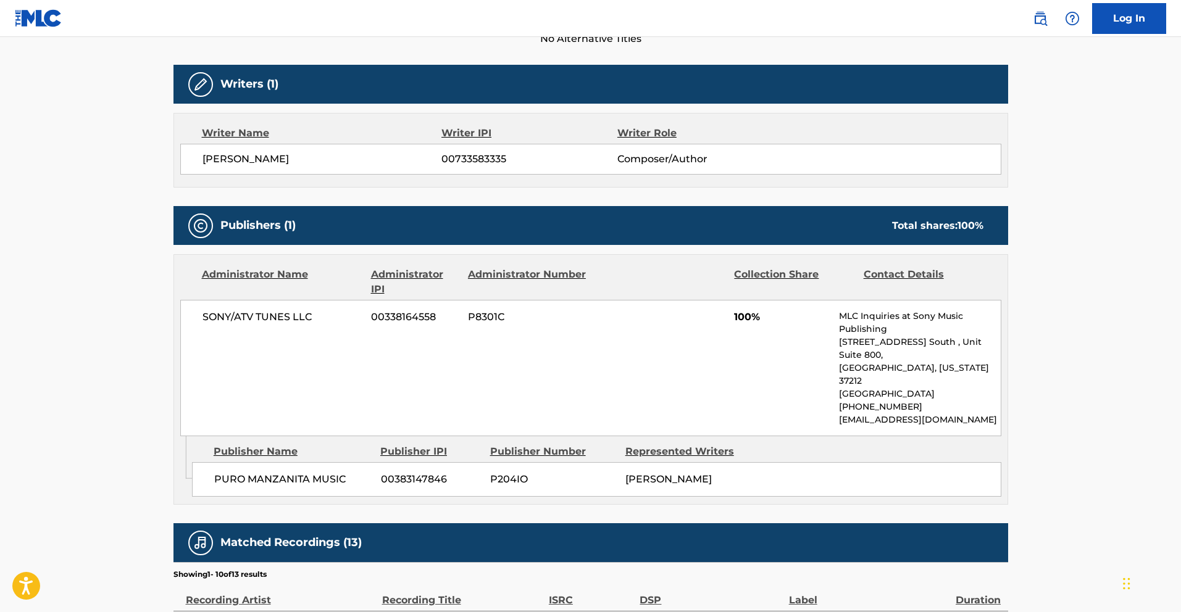
scroll to position [370, 0]
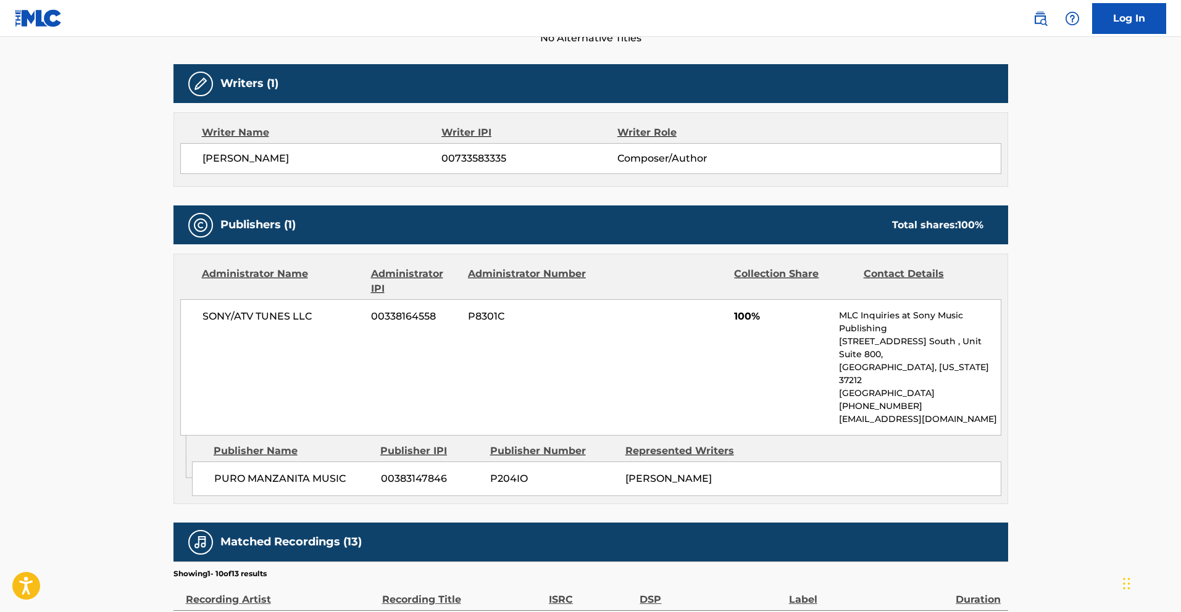
scroll to position [204, 0]
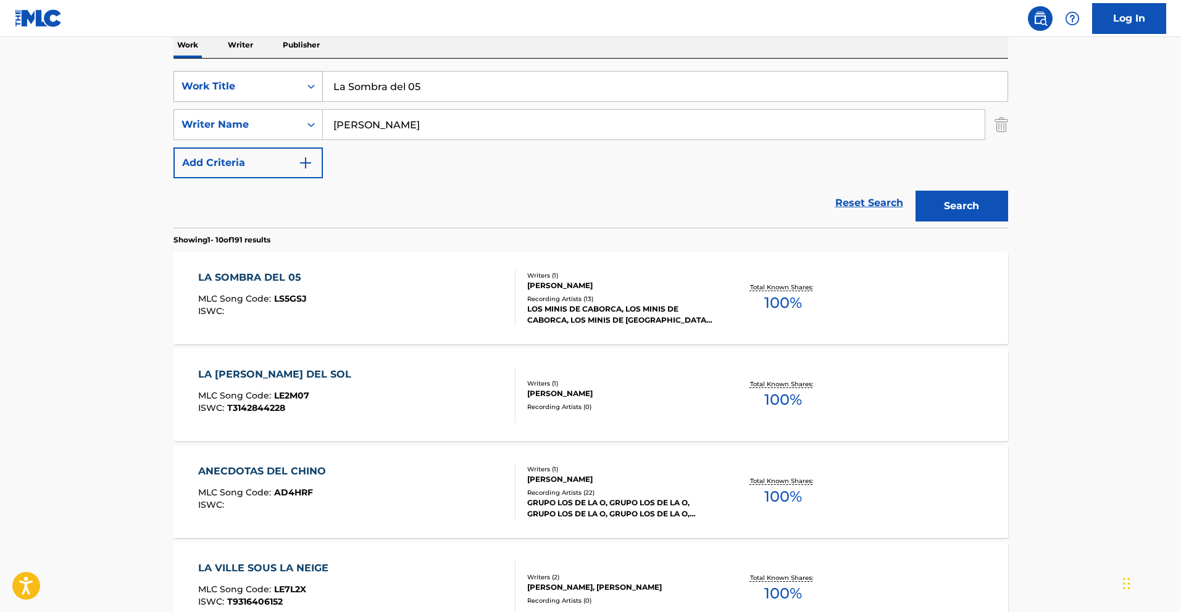
drag, startPoint x: 431, startPoint y: 90, endPoint x: 220, endPoint y: 91, distance: 210.5
click at [233, 86] on div "SearchWithCriteria013e72cf-d724-4bd8-841a-7961c132e85d Work Title La Sombra del…" at bounding box center [590, 86] width 835 height 31
paste input "Altas y Bajas"
type input "Altas y Bajas"
click at [953, 204] on button "Search" at bounding box center [961, 206] width 93 height 31
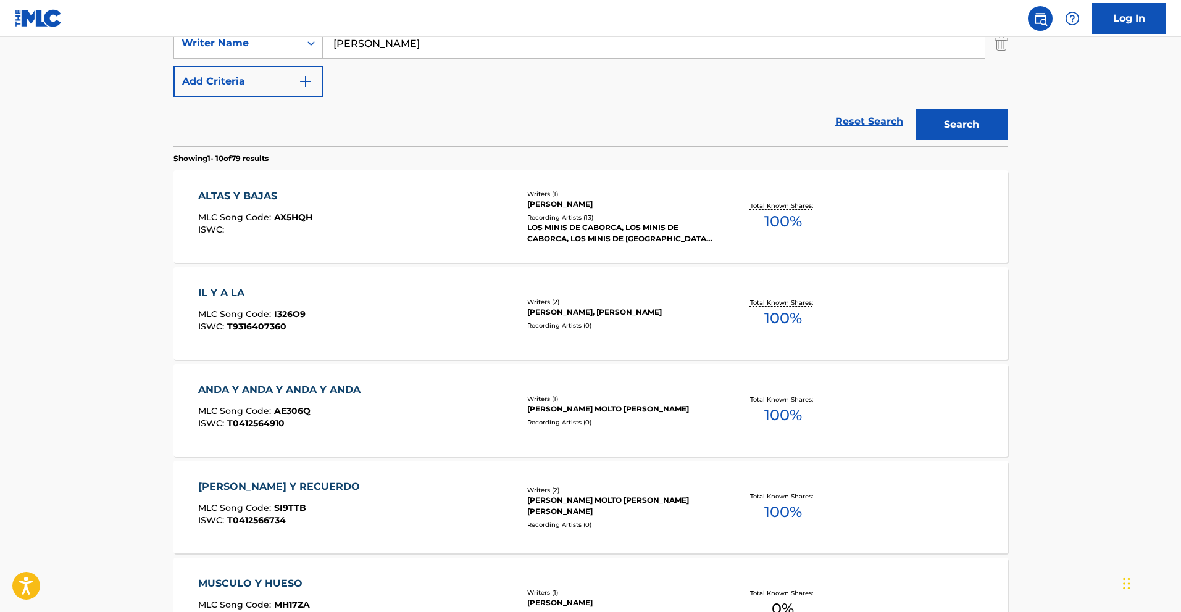
scroll to position [265, 0]
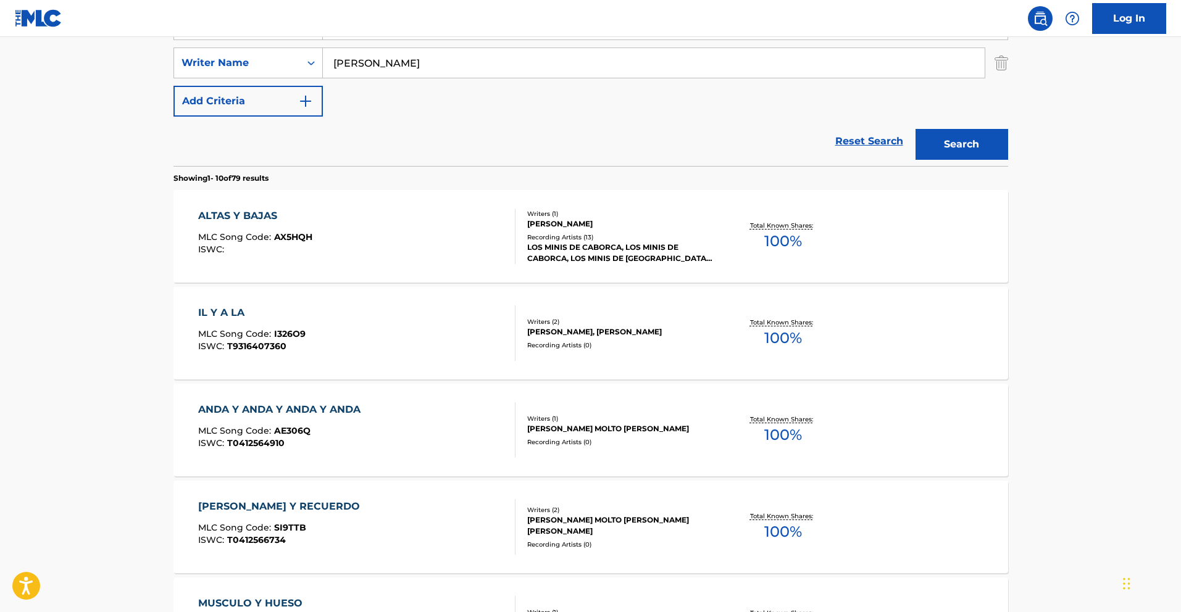
click at [324, 213] on div "ALTAS Y BAJAS MLC Song Code : AX5HQH ISWC :" at bounding box center [356, 237] width 317 height 56
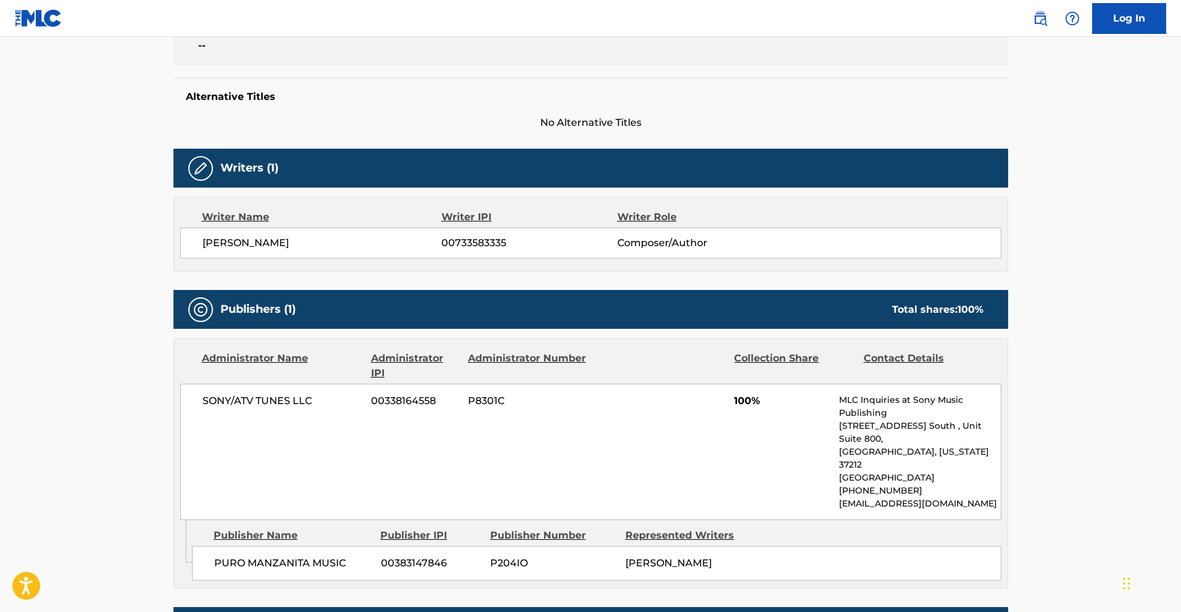
scroll to position [281, 0]
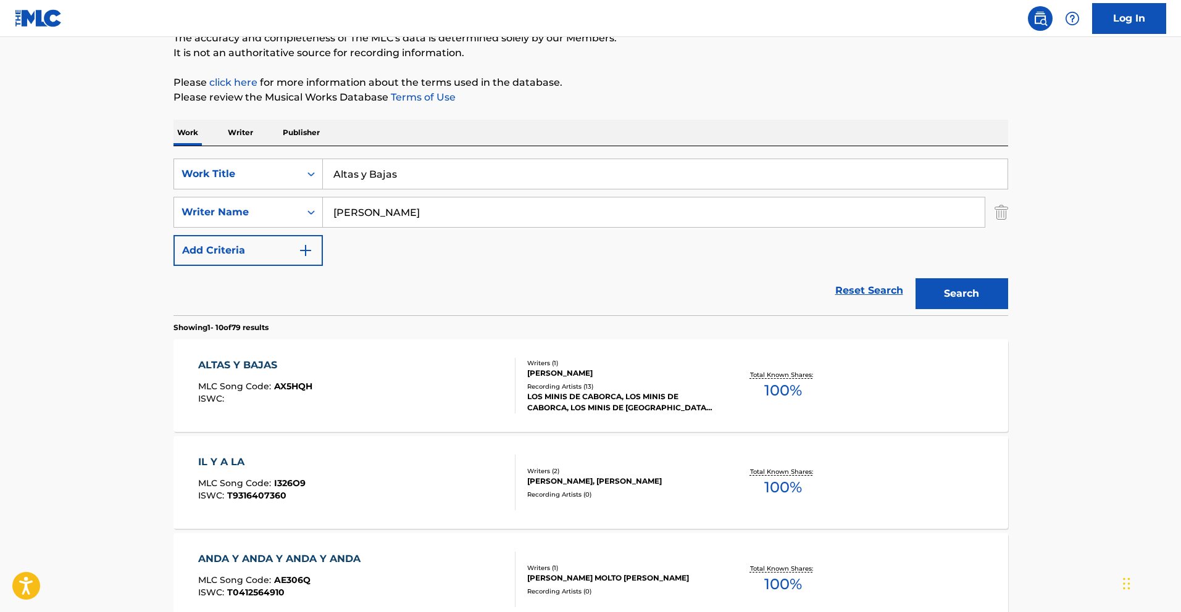
scroll to position [106, 0]
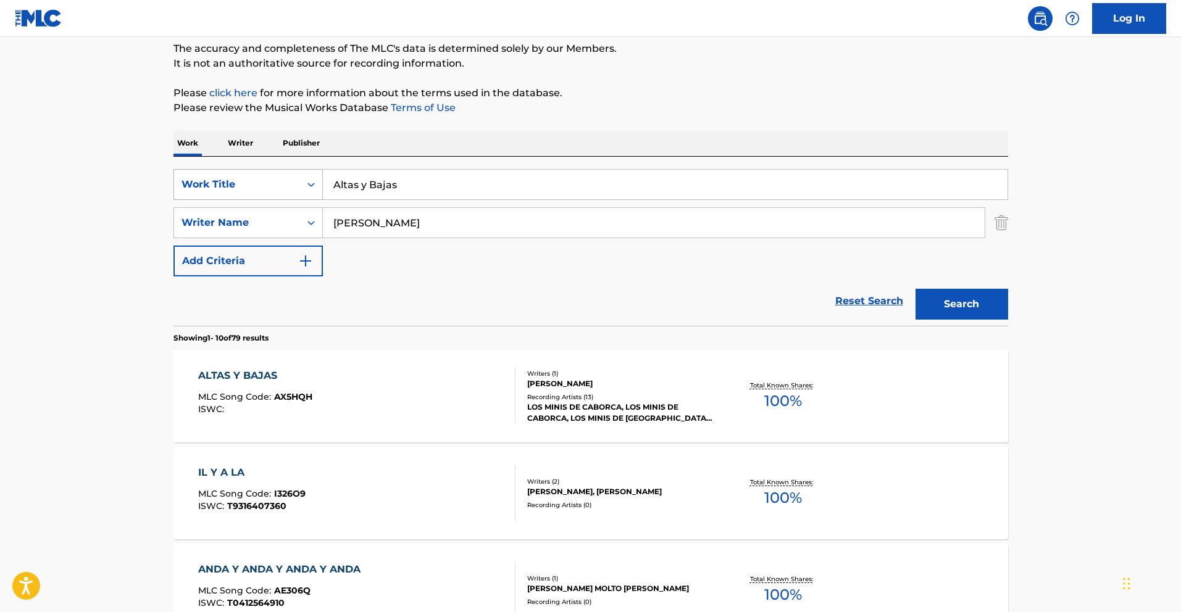
drag, startPoint x: 414, startPoint y: 185, endPoint x: 236, endPoint y: 177, distance: 178.6
click at [267, 178] on div "SearchWithCriteria013e72cf-d724-4bd8-841a-7961c132e85d Work Title Altas y Bajas" at bounding box center [590, 184] width 835 height 31
paste input "Se Ve el Brillo"
type input "Se Ve el Brillo"
click at [991, 299] on button "Search" at bounding box center [961, 304] width 93 height 31
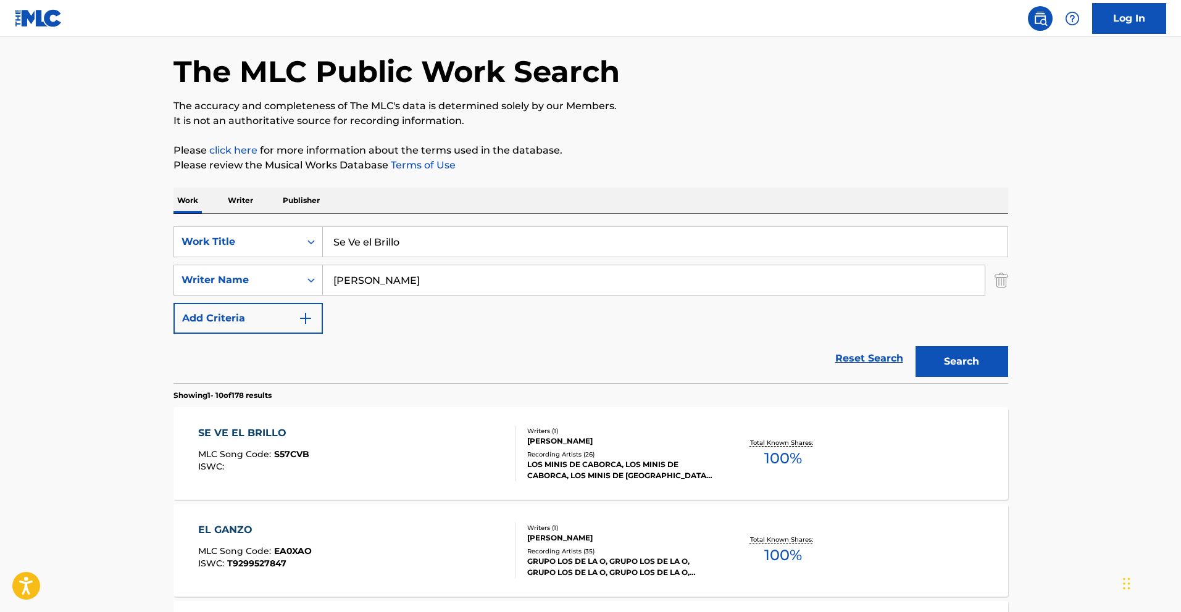
scroll to position [126, 0]
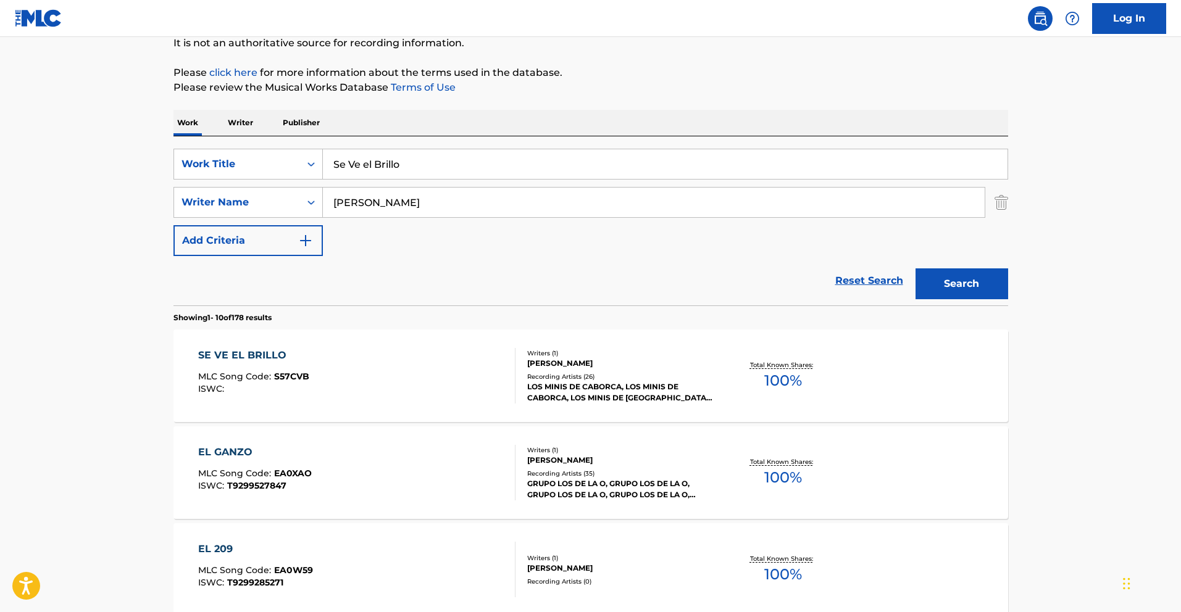
click at [410, 358] on div "SE VE EL BRILLO MLC Song Code : S57CVB ISWC :" at bounding box center [356, 376] width 317 height 56
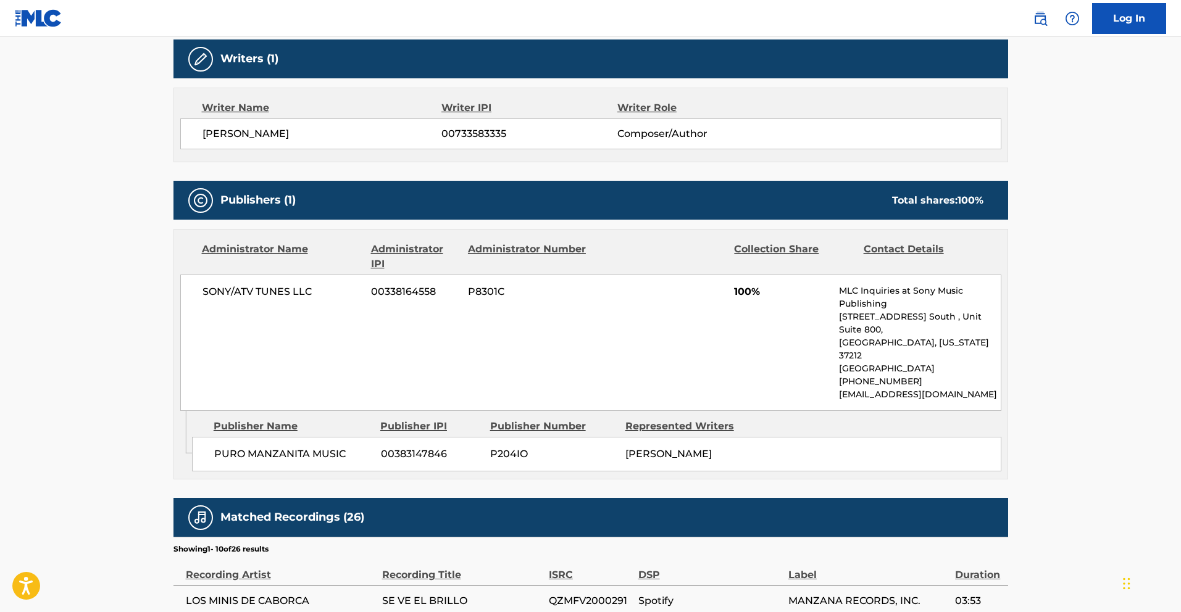
scroll to position [482, 0]
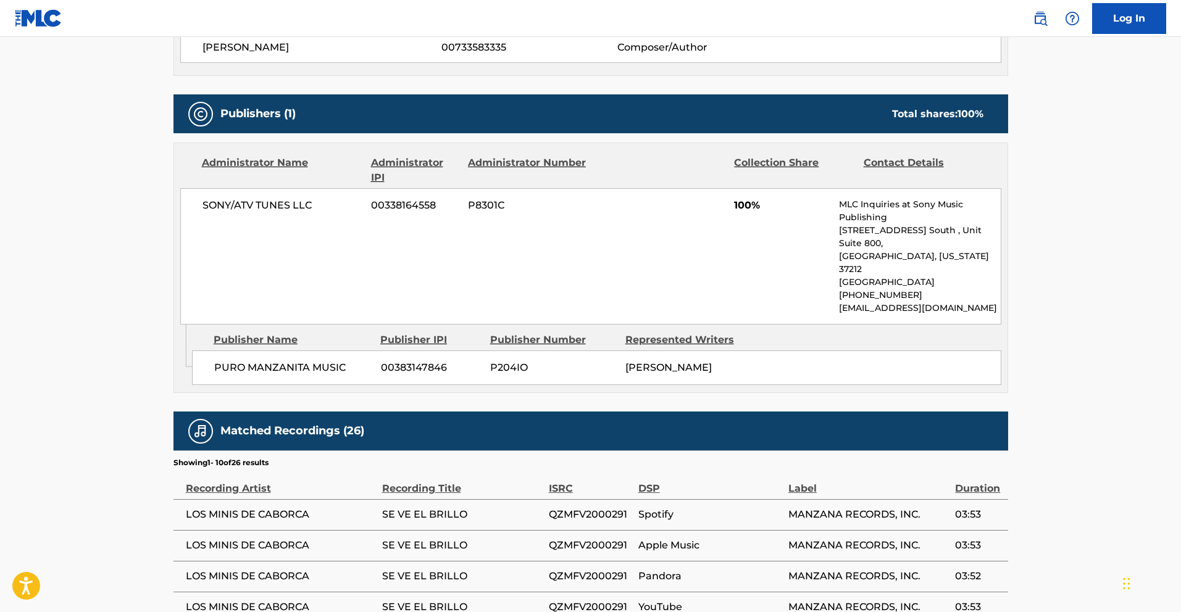
scroll to position [126, 0]
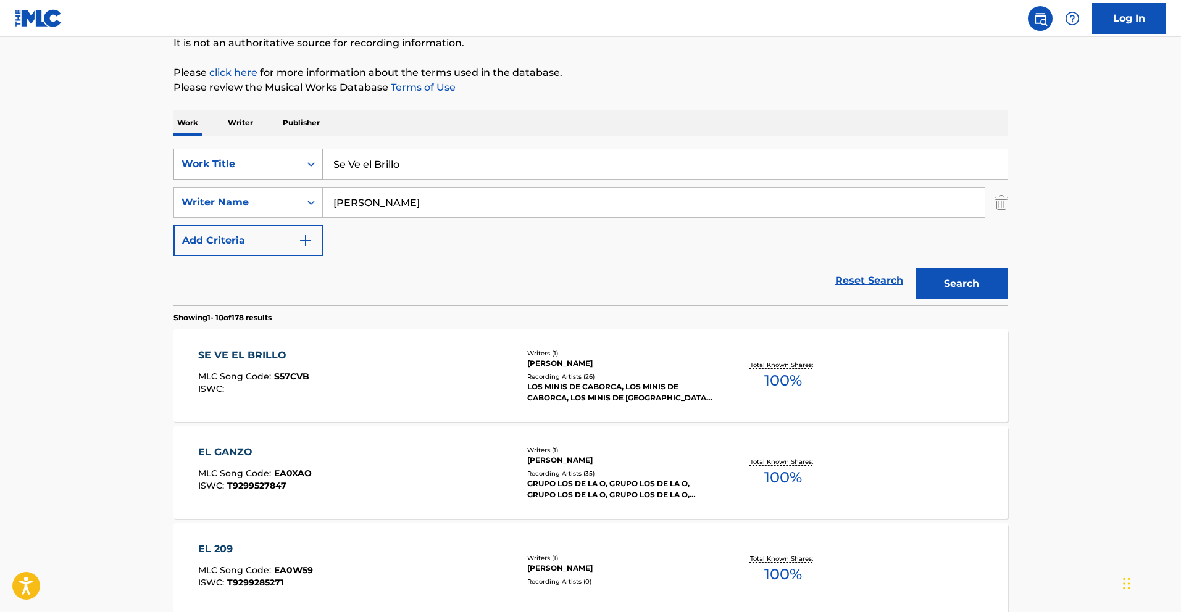
drag, startPoint x: 419, startPoint y: 167, endPoint x: 246, endPoint y: 161, distance: 173.0
click at [261, 157] on div "SearchWithCriteria013e72cf-d724-4bd8-841a-7961c132e85d Work Title Se Ve el Bril…" at bounding box center [590, 164] width 835 height 31
paste input "El Sr. de Las Botas [PERSON_NAME] - En Viv"
type input "El Sr. de Las Botas [PERSON_NAME] - En Vivo"
click at [948, 279] on button "Search" at bounding box center [961, 284] width 93 height 31
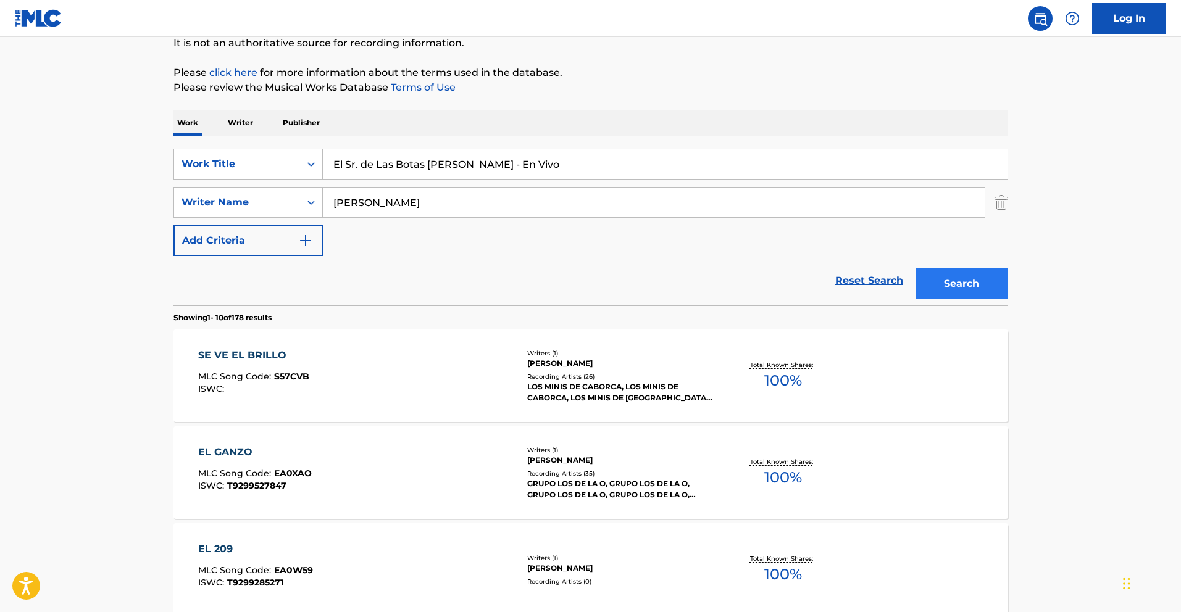
scroll to position [0, 0]
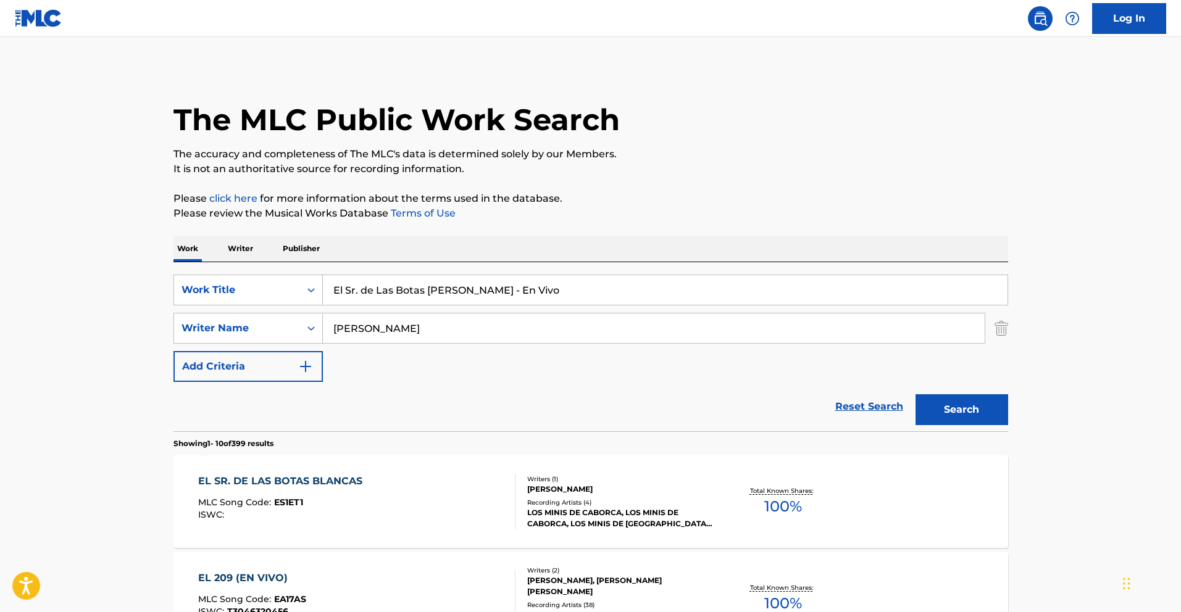
click at [325, 481] on div "EL SR. DE LAS BOTAS BLANCAS" at bounding box center [283, 481] width 170 height 15
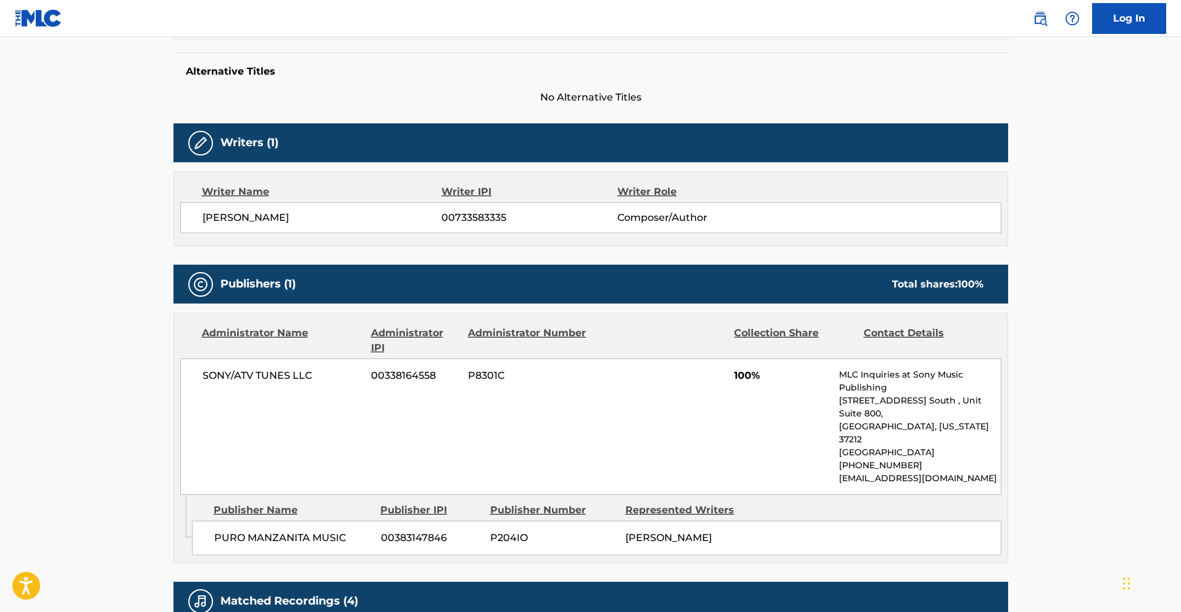
scroll to position [313, 0]
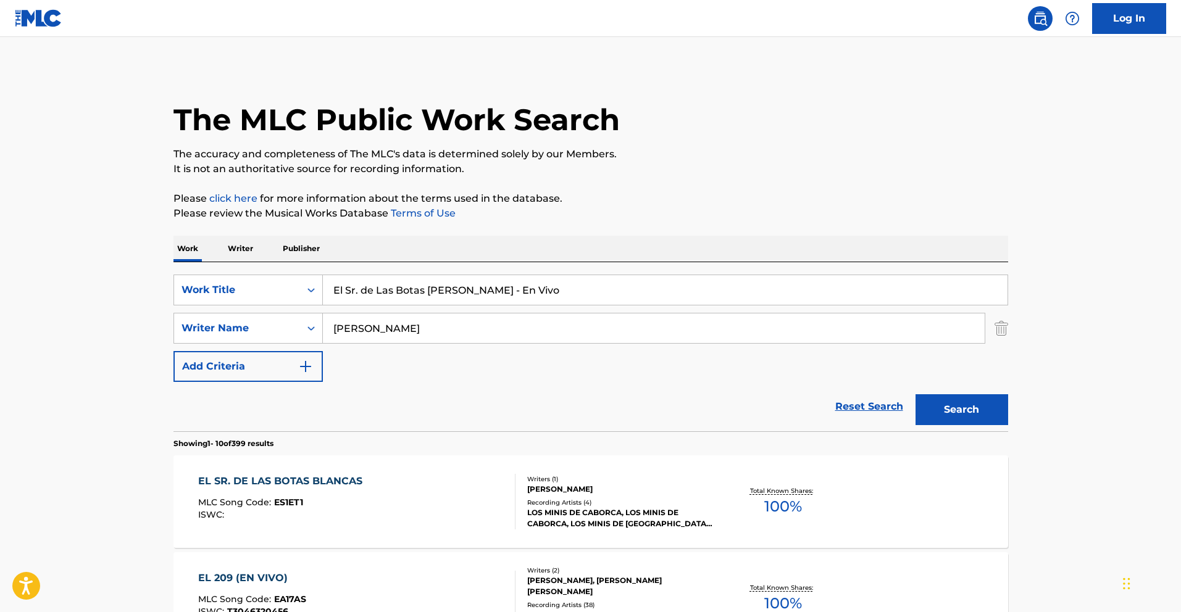
drag, startPoint x: 534, startPoint y: 291, endPoint x: 126, endPoint y: 285, distance: 408.1
click at [186, 283] on div "SearchWithCriteria013e72cf-d724-4bd8-841a-7961c132e85d Work Title El Sr. de Las…" at bounding box center [590, 290] width 835 height 31
paste input "Soy el Fat [PERSON_NAME]"
type input "Soy el Fat [PERSON_NAME]"
drag, startPoint x: 941, startPoint y: 399, endPoint x: 928, endPoint y: 398, distance: 12.4
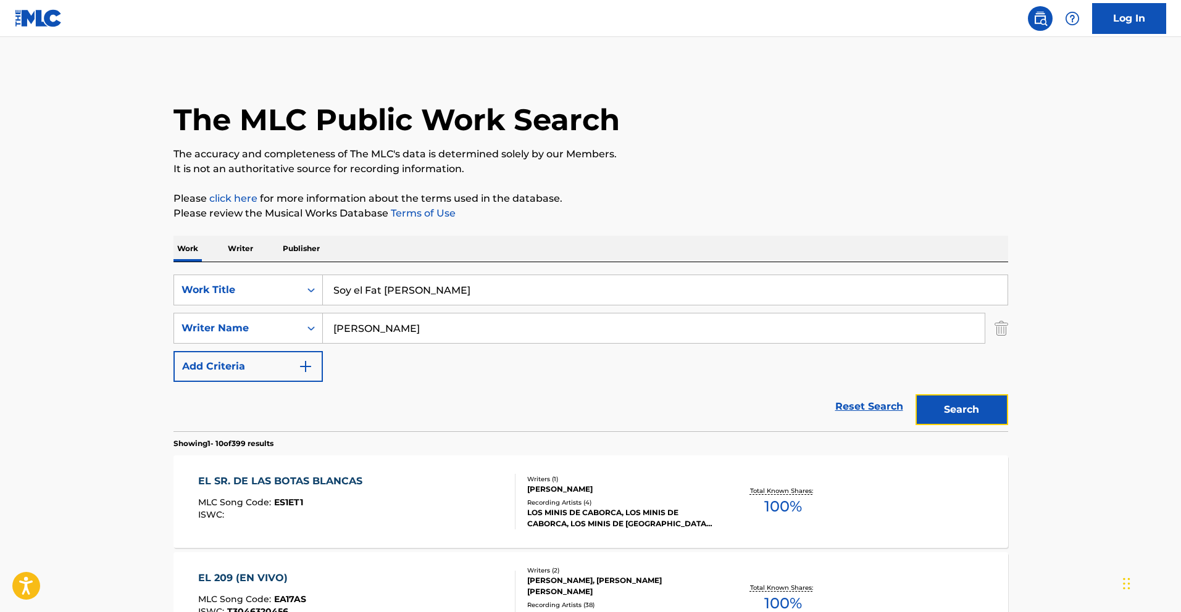
click at [940, 399] on button "Search" at bounding box center [961, 409] width 93 height 31
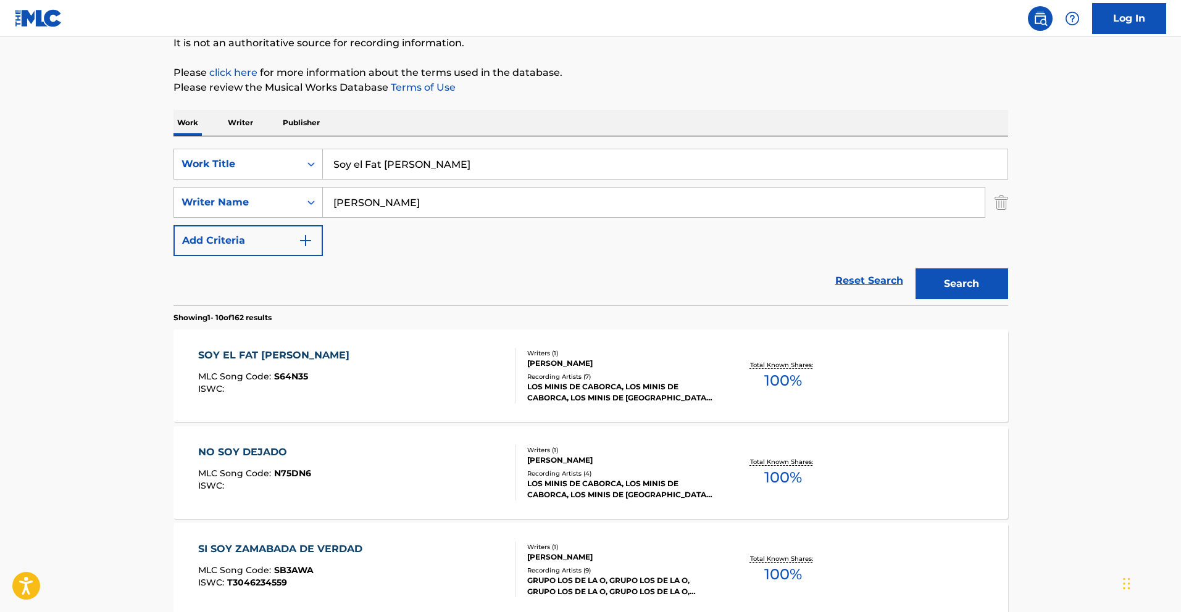
scroll to position [127, 0]
click at [275, 373] on span "S64N35" at bounding box center [291, 375] width 34 height 11
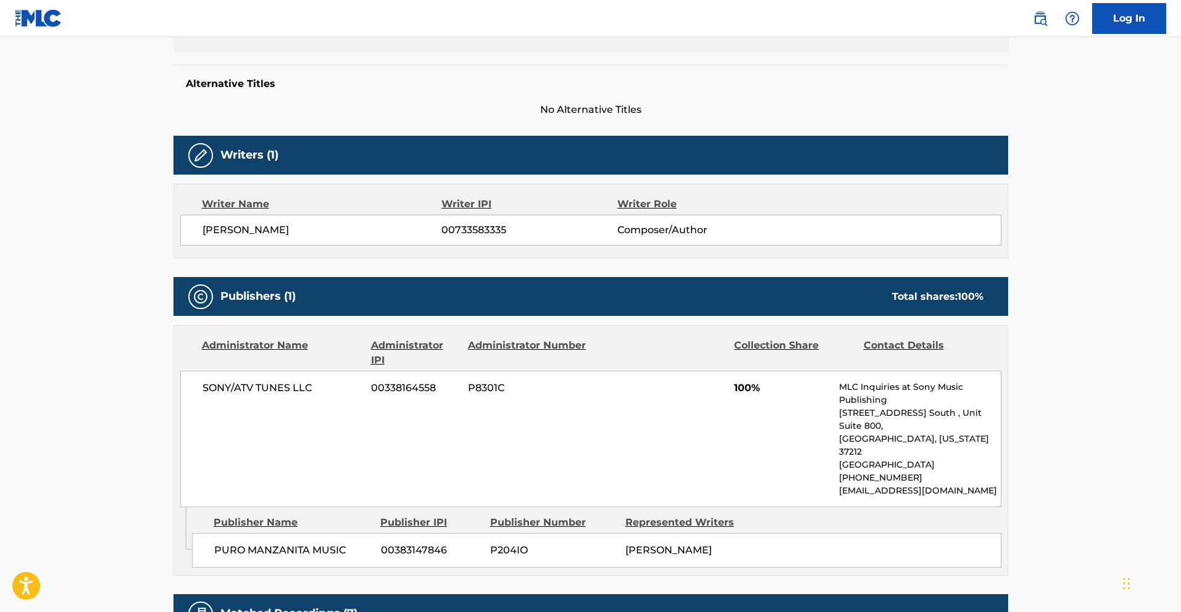
scroll to position [301, 0]
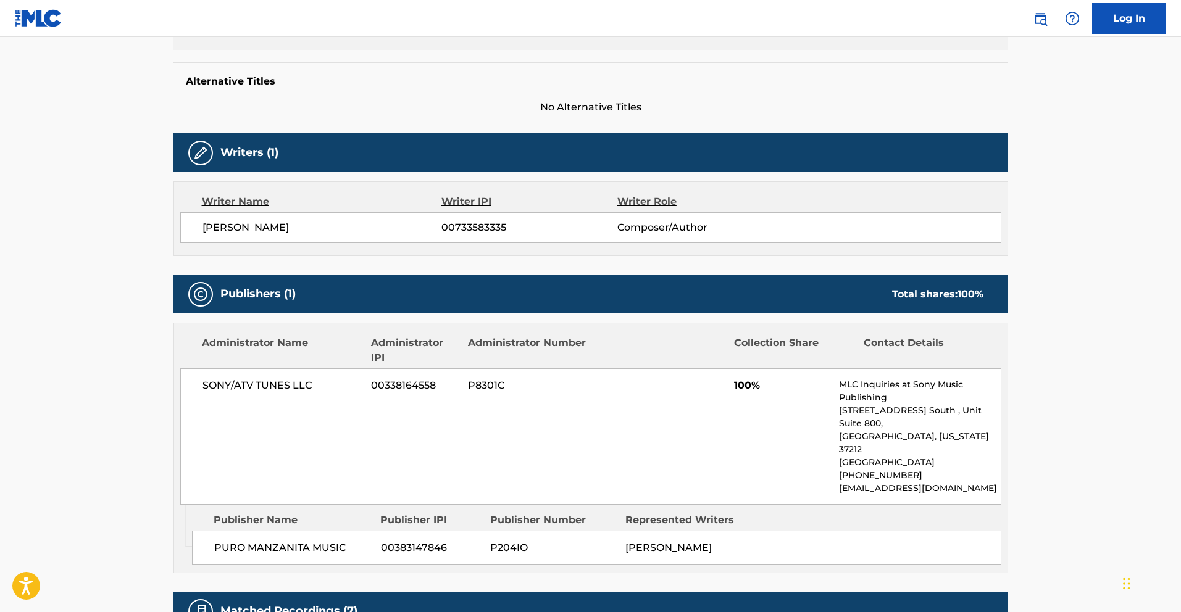
scroll to position [127, 0]
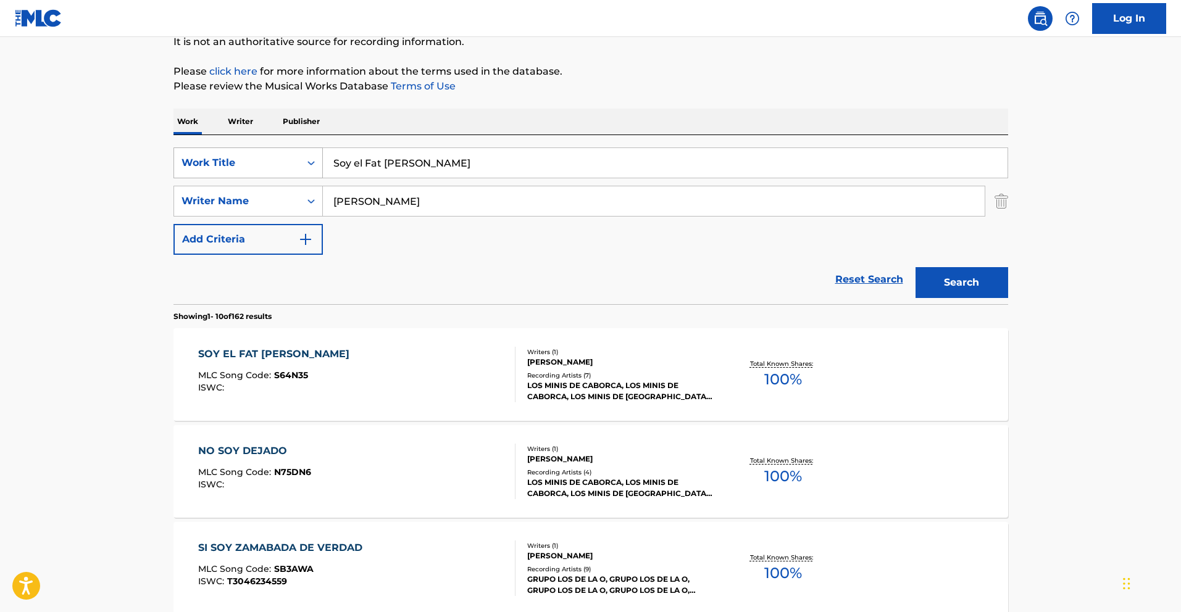
drag, startPoint x: 415, startPoint y: 166, endPoint x: 192, endPoint y: 157, distance: 223.6
click at [205, 154] on div "SearchWithCriteria013e72cf-d724-4bd8-841a-7961c132e85d Work Title Soy el Fat [P…" at bounding box center [590, 163] width 835 height 31
paste input "No Soy Dejado"
type input "No Soy Dejado"
click at [987, 284] on button "Search" at bounding box center [961, 282] width 93 height 31
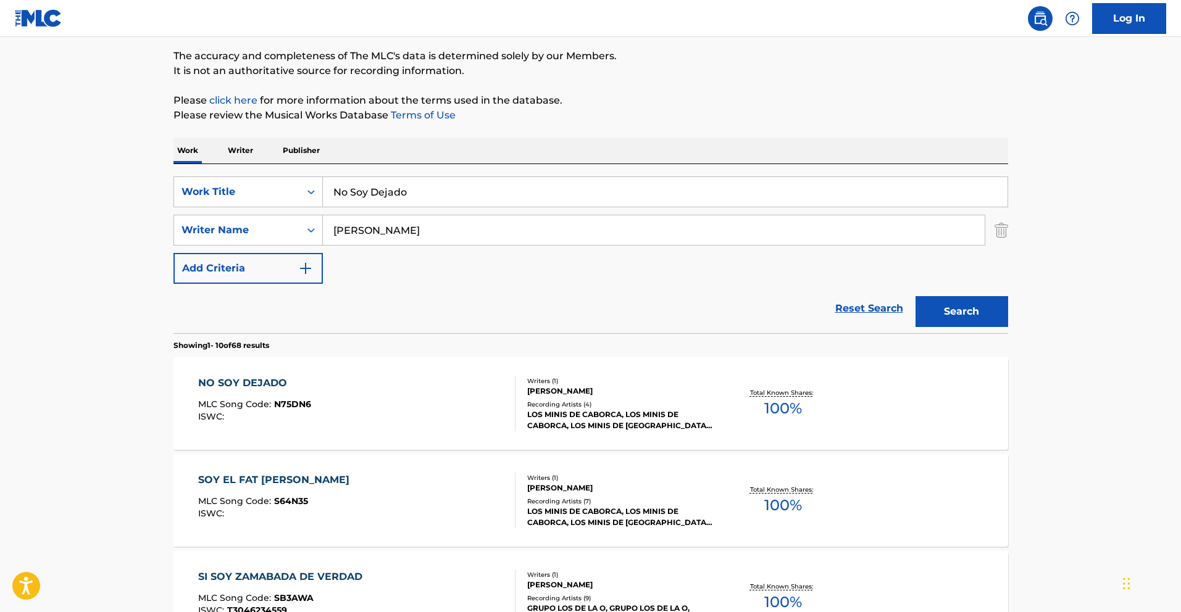
scroll to position [101, 0]
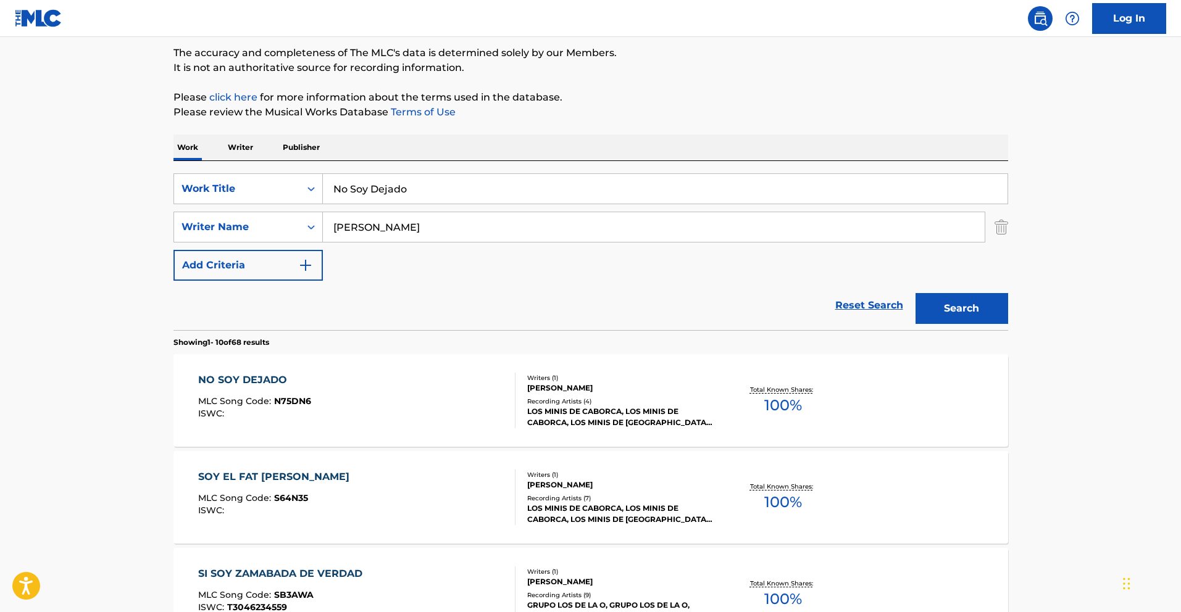
click at [362, 373] on div "NO SOY DEJADO MLC Song Code : N75DN6 ISWC :" at bounding box center [356, 401] width 317 height 56
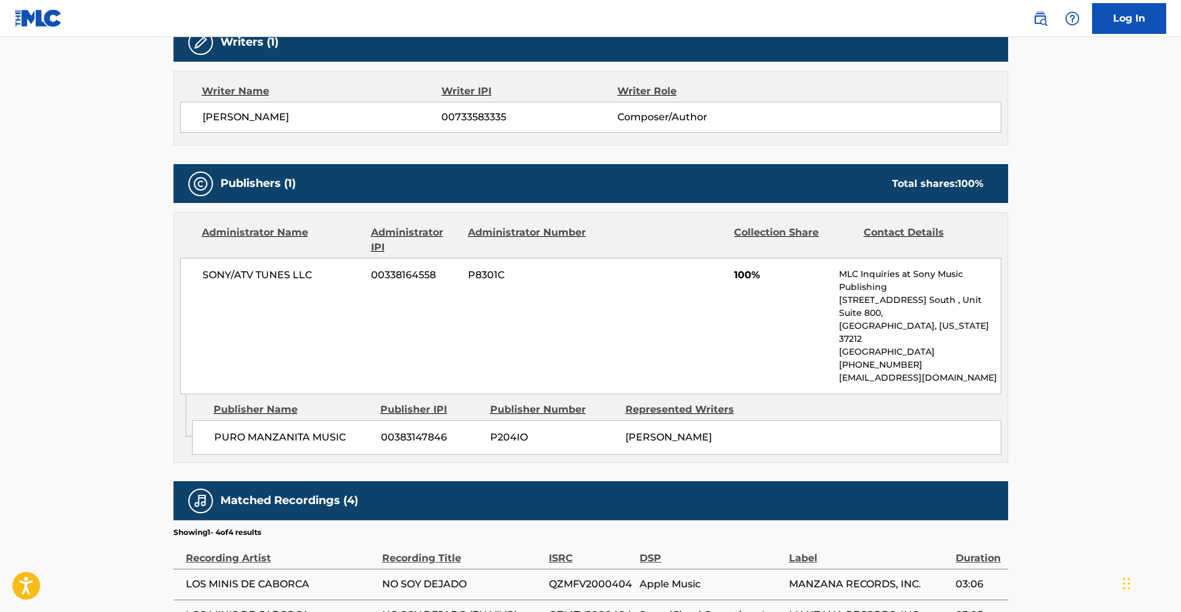
scroll to position [428, 0]
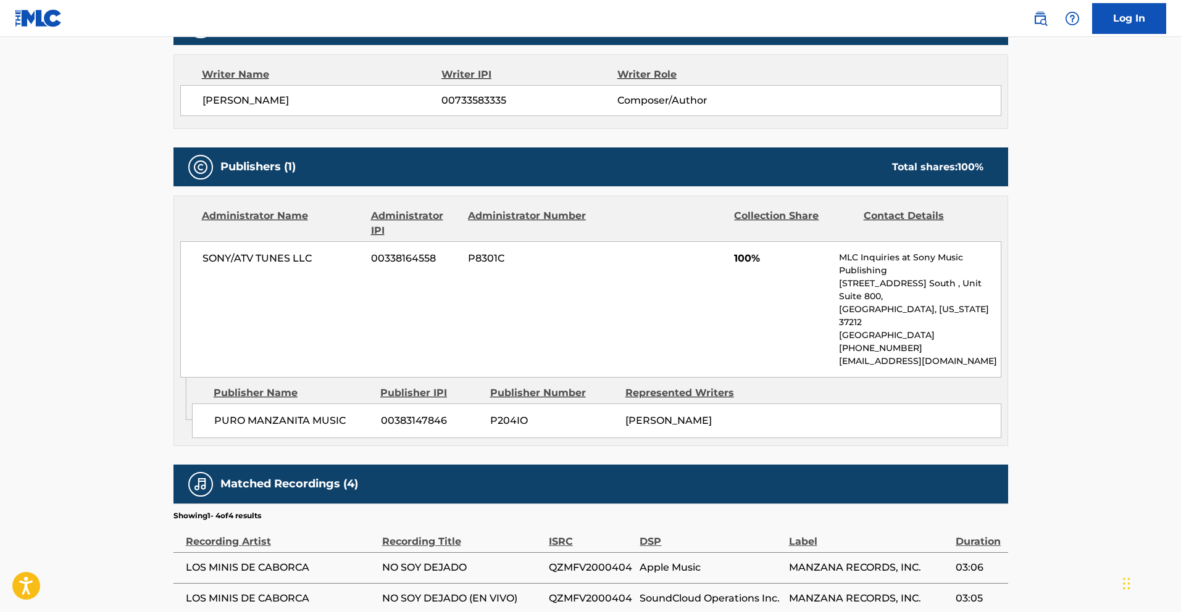
scroll to position [101, 0]
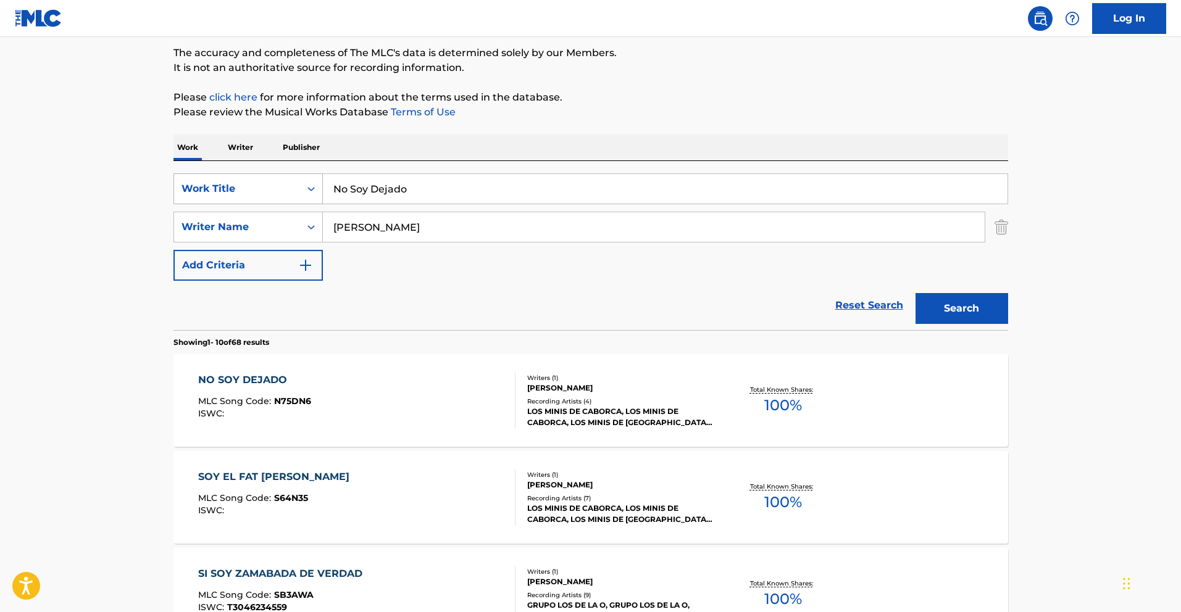
drag, startPoint x: 428, startPoint y: 225, endPoint x: 313, endPoint y: 196, distance: 118.4
click at [235, 203] on div "SearchWithCriteria013e72cf-d724-4bd8-841a-7961c132e85d Work Title No Soy Dejado…" at bounding box center [590, 226] width 835 height 107
click at [444, 190] on input "No Soy Dejado" at bounding box center [665, 189] width 685 height 30
drag, startPoint x: 313, startPoint y: 186, endPoint x: 214, endPoint y: 185, distance: 98.8
click at [214, 185] on div "SearchWithCriteria013e72cf-d724-4bd8-841a-7961c132e85d Work Title No Soy Dejado" at bounding box center [590, 188] width 835 height 31
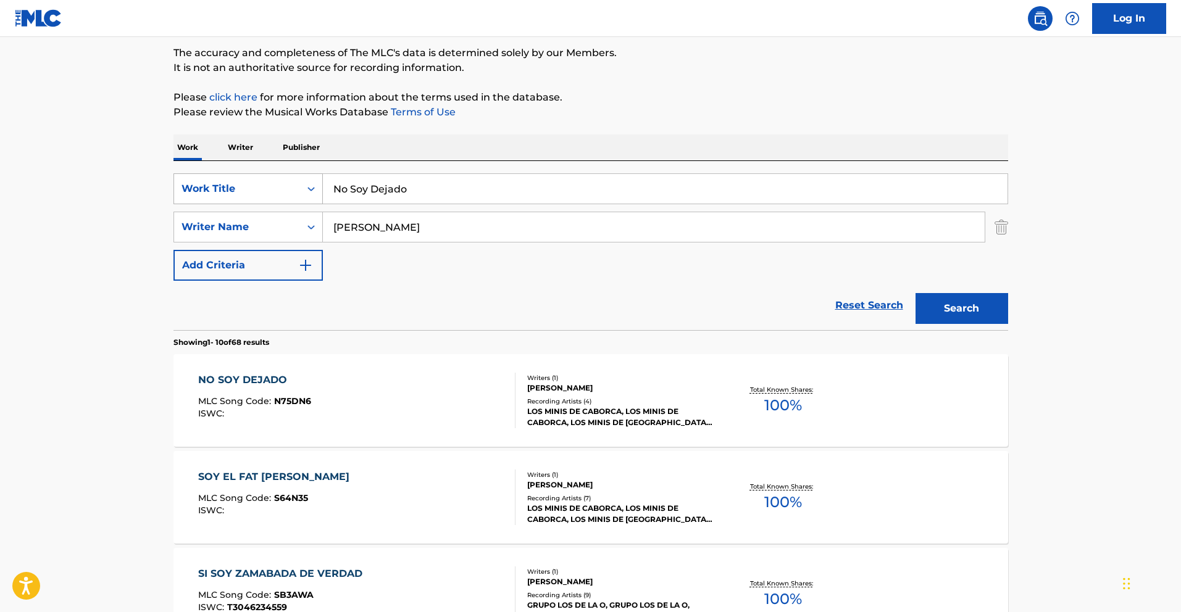
paste input "Viejo Lob"
type input "Viejo Lobo"
click at [970, 298] on button "Search" at bounding box center [961, 308] width 93 height 31
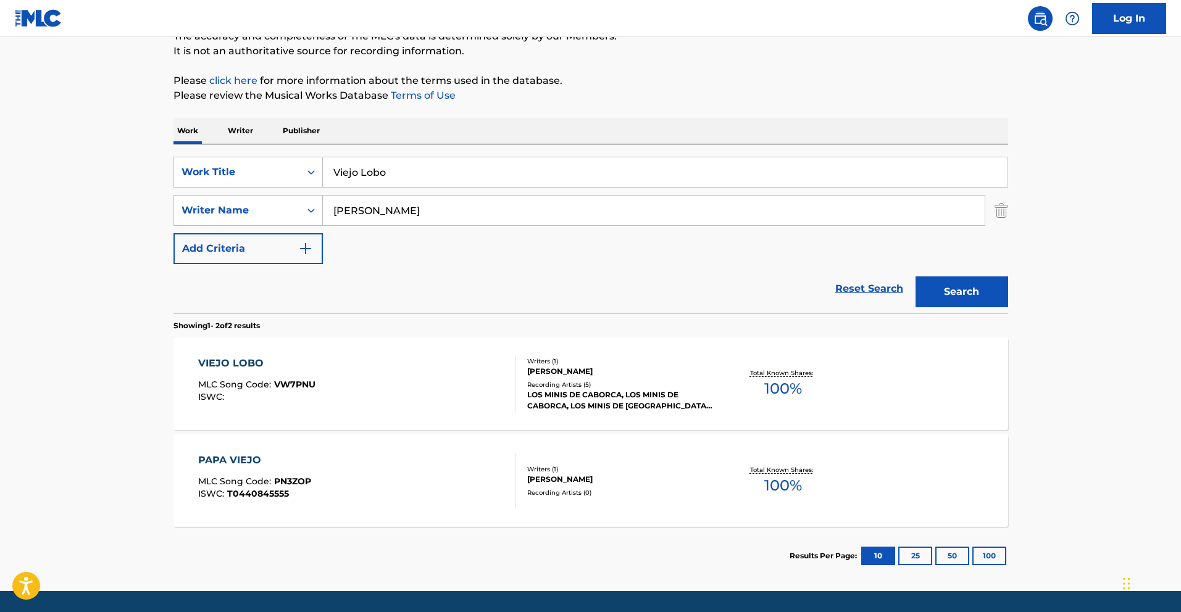
scroll to position [135, 0]
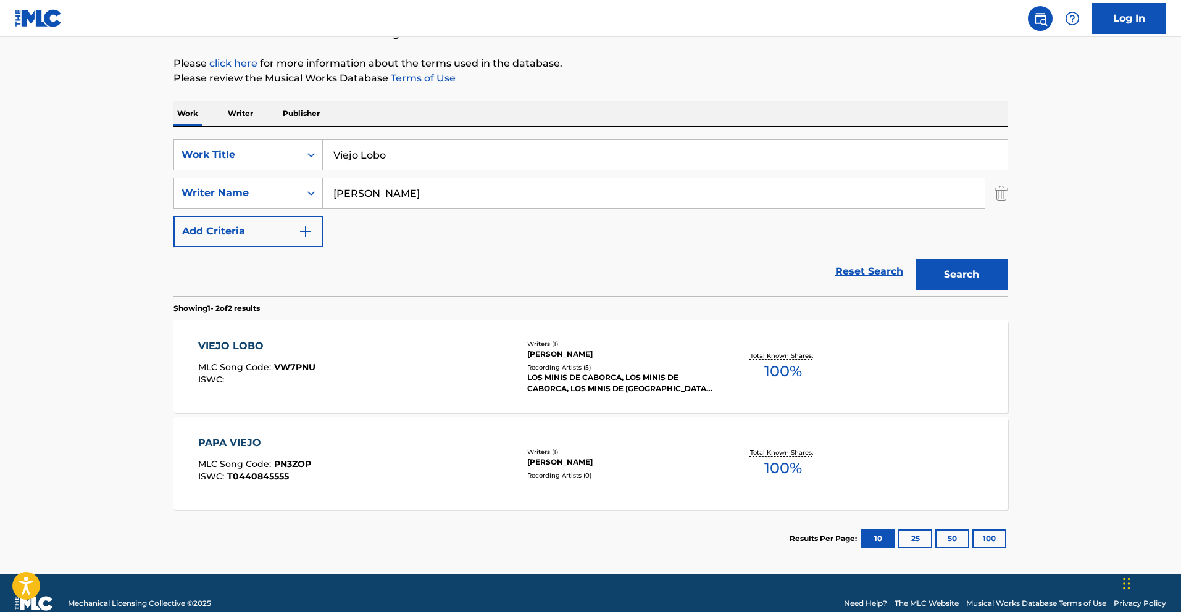
click at [236, 346] on div "VIEJO LOBO" at bounding box center [256, 346] width 117 height 15
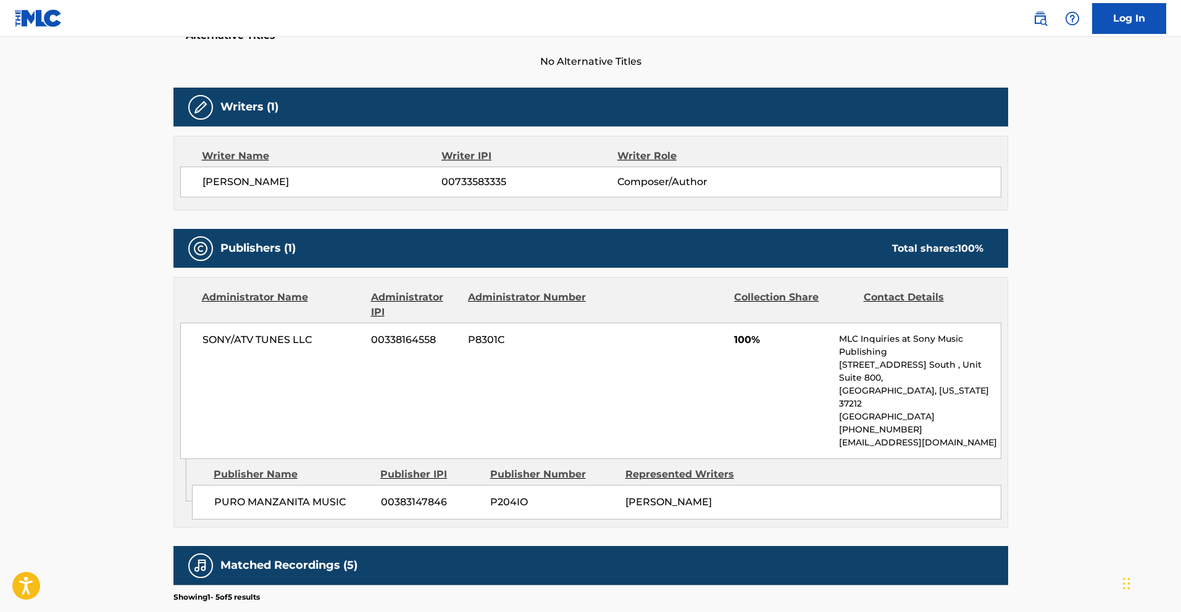
scroll to position [367, 0]
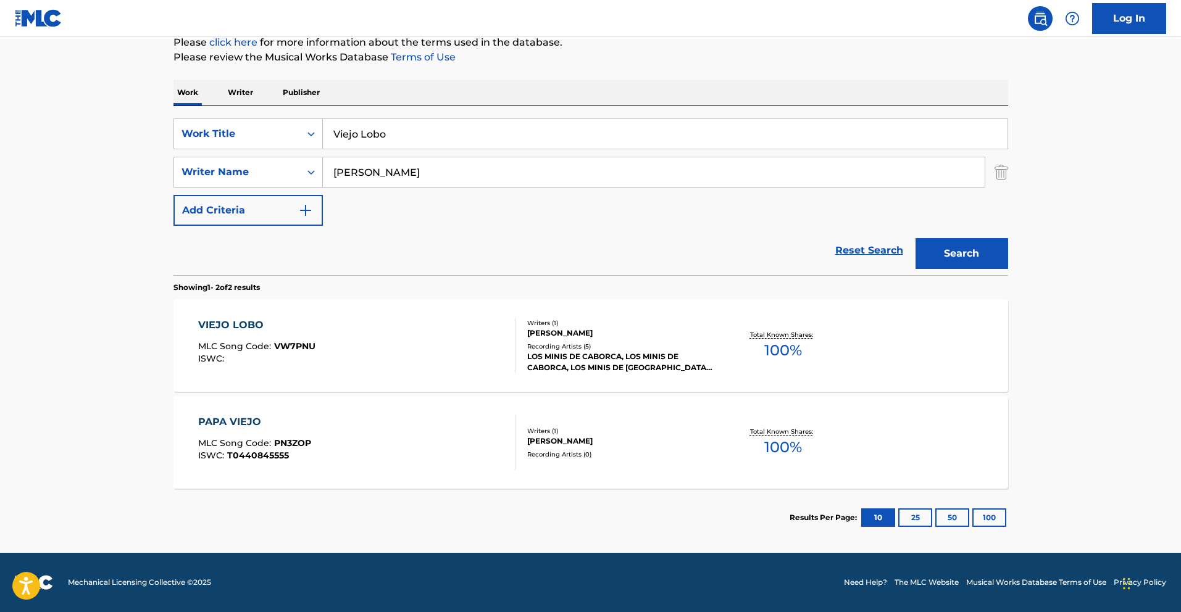
scroll to position [156, 0]
drag, startPoint x: 407, startPoint y: 139, endPoint x: 244, endPoint y: 128, distance: 163.4
click at [244, 128] on div "SearchWithCriteria013e72cf-d724-4bd8-841a-7961c132e85d Work Title Viejo Lobo" at bounding box center [590, 134] width 835 height 31
paste input "Uno de Los Más Buscados"
click at [982, 256] on button "Search" at bounding box center [961, 253] width 93 height 31
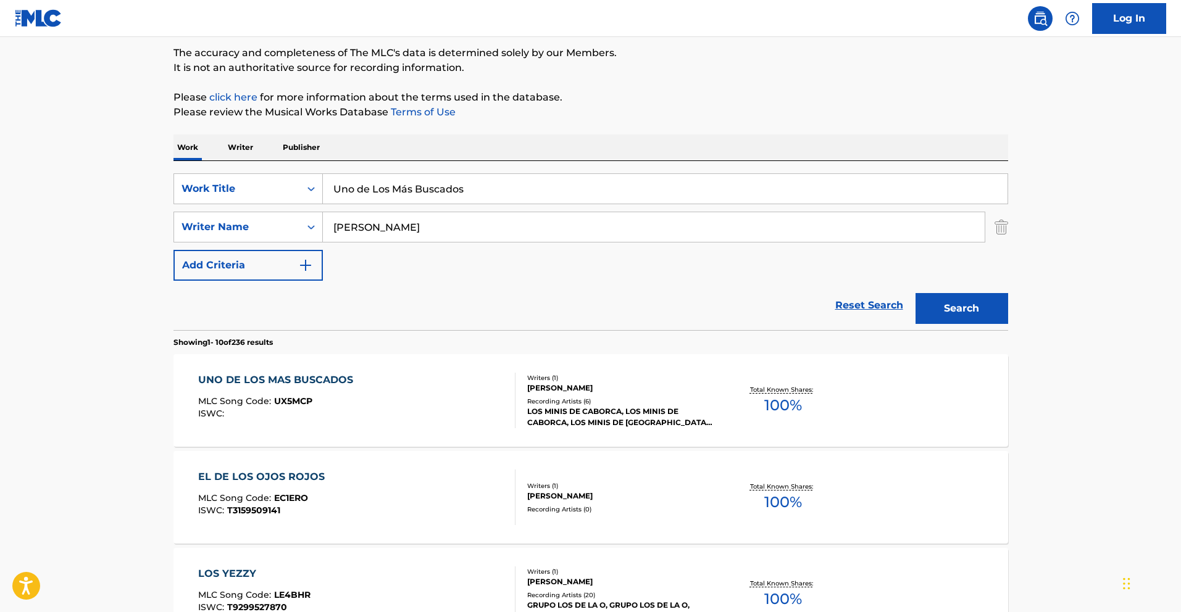
scroll to position [106, 0]
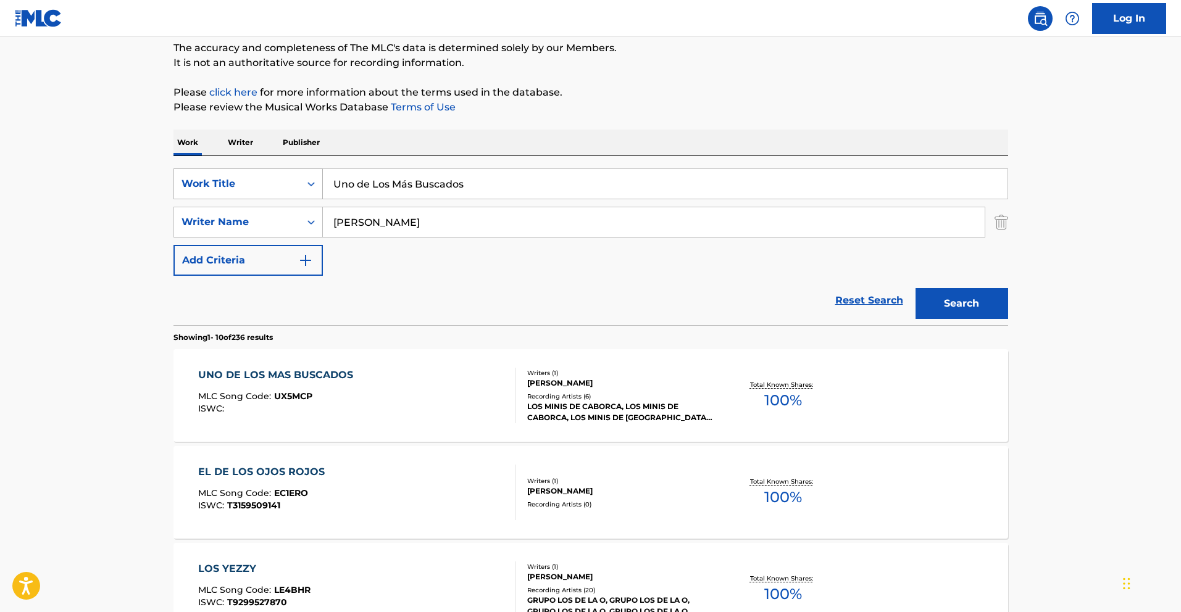
drag, startPoint x: 478, startPoint y: 191, endPoint x: 244, endPoint y: 173, distance: 234.6
click at [243, 175] on div "SearchWithCriteria013e72cf-d724-4bd8-841a-7961c132e85d Work Title Uno de Los Má…" at bounding box center [590, 184] width 835 height 31
paste input "¿QUÉ ROLLO, QUÉ TRANZA?"
type input "¿QUÉ ROLLO, QUÉ TRANZA?"
click at [962, 307] on button "Search" at bounding box center [961, 303] width 93 height 31
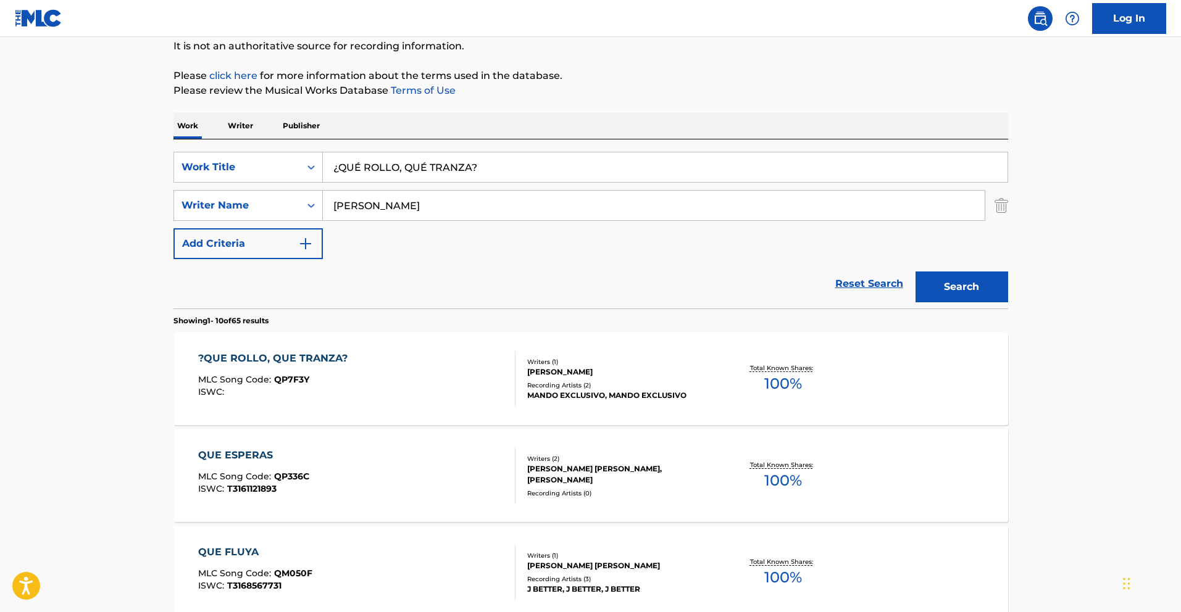
scroll to position [127, 0]
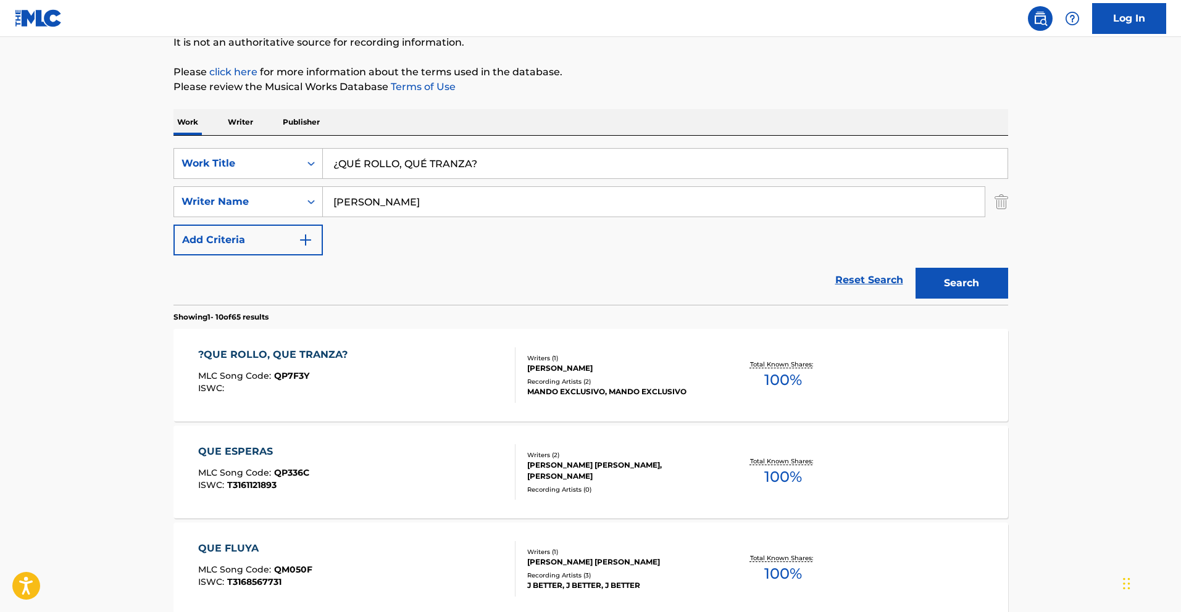
click at [330, 366] on div "?QUE ROLLO, QUE TRANZA? MLC Song Code : QP7F3Y ISWC :" at bounding box center [276, 376] width 156 height 56
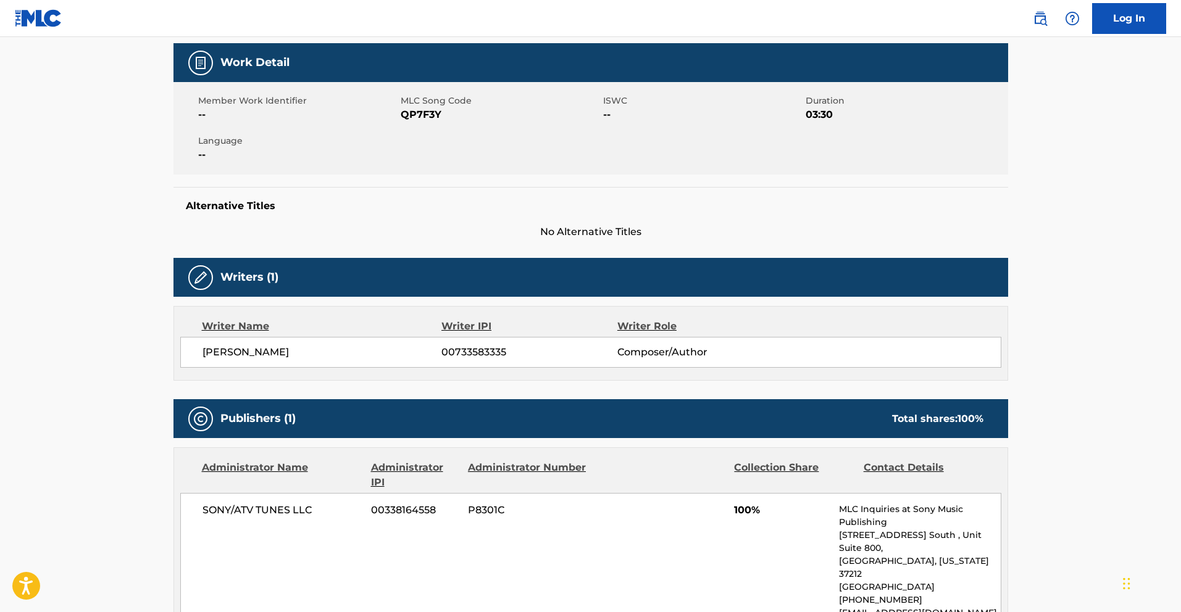
scroll to position [179, 0]
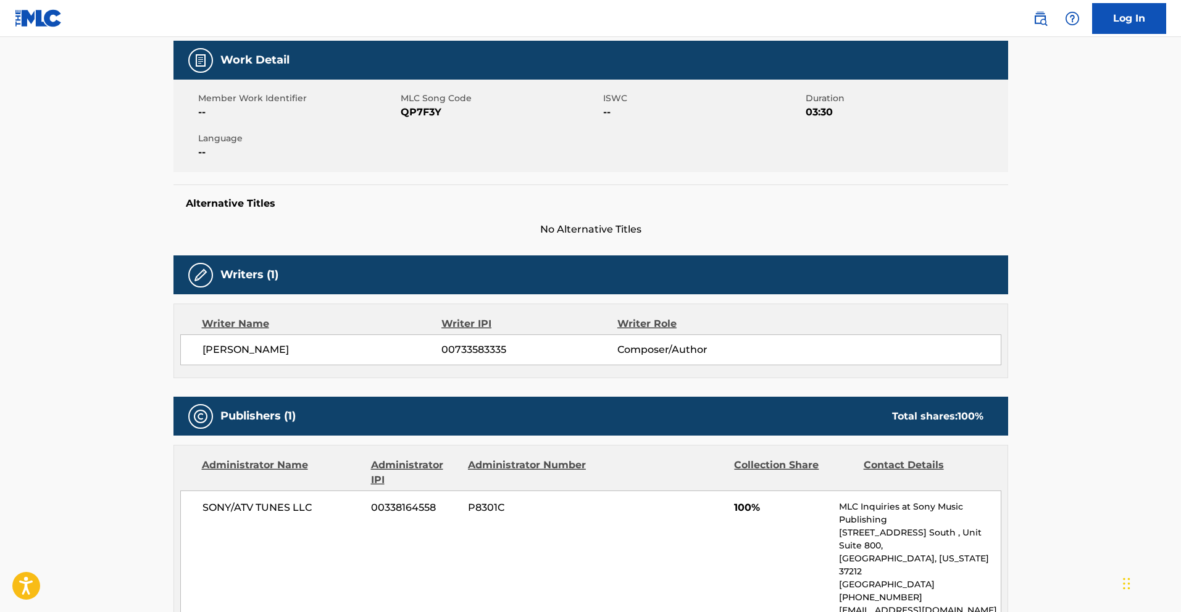
scroll to position [127, 0]
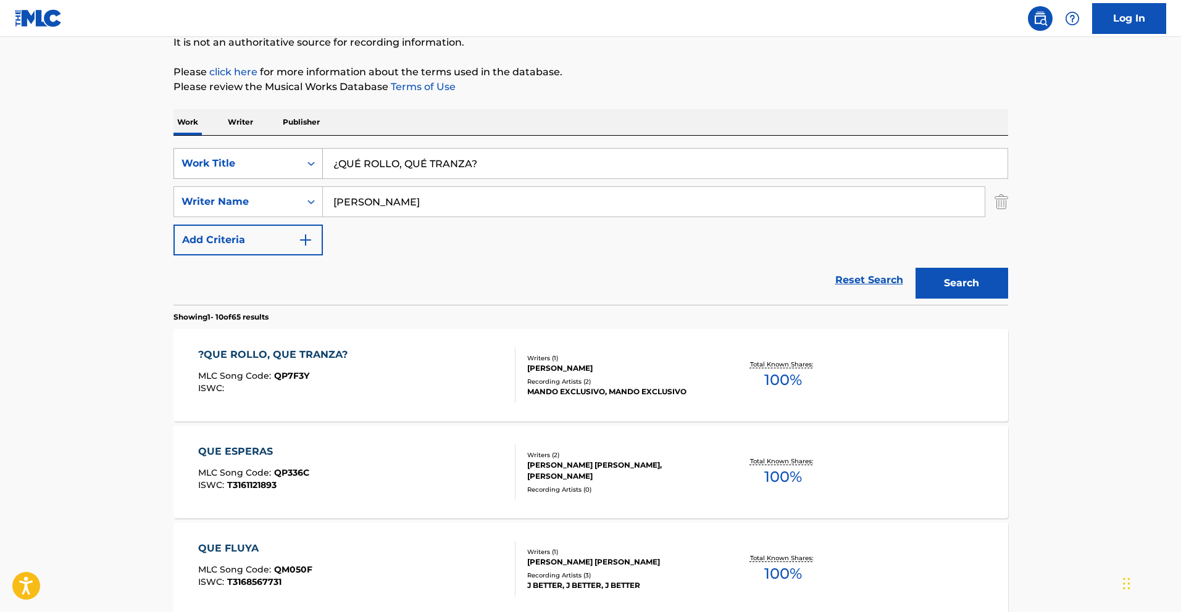
drag, startPoint x: 499, startPoint y: 167, endPoint x: 206, endPoint y: 165, distance: 292.6
click at [207, 165] on div "SearchWithCriteria013e72cf-d724-4bd8-841a-7961c132e85d Work Title ¿QUÉ ROLLO, Q…" at bounding box center [590, 163] width 835 height 31
paste input "[PERSON_NAME]"
type input "[PERSON_NAME]"
drag, startPoint x: 416, startPoint y: 204, endPoint x: 183, endPoint y: 200, distance: 232.8
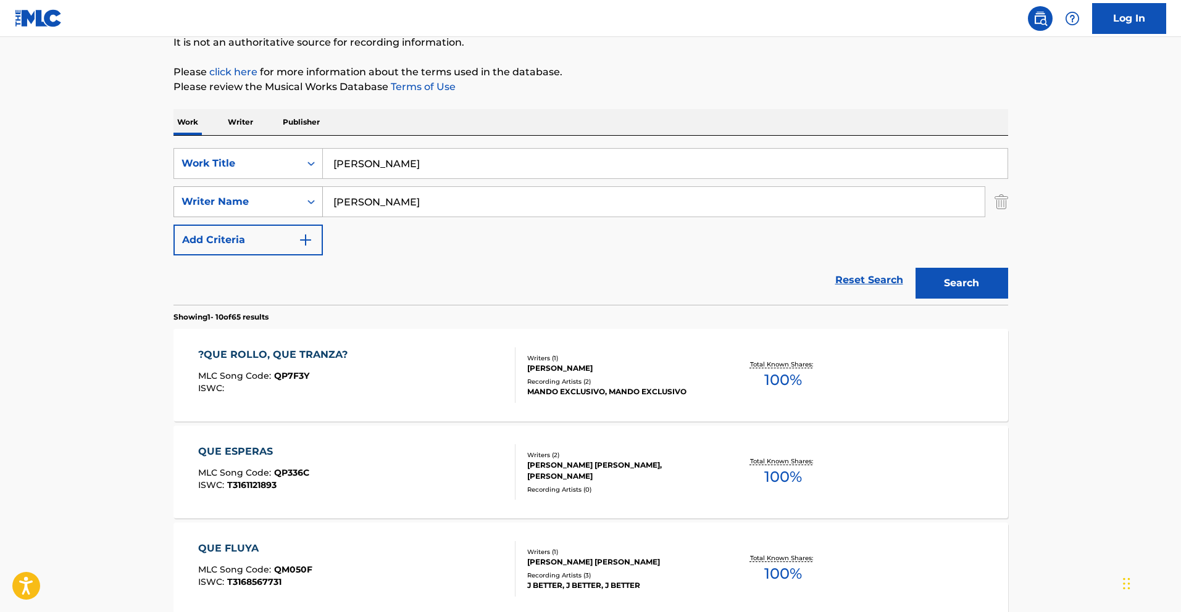
click at [185, 200] on div "SearchWithCriteria2567b0bd-f1bf-44f2-bd62-c0bcf601c568 Writer Name [PERSON_NAME]" at bounding box center [590, 201] width 835 height 31
click at [974, 286] on button "Search" at bounding box center [961, 283] width 93 height 31
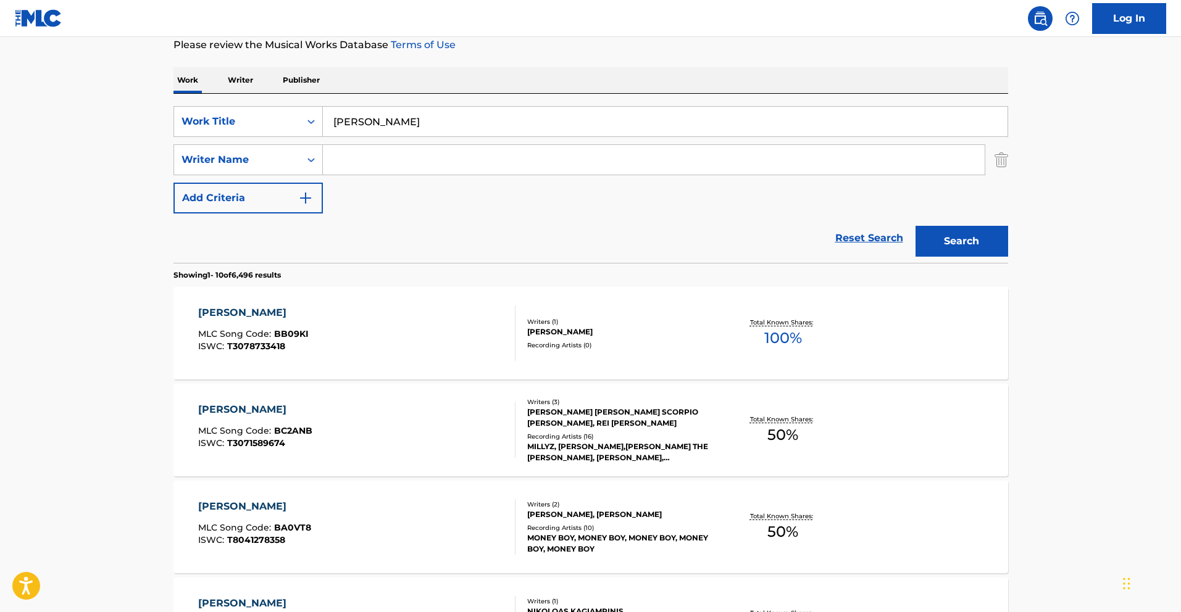
scroll to position [171, 0]
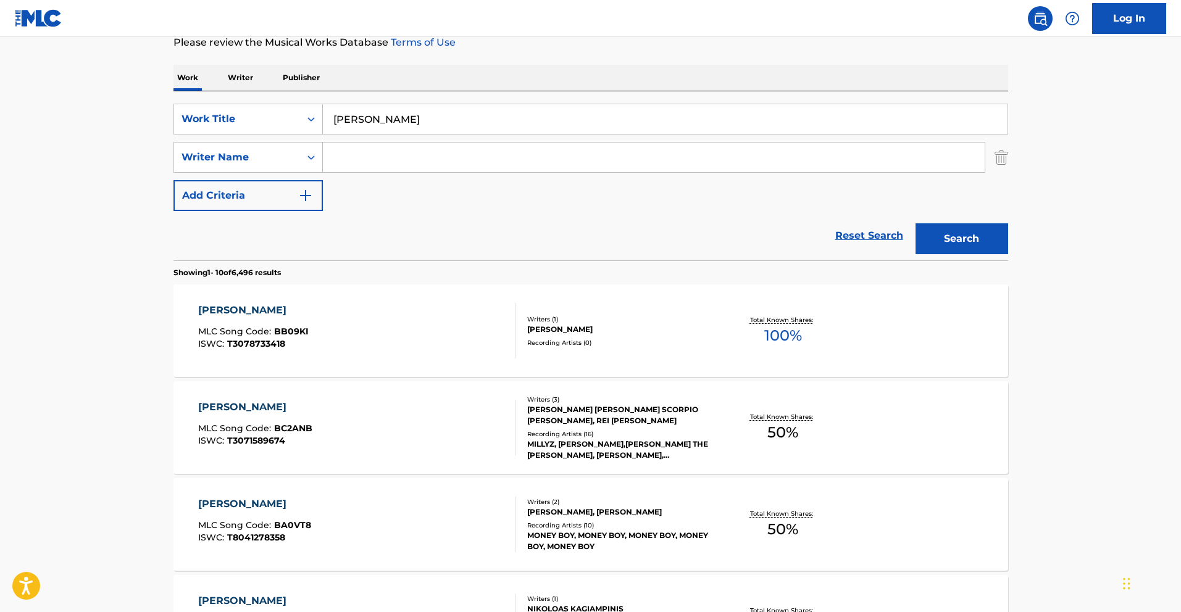
click at [386, 158] on input "Search Form" at bounding box center [654, 158] width 662 height 30
type input "Baca"
click at [975, 247] on button "Search" at bounding box center [961, 238] width 93 height 31
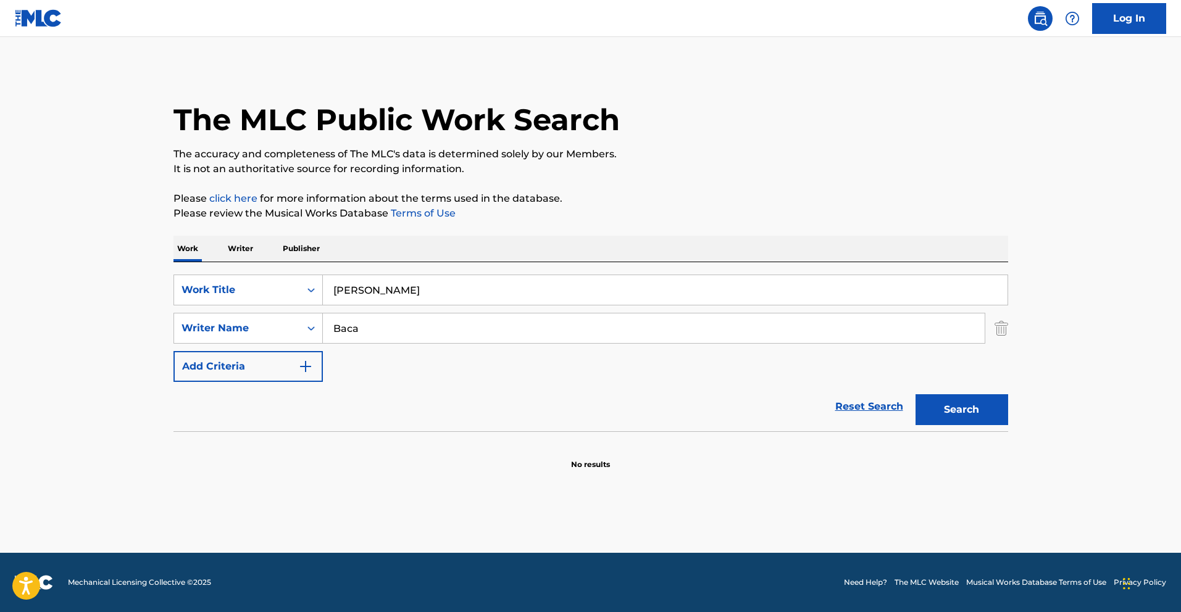
drag, startPoint x: 425, startPoint y: 297, endPoint x: 194, endPoint y: 264, distance: 233.8
click at [208, 264] on div "SearchWithCriteria013e72cf-d724-4bd8-841a-7961c132e85d Work Title [PERSON_NAME]…" at bounding box center [590, 346] width 835 height 169
paste input "EL MULETAS"
click at [990, 408] on button "Search" at bounding box center [961, 409] width 93 height 31
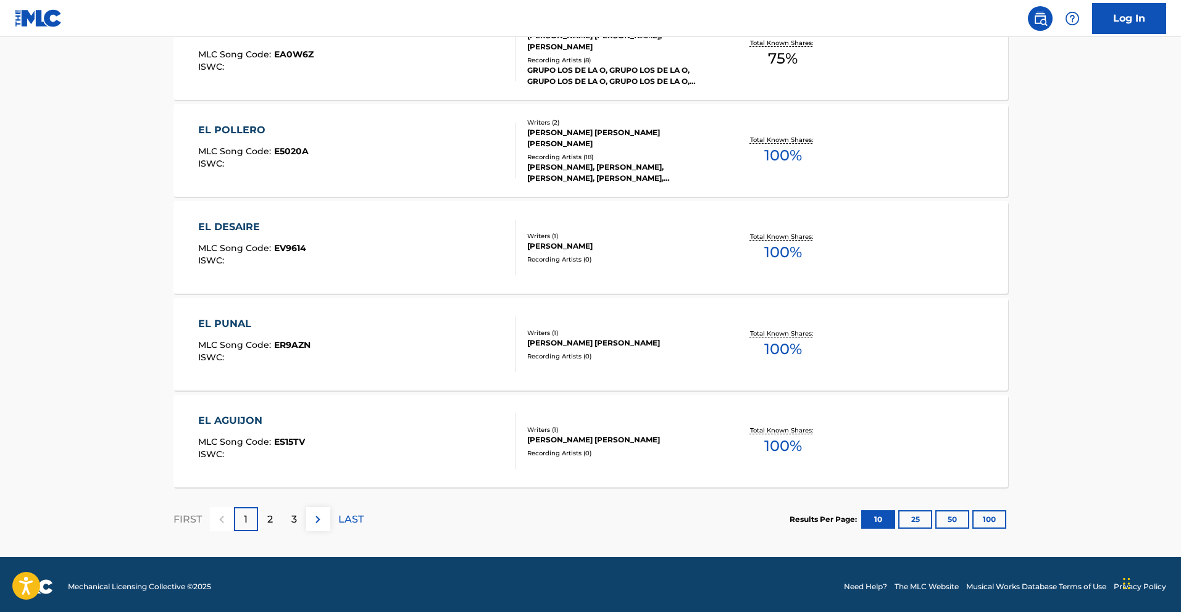
scroll to position [937, 0]
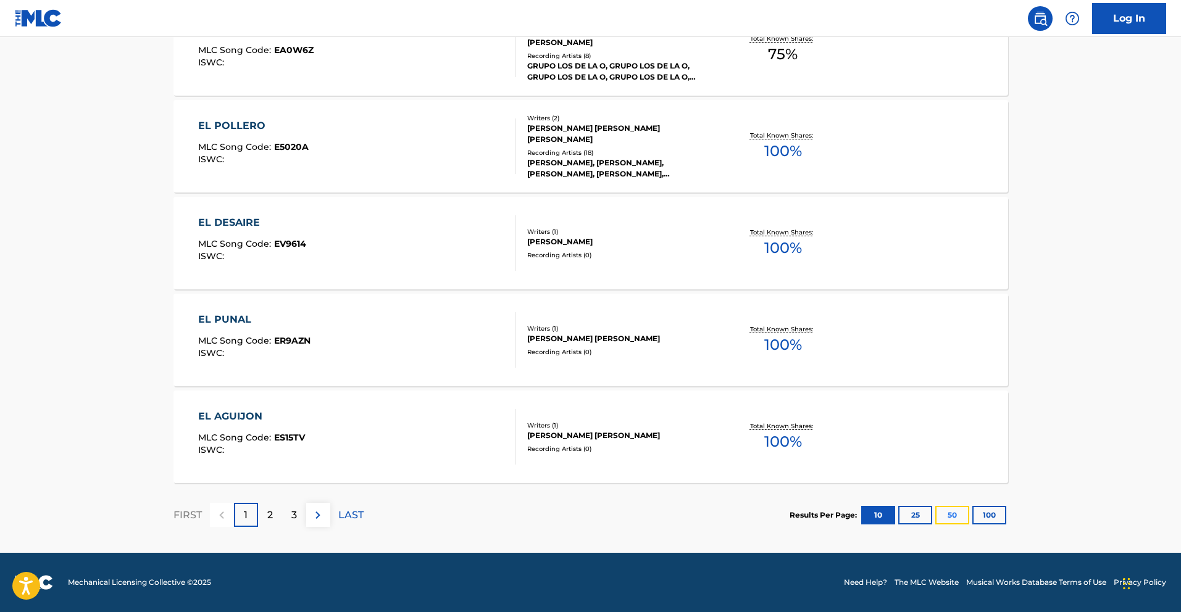
click at [949, 515] on button "50" at bounding box center [952, 515] width 34 height 19
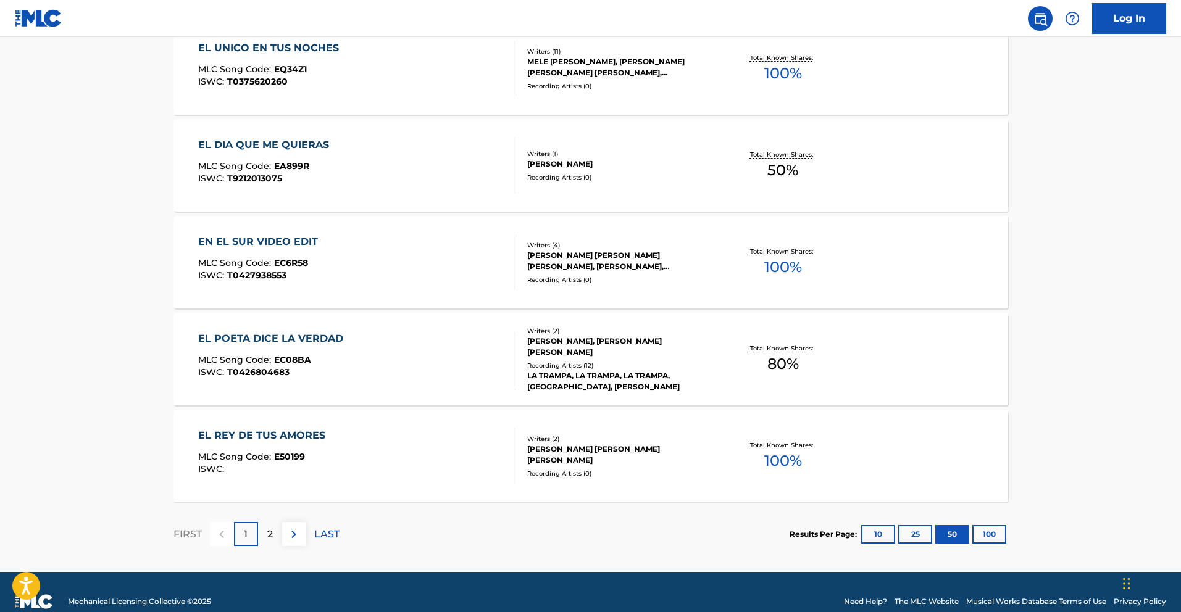
scroll to position [4814, 0]
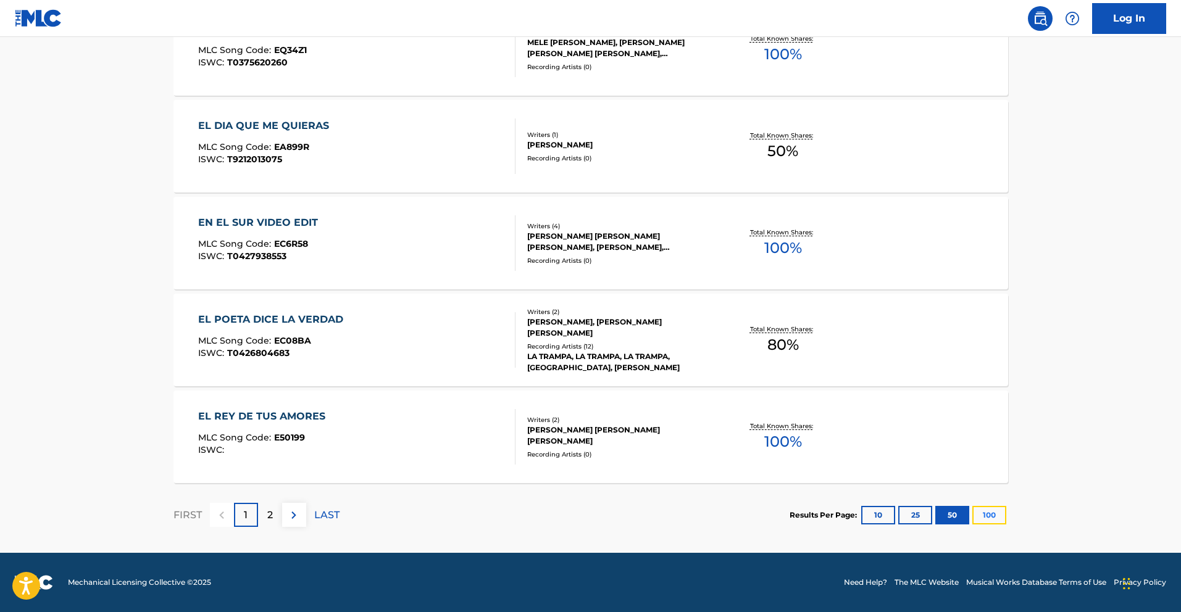
click at [995, 511] on button "100" at bounding box center [989, 515] width 34 height 19
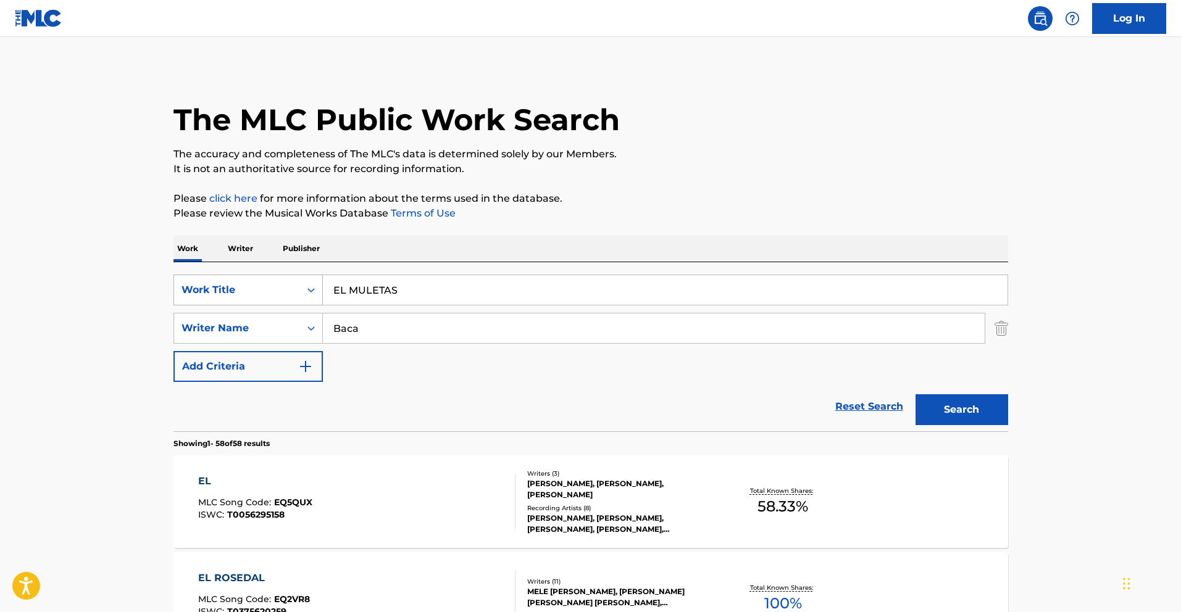
drag, startPoint x: 397, startPoint y: 291, endPoint x: 306, endPoint y: 288, distance: 91.4
click at [306, 288] on div "SearchWithCriteria013e72cf-d724-4bd8-841a-7961c132e85d Work Title EL MULETAS" at bounding box center [590, 290] width 835 height 31
click at [397, 286] on input "EL MULETAS" at bounding box center [665, 290] width 685 height 30
drag, startPoint x: 409, startPoint y: 291, endPoint x: 323, endPoint y: 288, distance: 85.9
click at [323, 288] on input "EL MULETAS" at bounding box center [665, 290] width 685 height 30
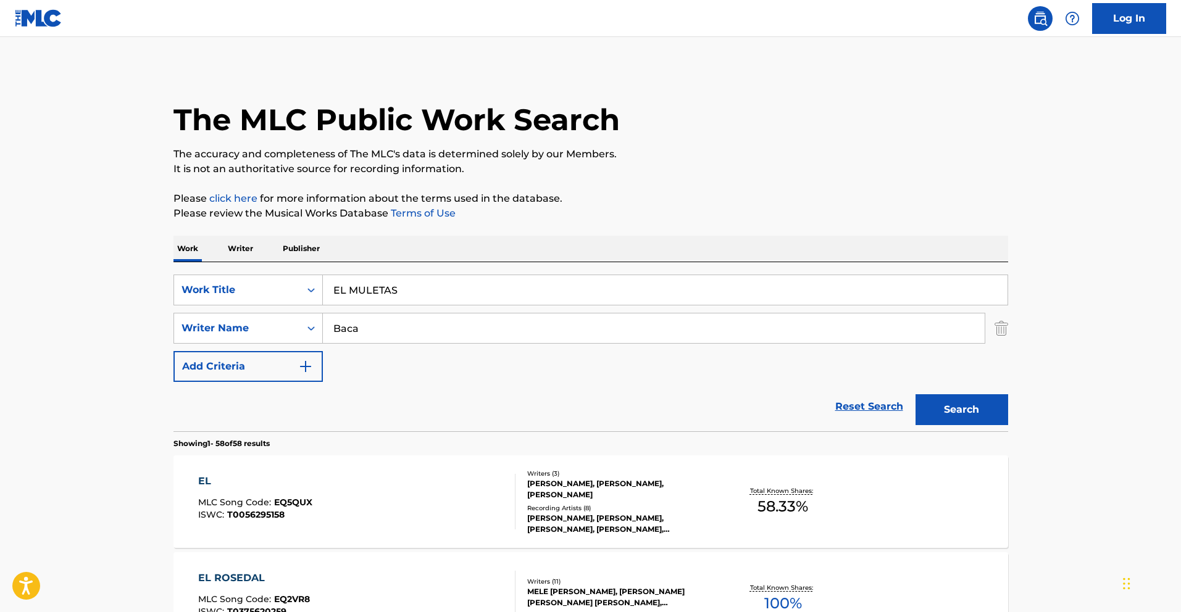
drag, startPoint x: 621, startPoint y: 198, endPoint x: 636, endPoint y: 188, distance: 18.3
click at [632, 191] on p "Please click here for more information about the terms used in the database." at bounding box center [590, 198] width 835 height 15
drag, startPoint x: 673, startPoint y: 185, endPoint x: 706, endPoint y: 182, distance: 32.2
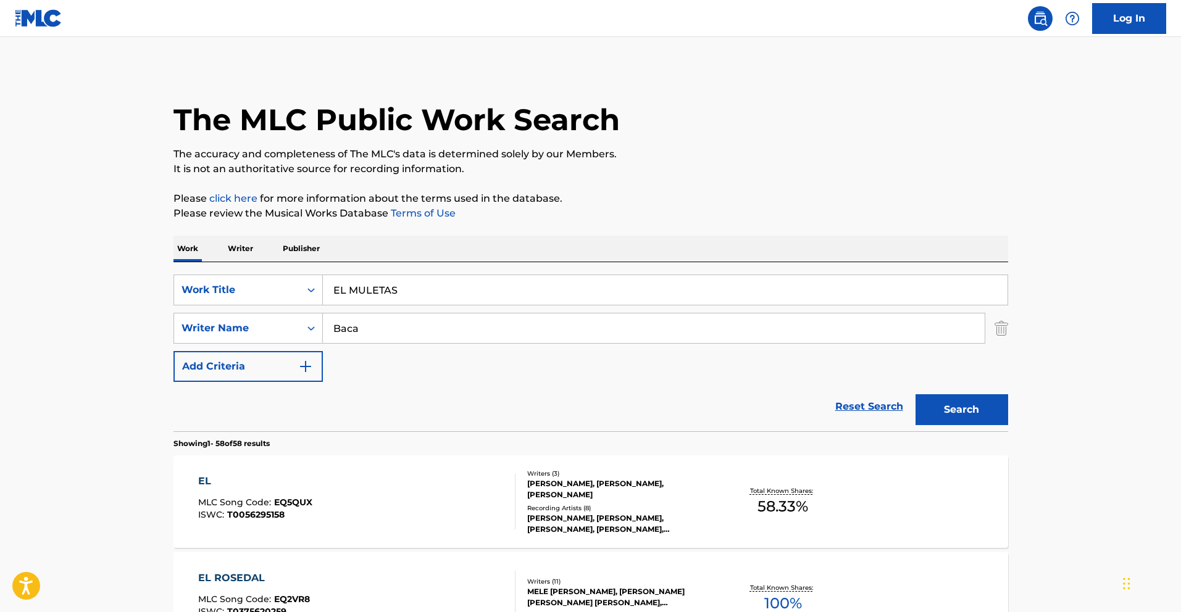
click at [349, 291] on input "EL MULETAS" at bounding box center [665, 290] width 685 height 30
type input "MULETAS"
click at [991, 419] on button "Search" at bounding box center [961, 409] width 93 height 31
